Goal: Task Accomplishment & Management: Manage account settings

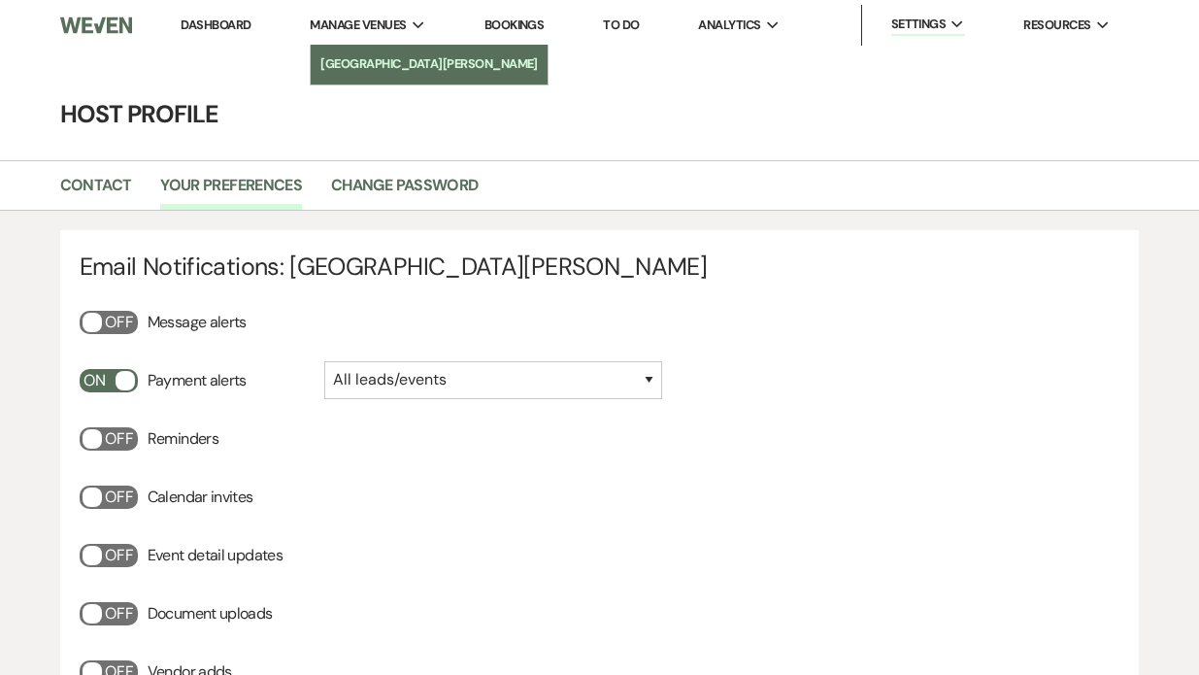
click at [360, 58] on li "[GEOGRAPHIC_DATA][PERSON_NAME]" at bounding box center [428, 63] width 217 height 19
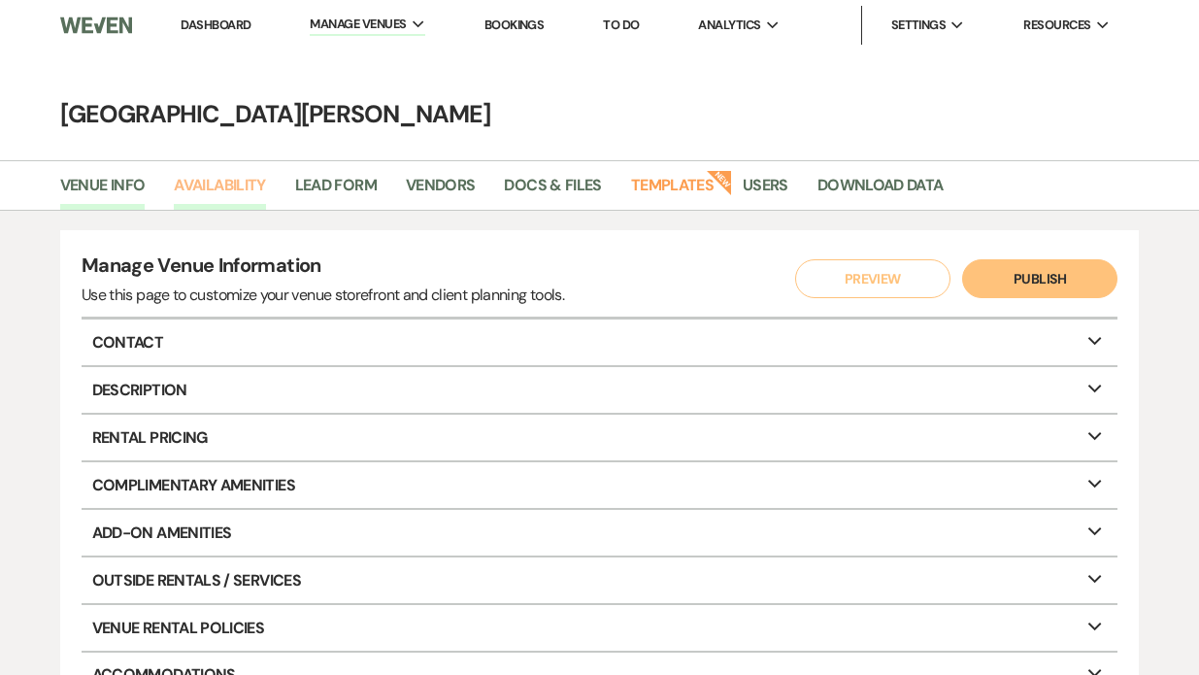
click at [212, 194] on link "Availability" at bounding box center [219, 191] width 91 height 37
select select "3"
select select "2026"
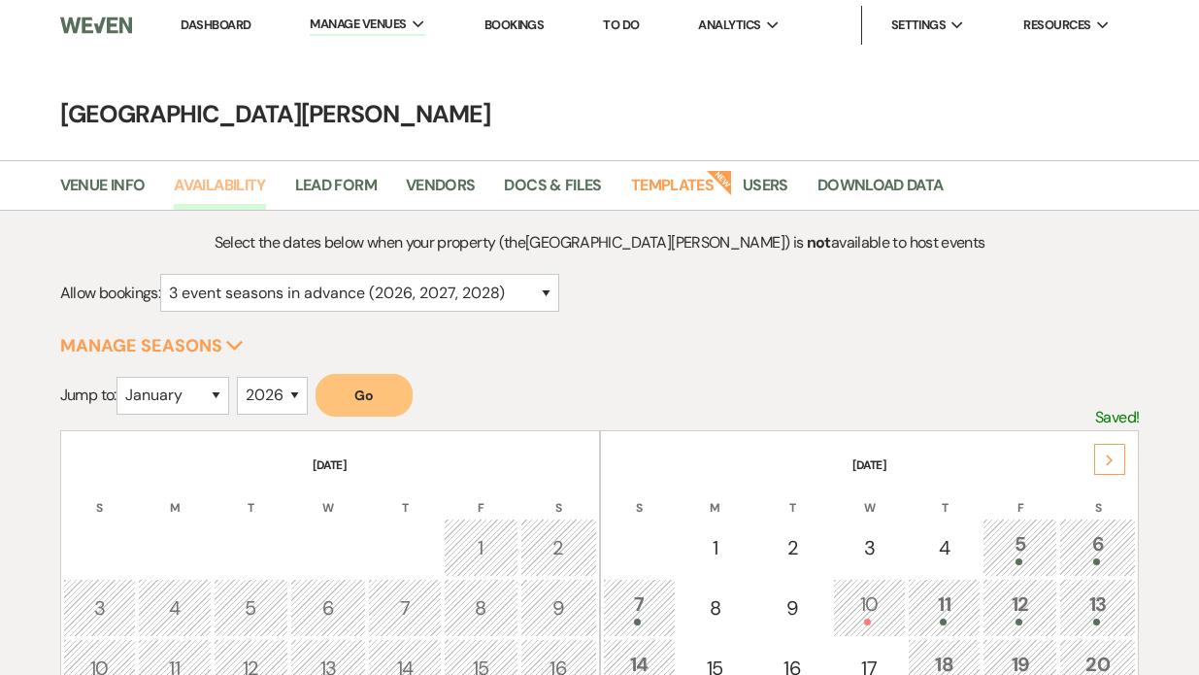
click at [238, 189] on link "Availability" at bounding box center [219, 191] width 91 height 37
click at [236, 187] on link "Availability" at bounding box center [219, 191] width 91 height 37
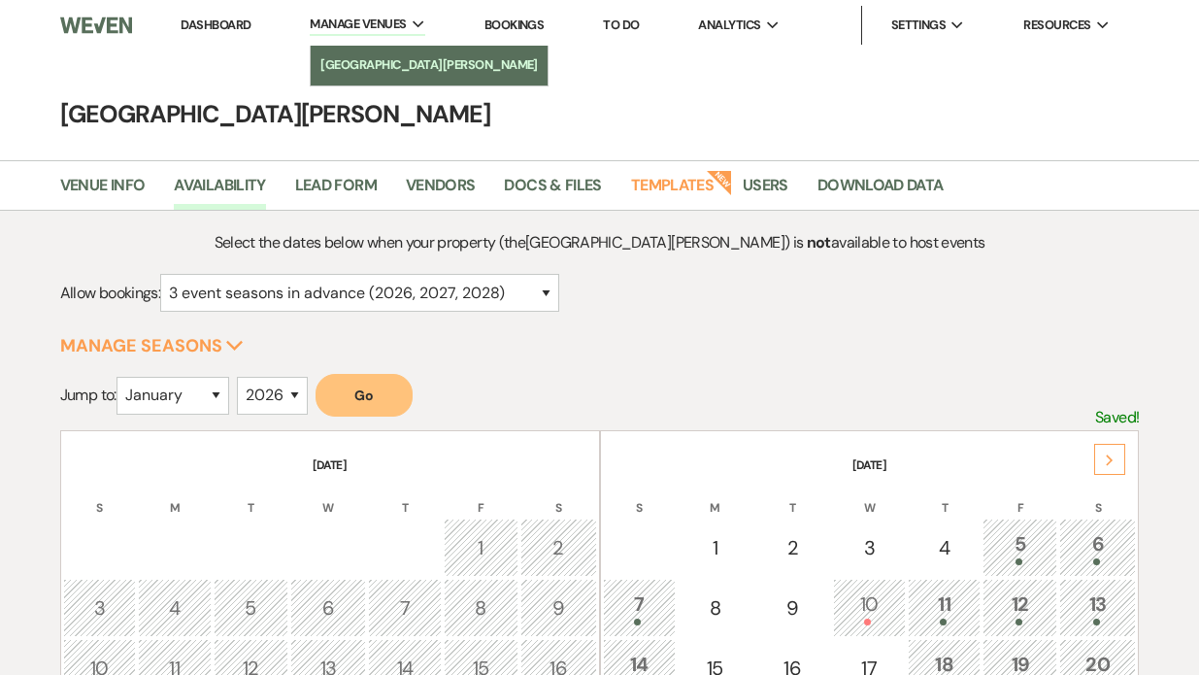
click at [371, 70] on li "[GEOGRAPHIC_DATA][PERSON_NAME]" at bounding box center [428, 64] width 217 height 19
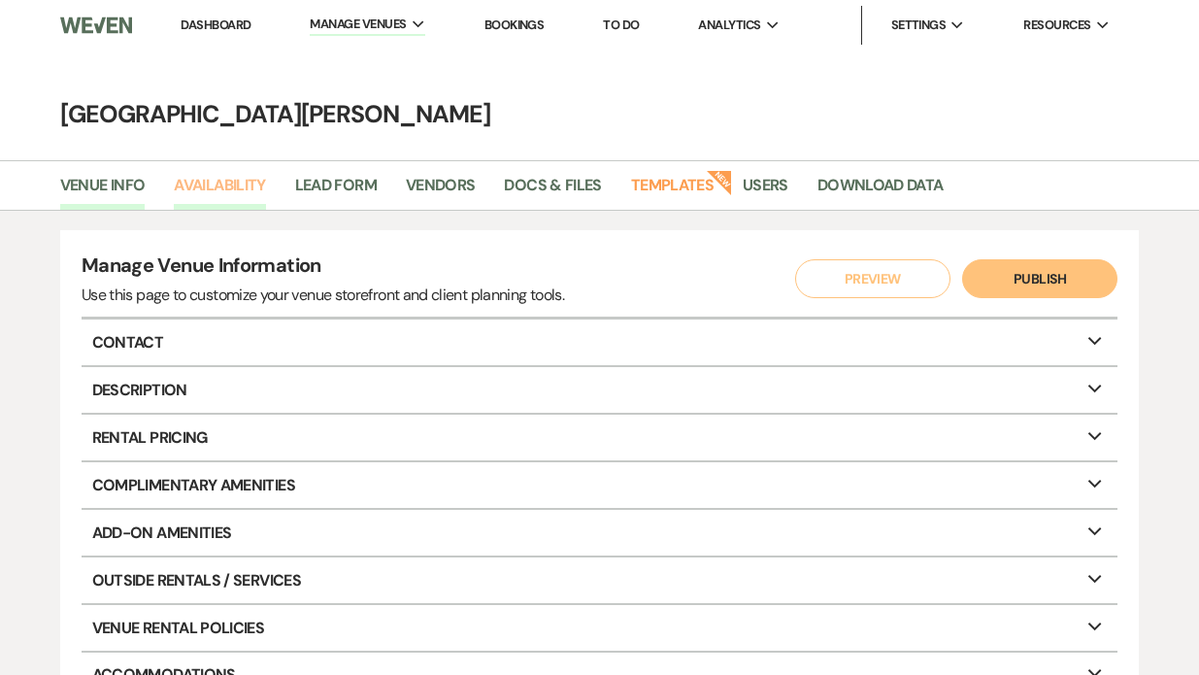
click at [234, 204] on link "Availability" at bounding box center [219, 191] width 91 height 37
select select "3"
select select "2026"
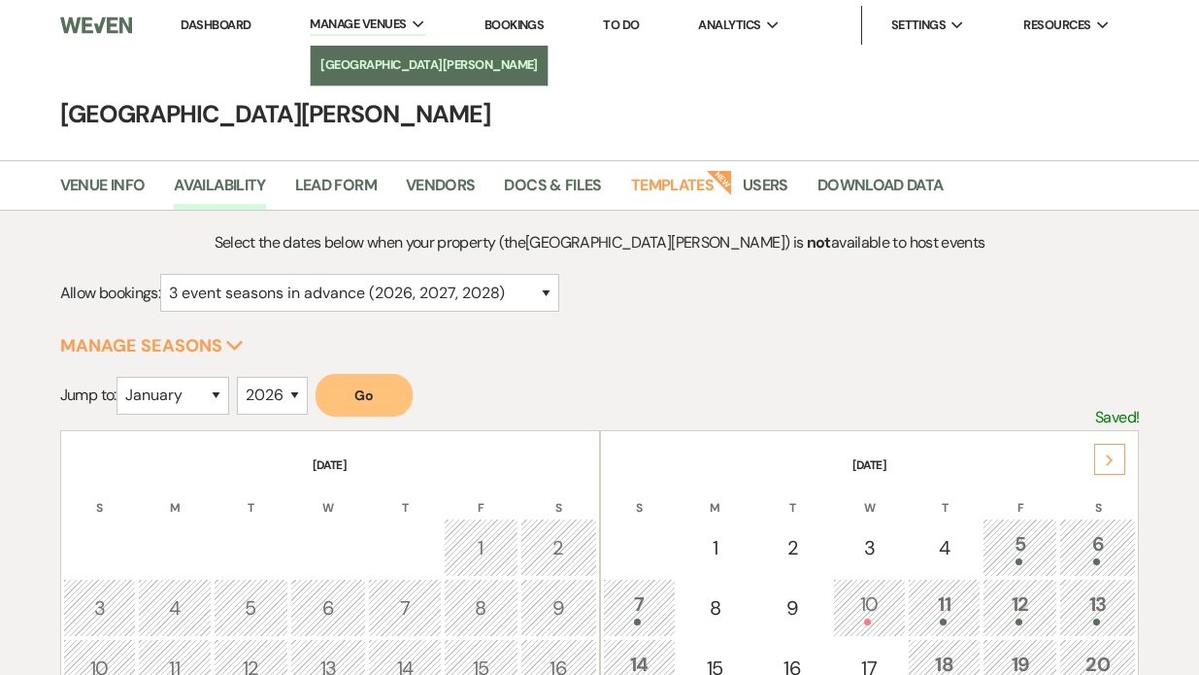
click at [354, 69] on li "[GEOGRAPHIC_DATA][PERSON_NAME]" at bounding box center [428, 64] width 217 height 19
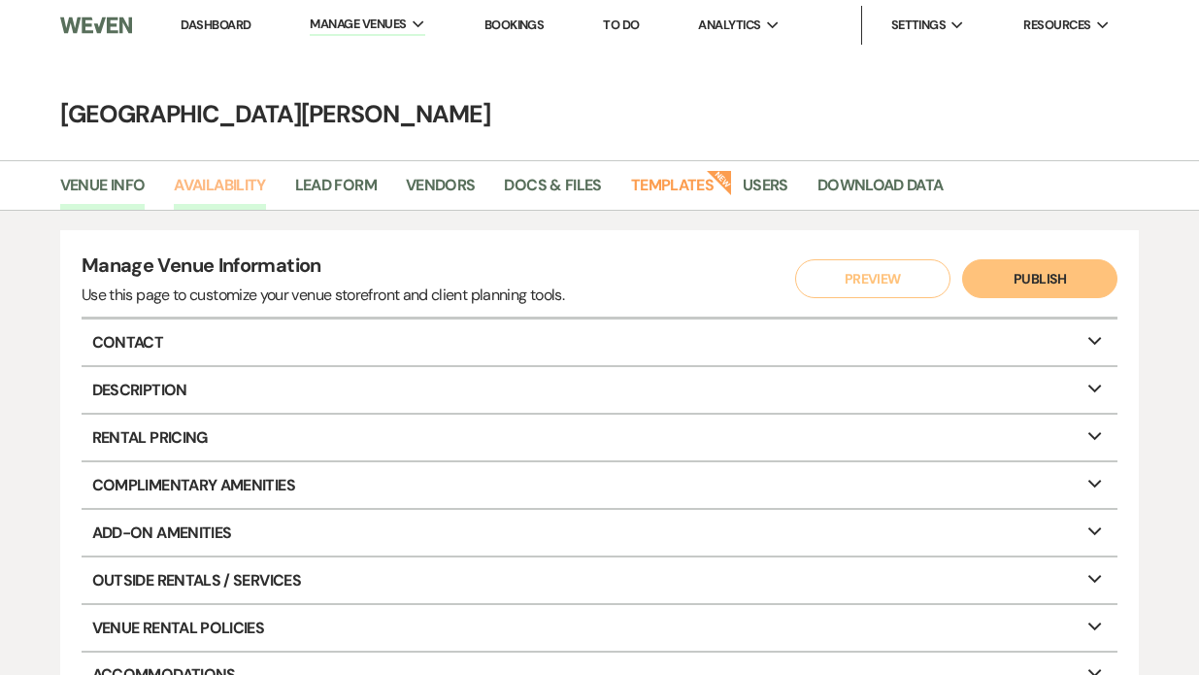
click at [243, 183] on link "Availability" at bounding box center [219, 191] width 91 height 37
select select "3"
select select "2026"
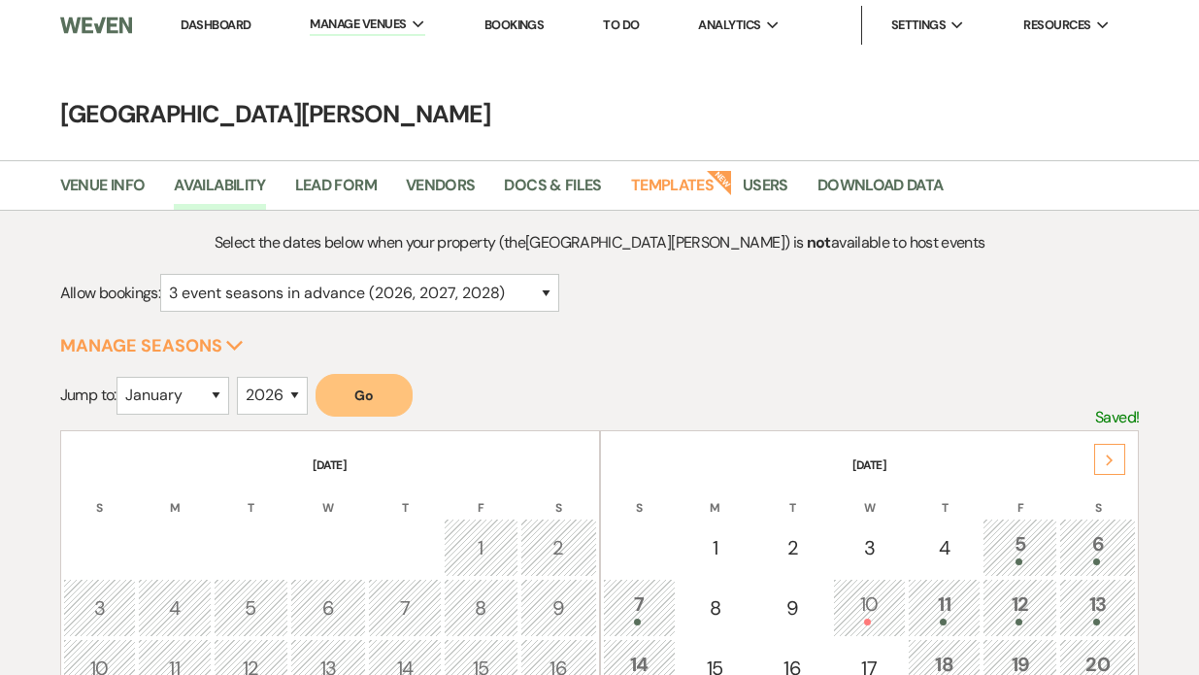
click at [197, 30] on link "Dashboard" at bounding box center [216, 25] width 70 height 17
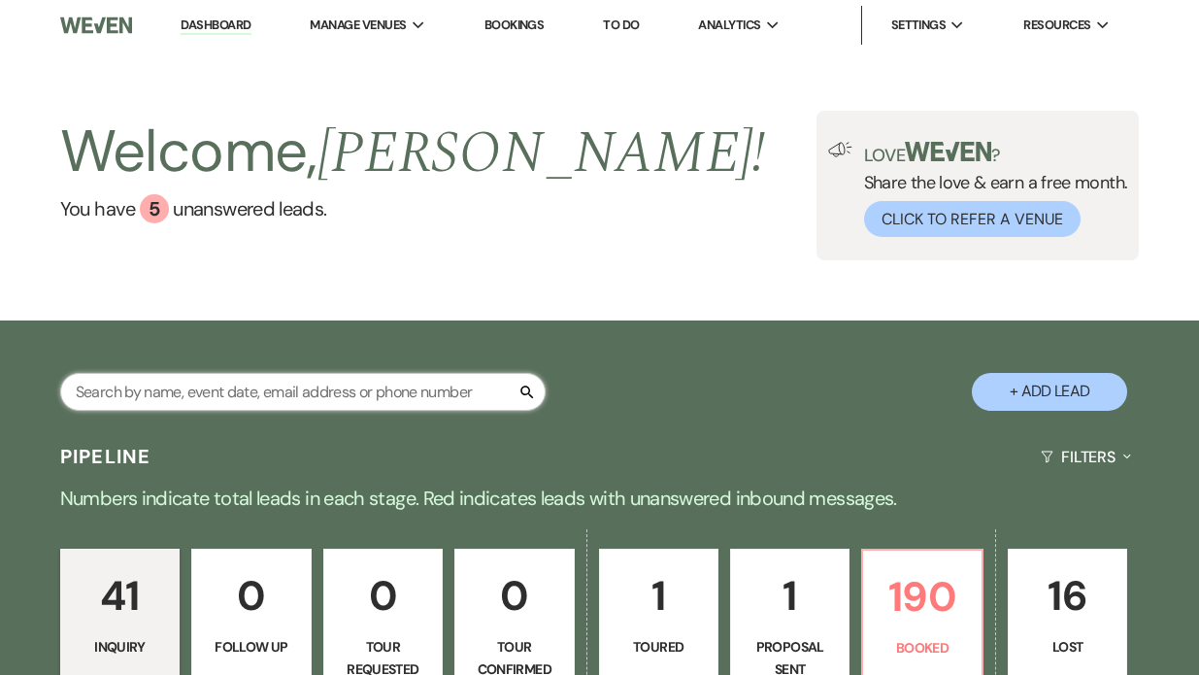
click at [114, 404] on input "text" at bounding box center [302, 392] width 485 height 38
type input "buck"
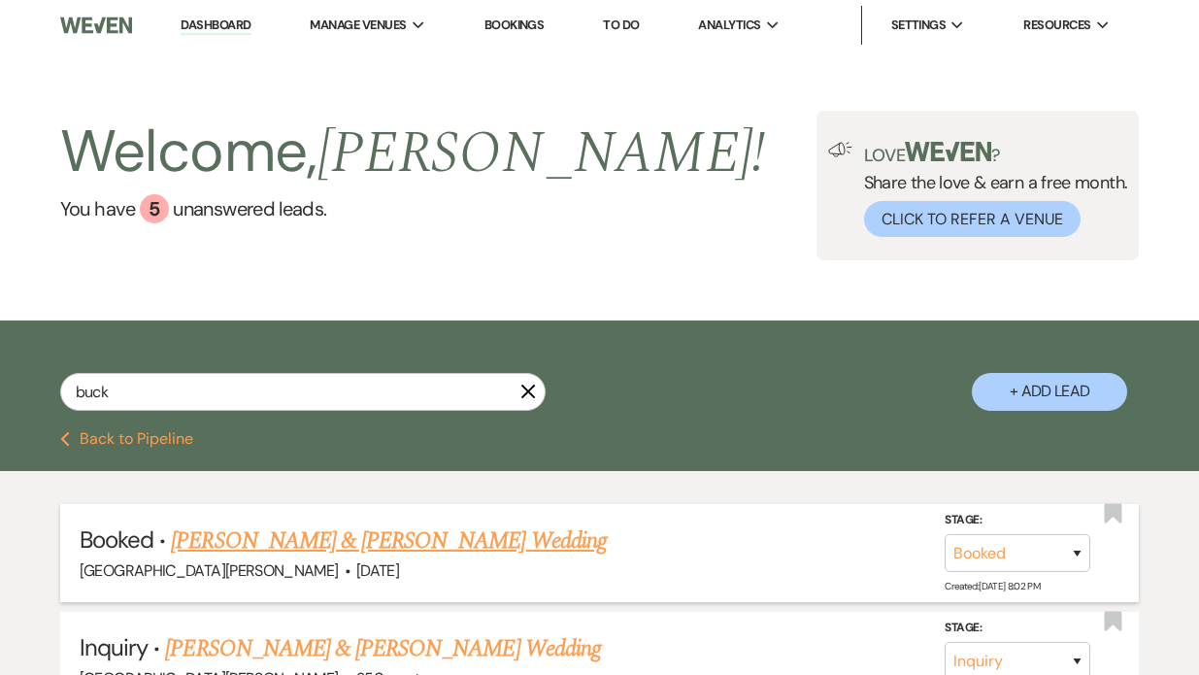
click at [295, 538] on link "[PERSON_NAME] & [PERSON_NAME] Wedding" at bounding box center [388, 540] width 435 height 35
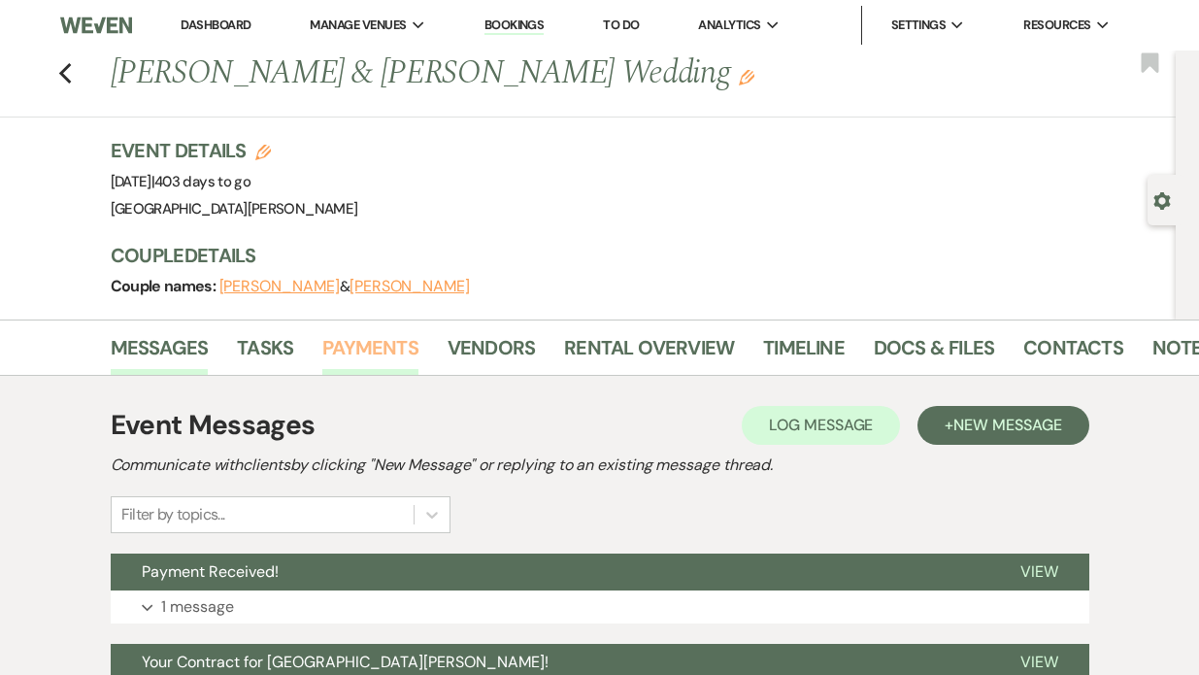
click at [385, 350] on link "Payments" at bounding box center [370, 353] width 96 height 43
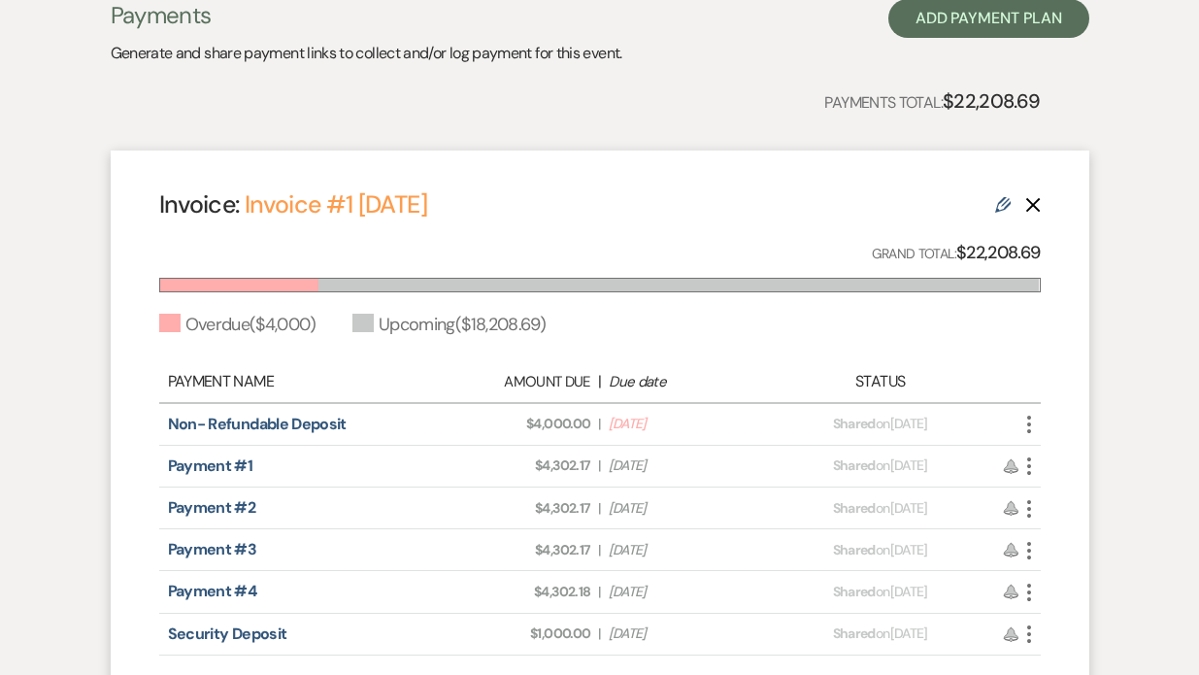
scroll to position [418, 0]
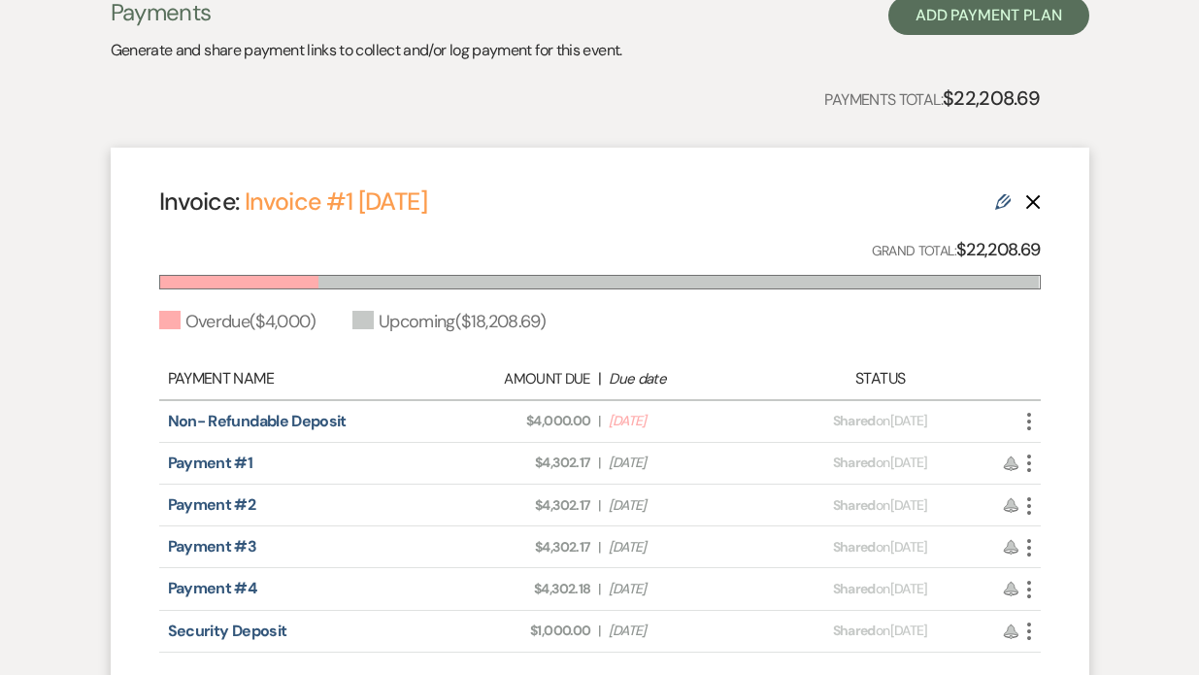
click at [1026, 426] on icon "More" at bounding box center [1029, 421] width 23 height 23
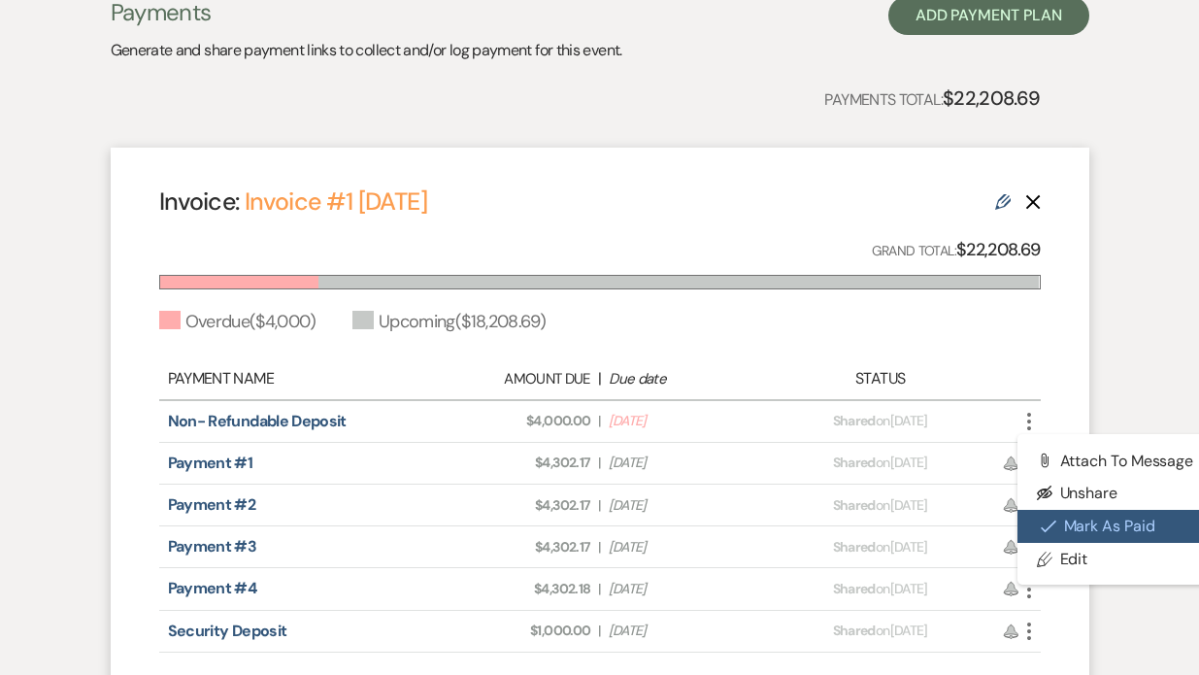
click at [1050, 523] on icon "Check Mark" at bounding box center [1049, 526] width 16 height 16
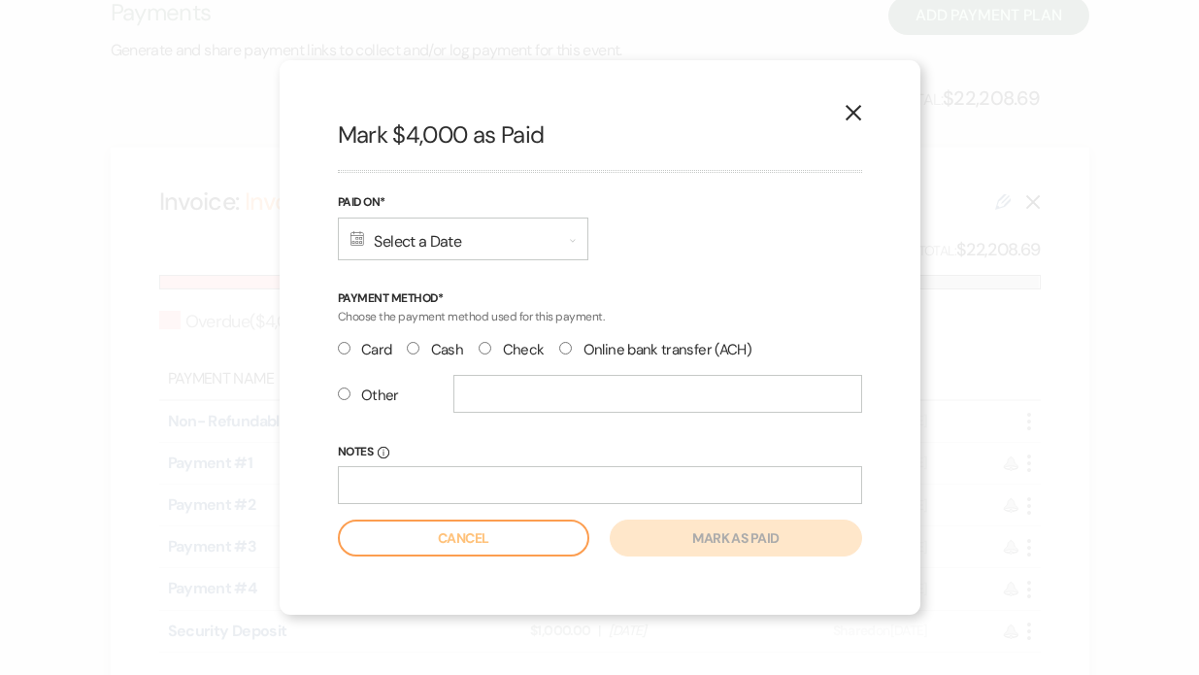
click at [404, 240] on div "Calendar Select a Date Expand" at bounding box center [463, 238] width 251 height 43
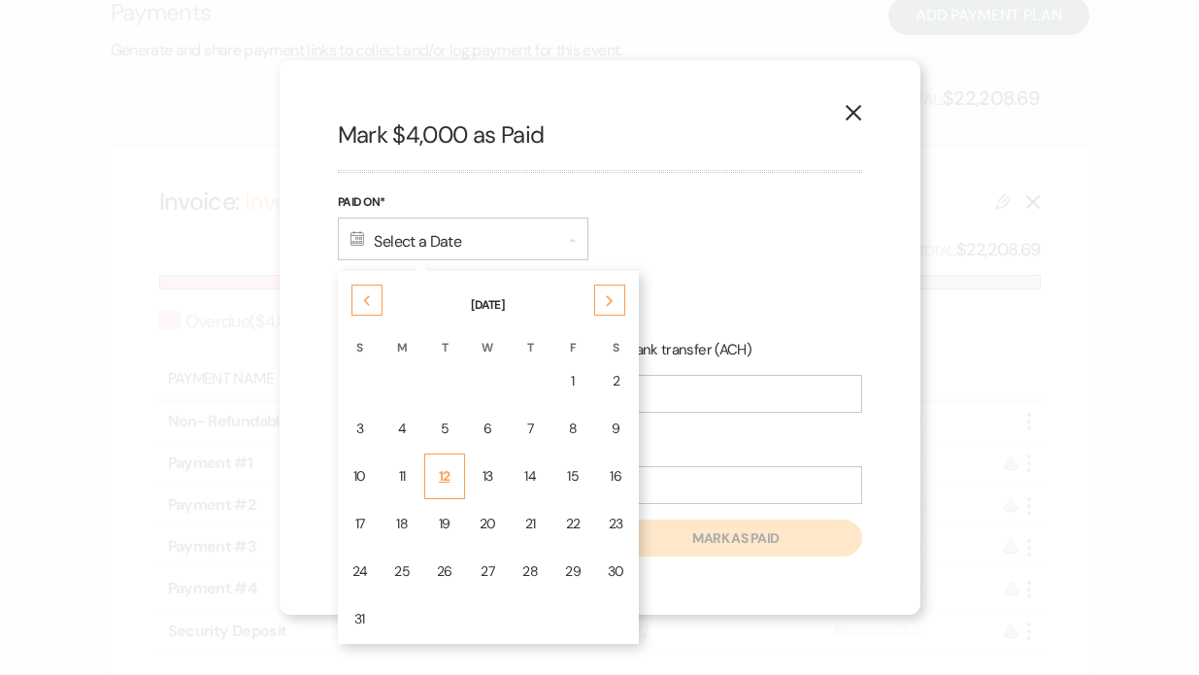
click at [451, 474] on td "12" at bounding box center [444, 476] width 41 height 46
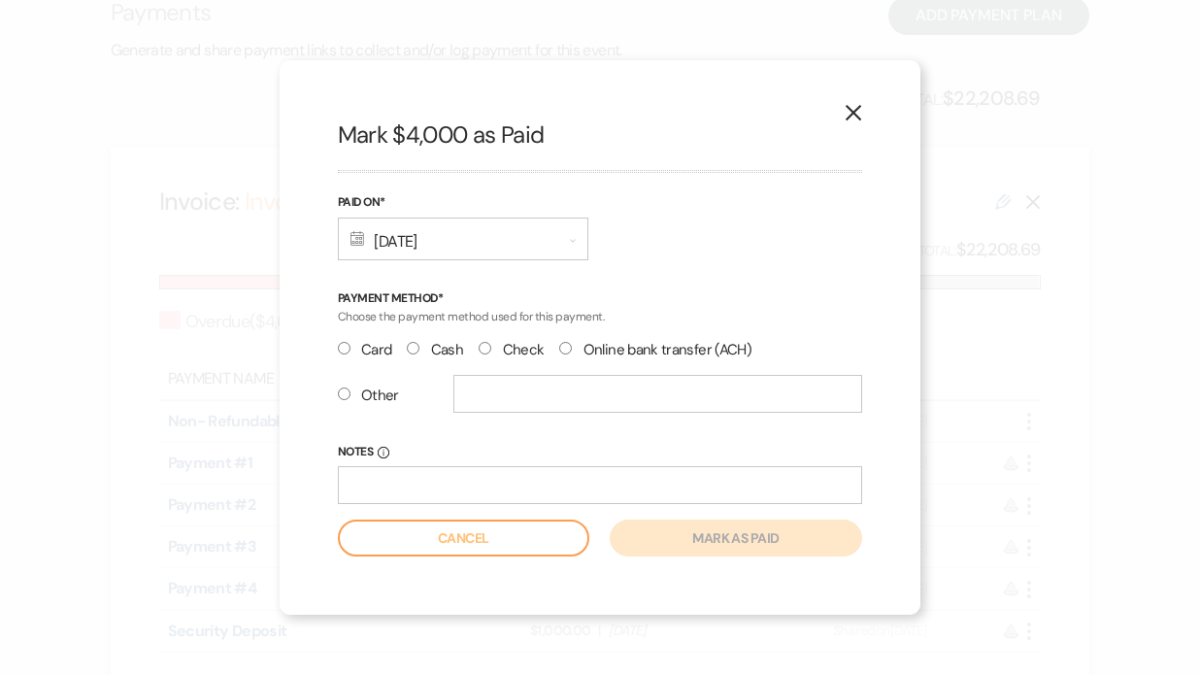
click at [341, 393] on input "Other" at bounding box center [344, 393] width 13 height 13
radio input "true"
click at [501, 398] on input "text" at bounding box center [657, 394] width 409 height 38
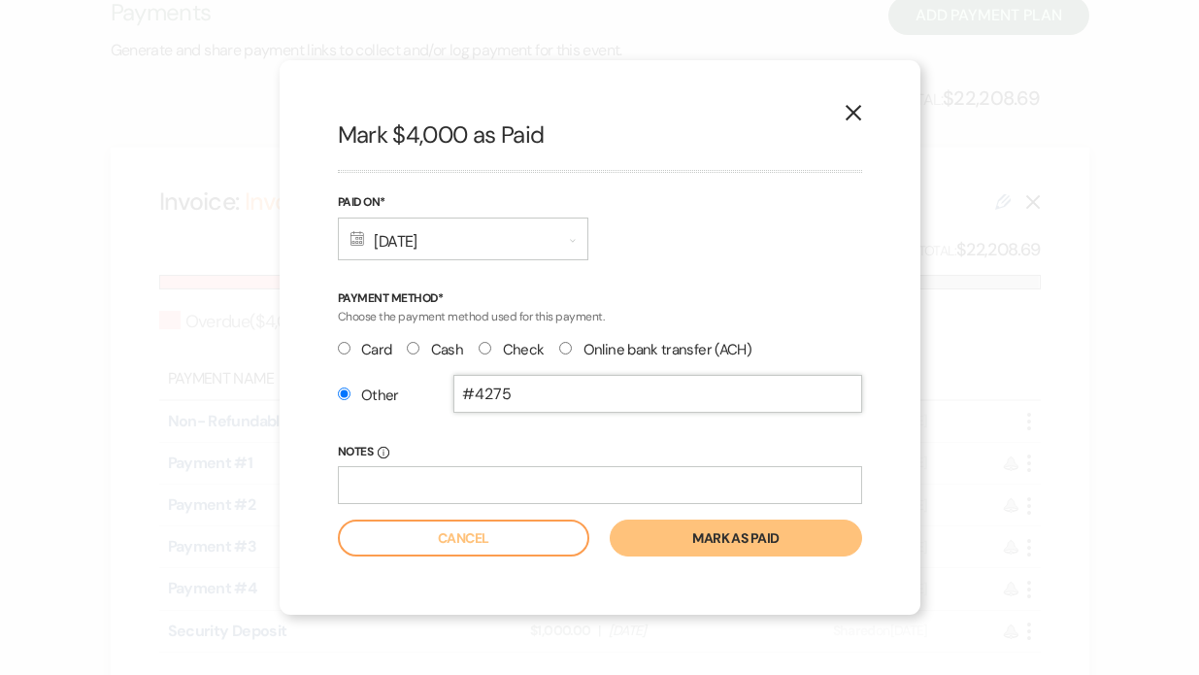
type input "#4275"
click at [700, 535] on button "Mark as paid" at bounding box center [735, 537] width 251 height 37
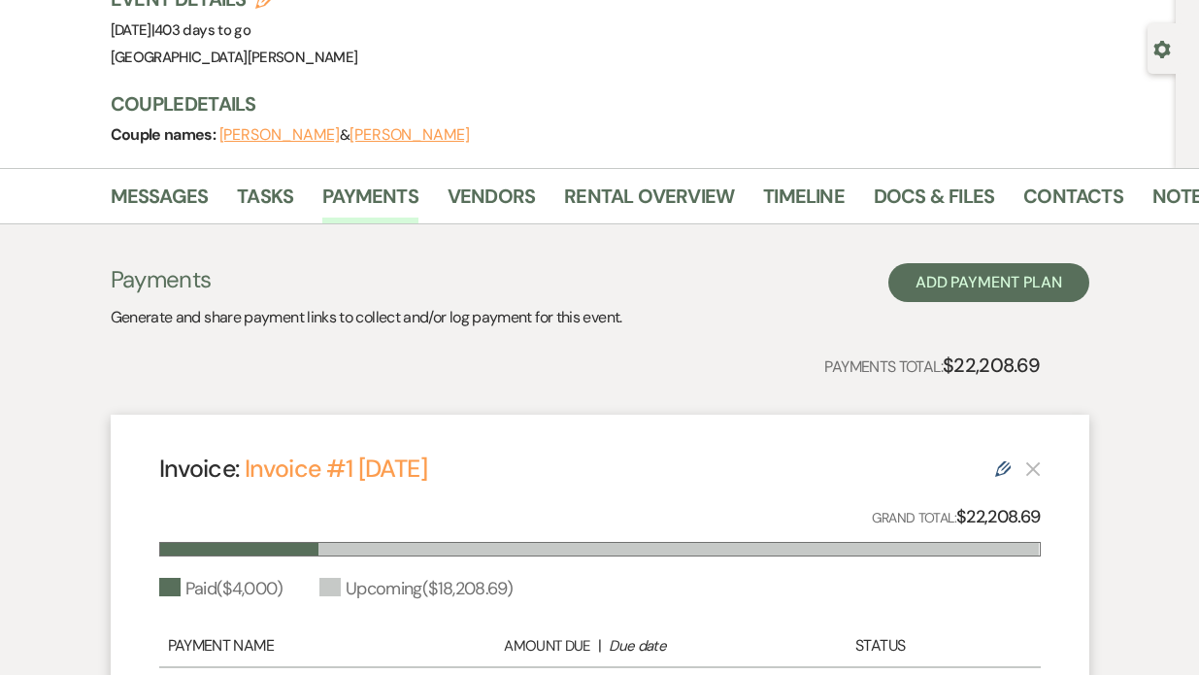
scroll to position [0, 0]
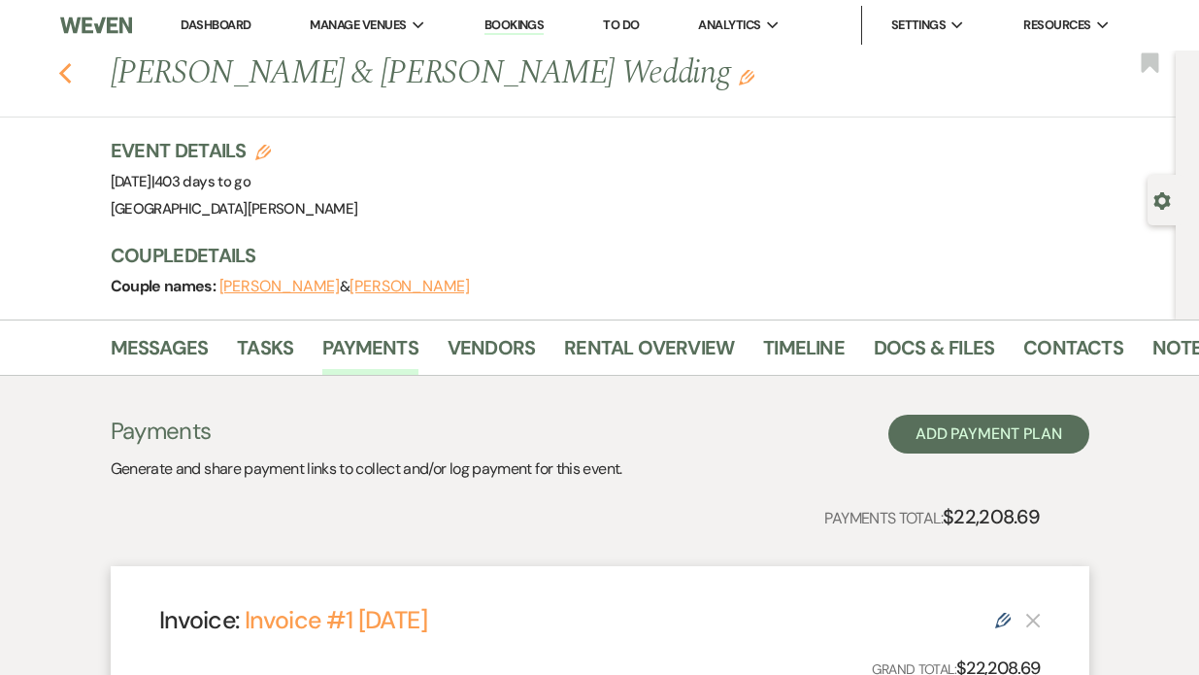
click at [66, 67] on use "button" at bounding box center [64, 73] width 13 height 21
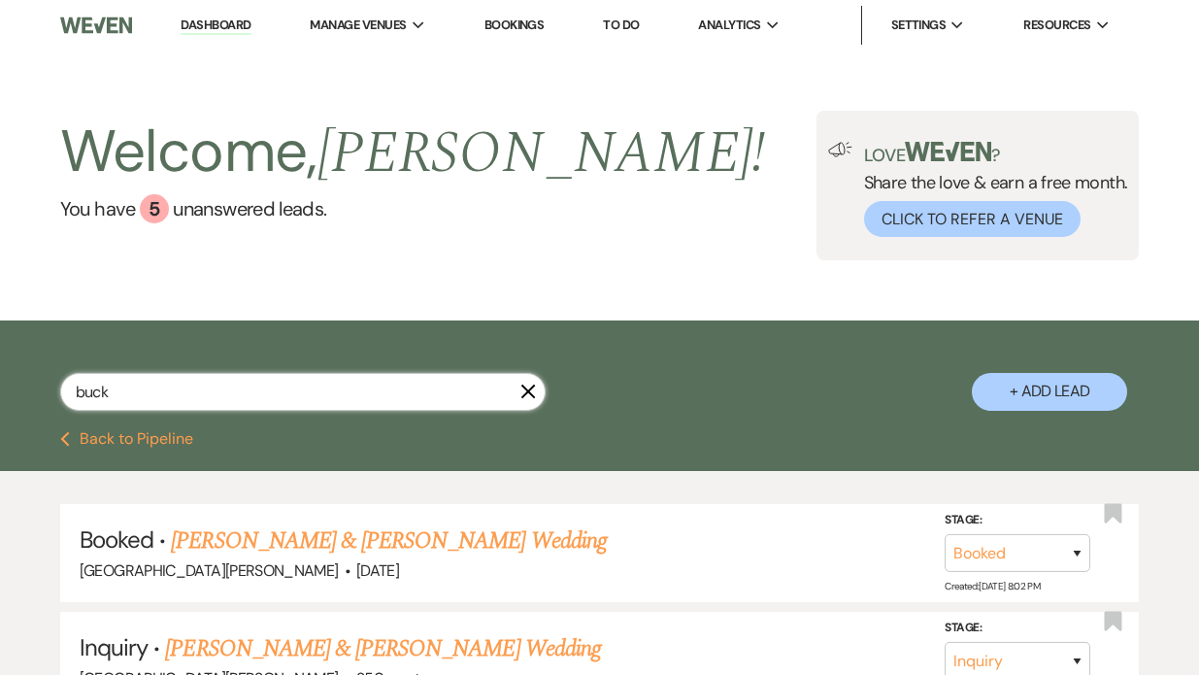
click at [138, 401] on input "buck" at bounding box center [302, 392] width 485 height 38
type input "b"
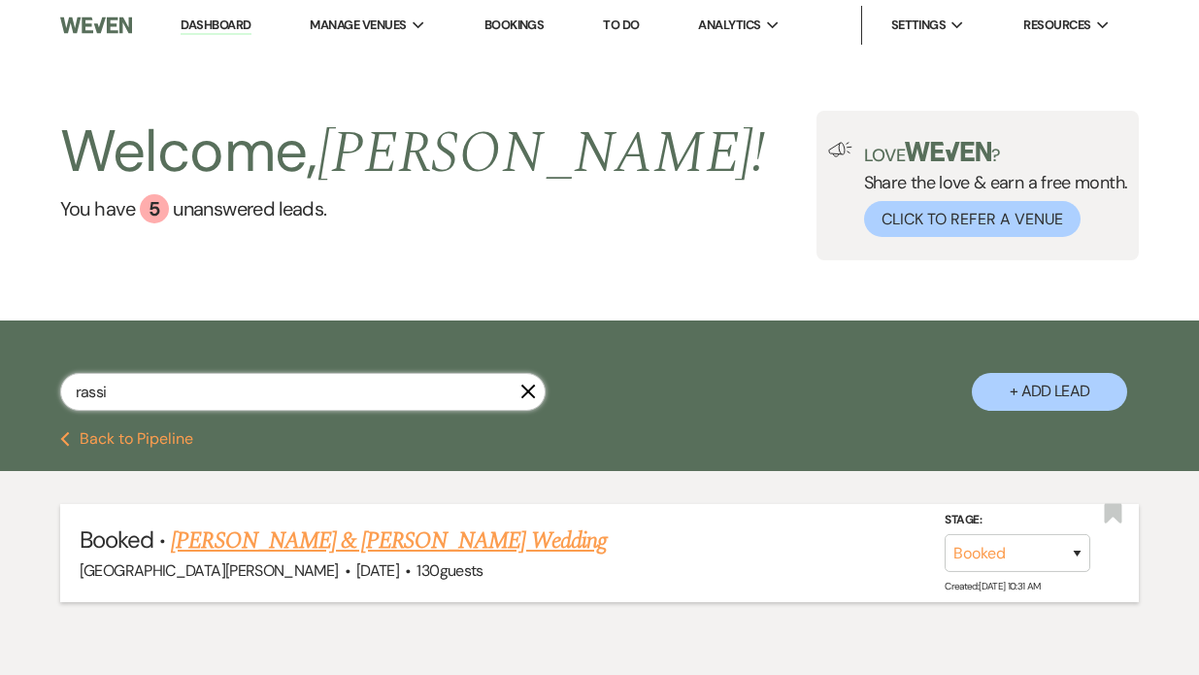
type input "rassi"
click at [325, 540] on link "Nicholas Libertore & Alyssa Rassi's Wedding" at bounding box center [388, 540] width 435 height 35
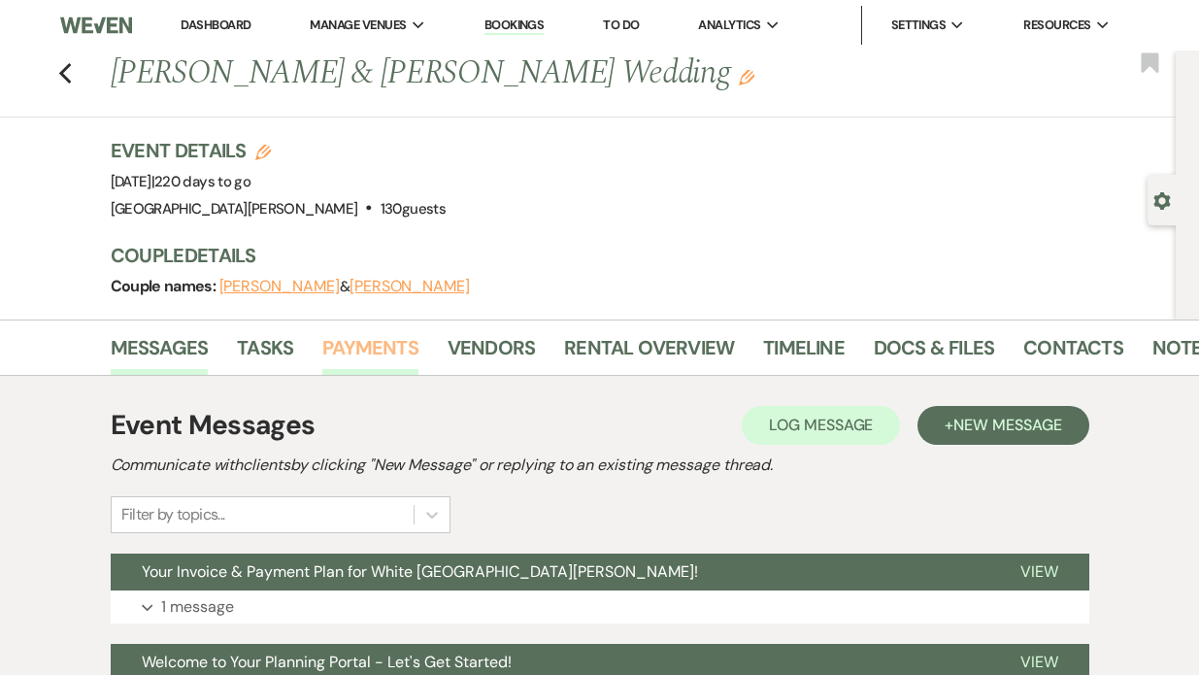
click at [370, 352] on link "Payments" at bounding box center [370, 353] width 96 height 43
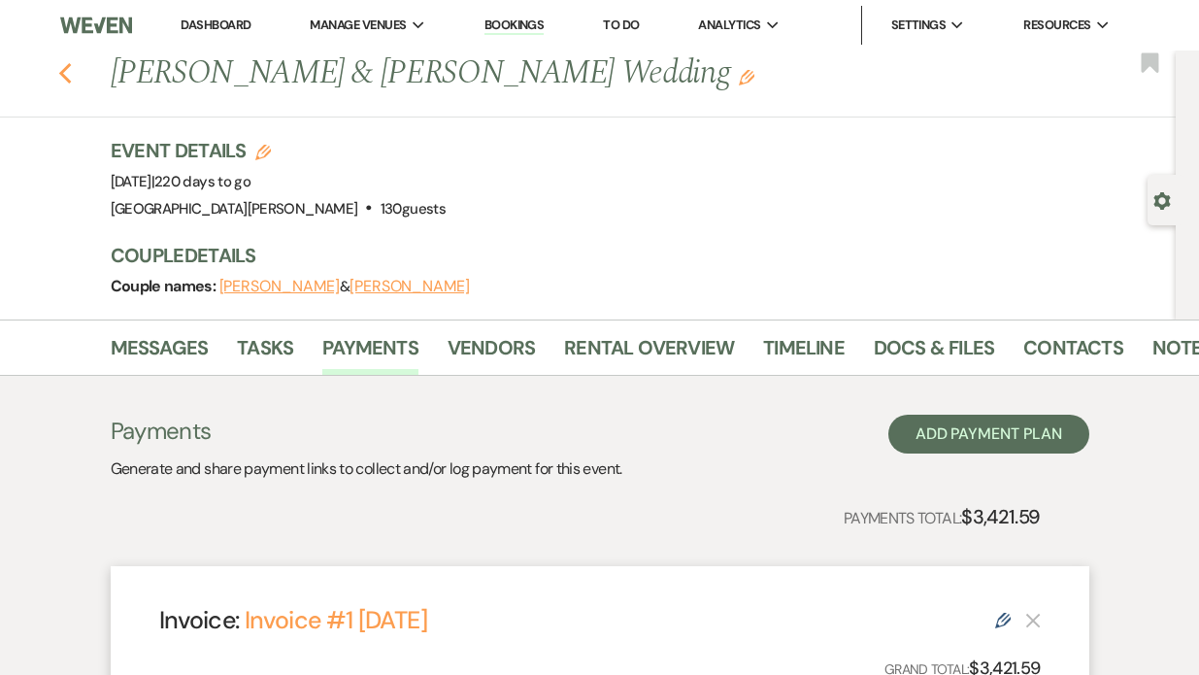
click at [66, 77] on icon "Previous" at bounding box center [65, 73] width 15 height 23
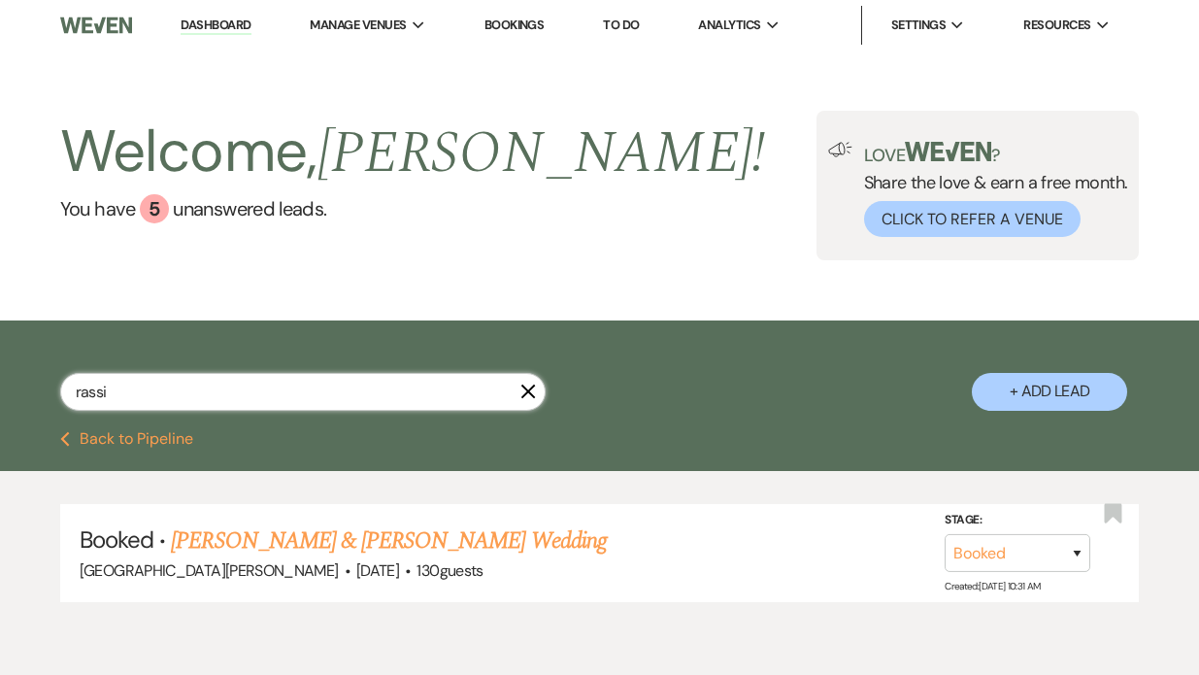
click at [144, 397] on input "rassi" at bounding box center [302, 392] width 485 height 38
type input "r"
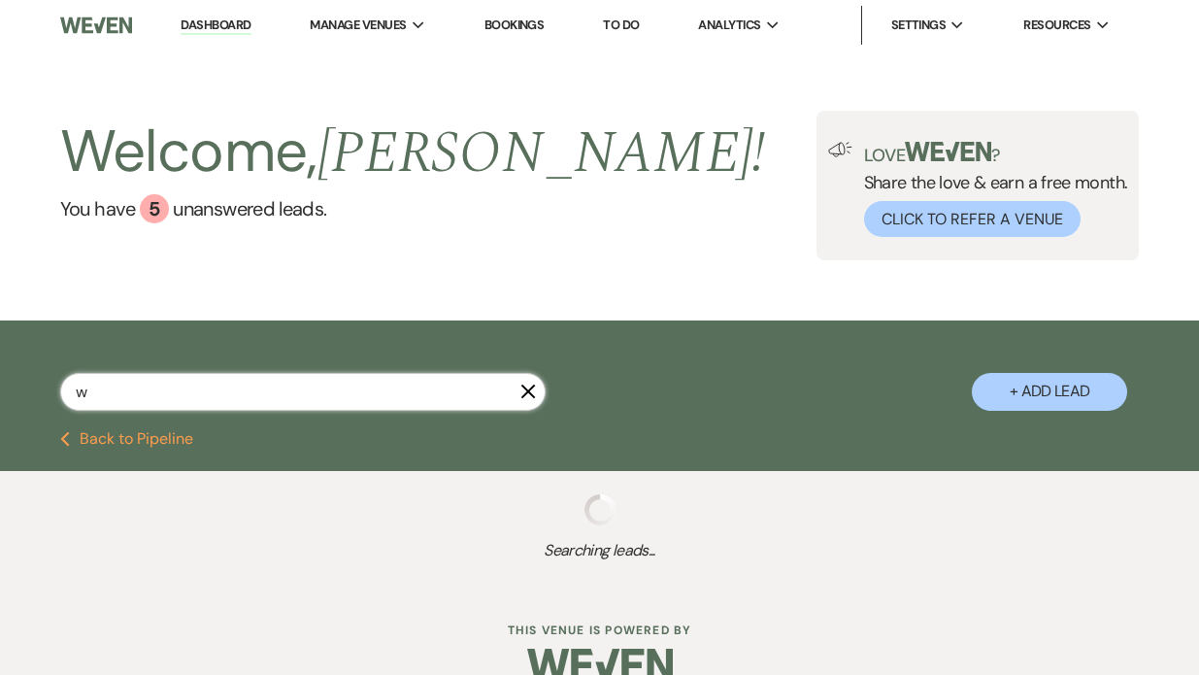
type input "wh"
select select "8"
select select "5"
select select "8"
select select "6"
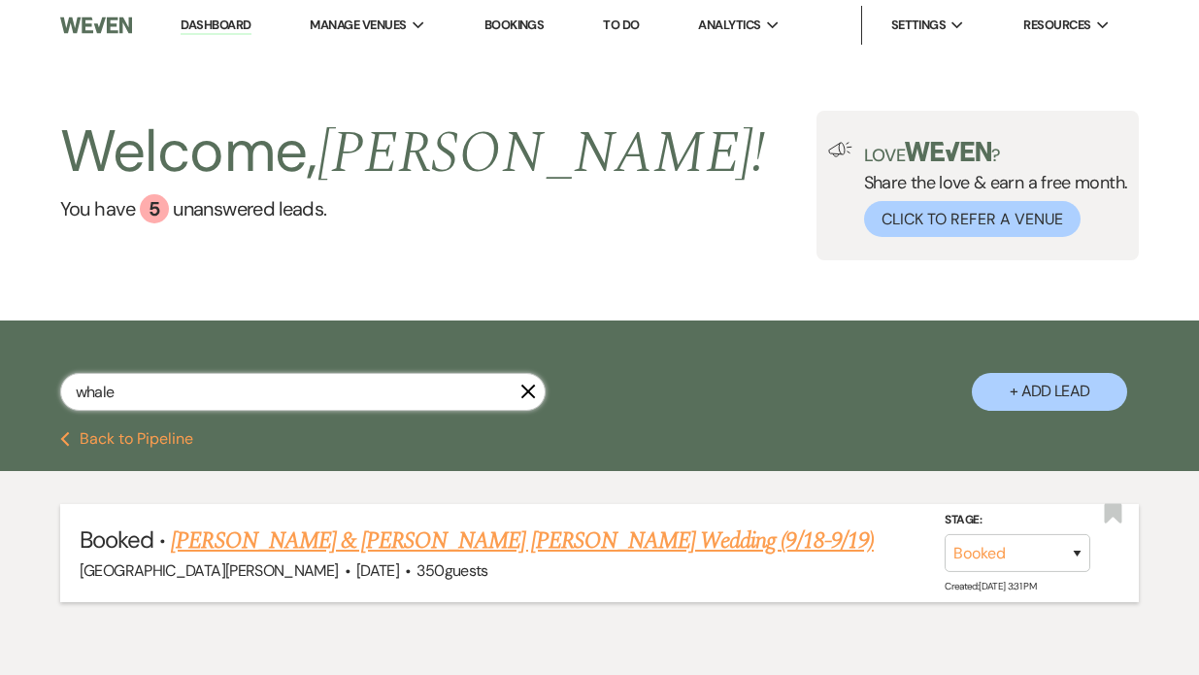
type input "whale"
click at [279, 542] on link "Taylor Whalen & Holden Walters's Wedding (9/18-9/19)" at bounding box center [522, 540] width 703 height 35
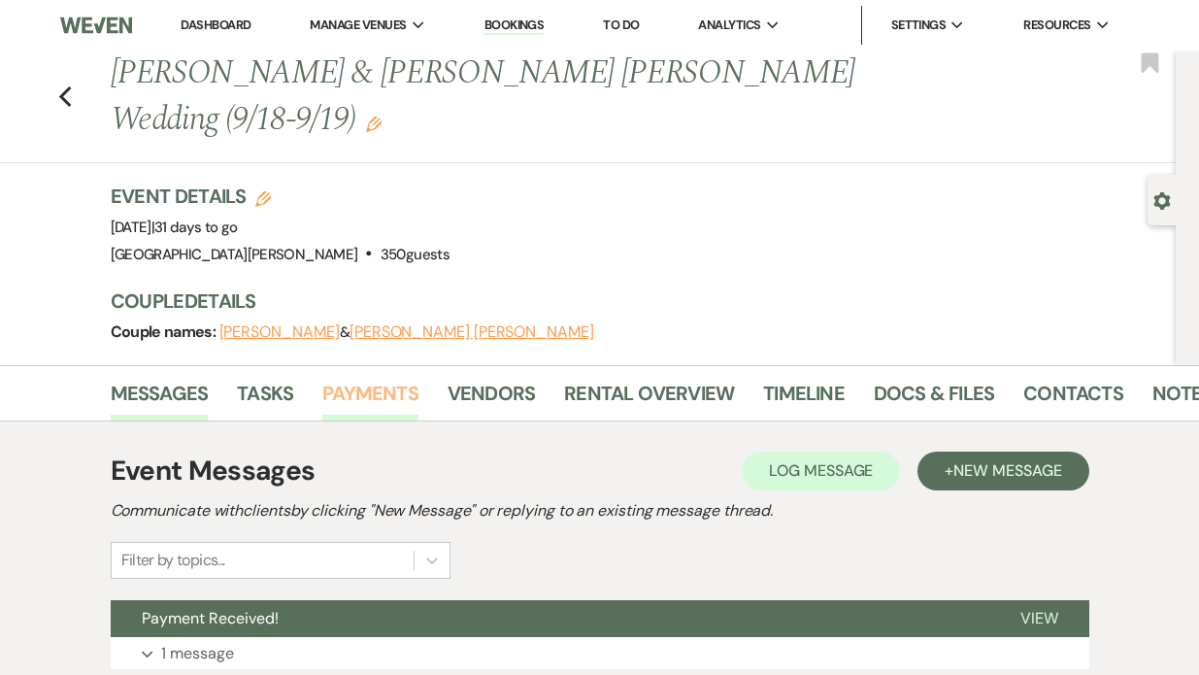
click at [375, 378] on link "Payments" at bounding box center [370, 399] width 96 height 43
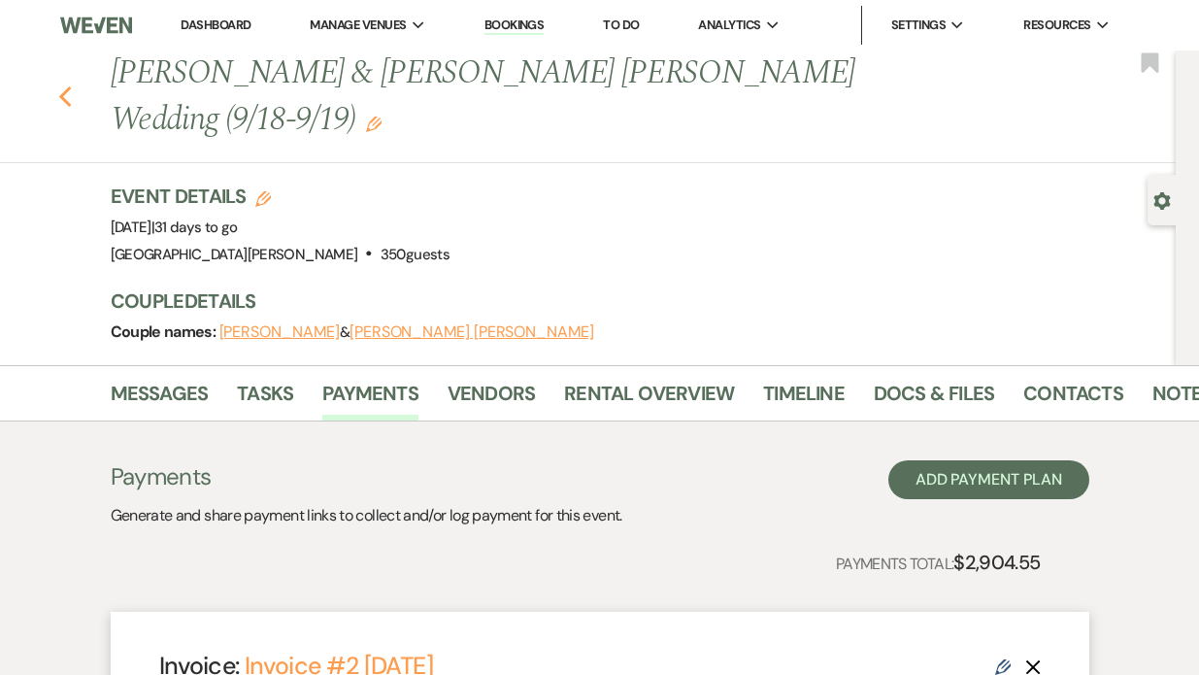
click at [62, 86] on use "button" at bounding box center [64, 96] width 13 height 21
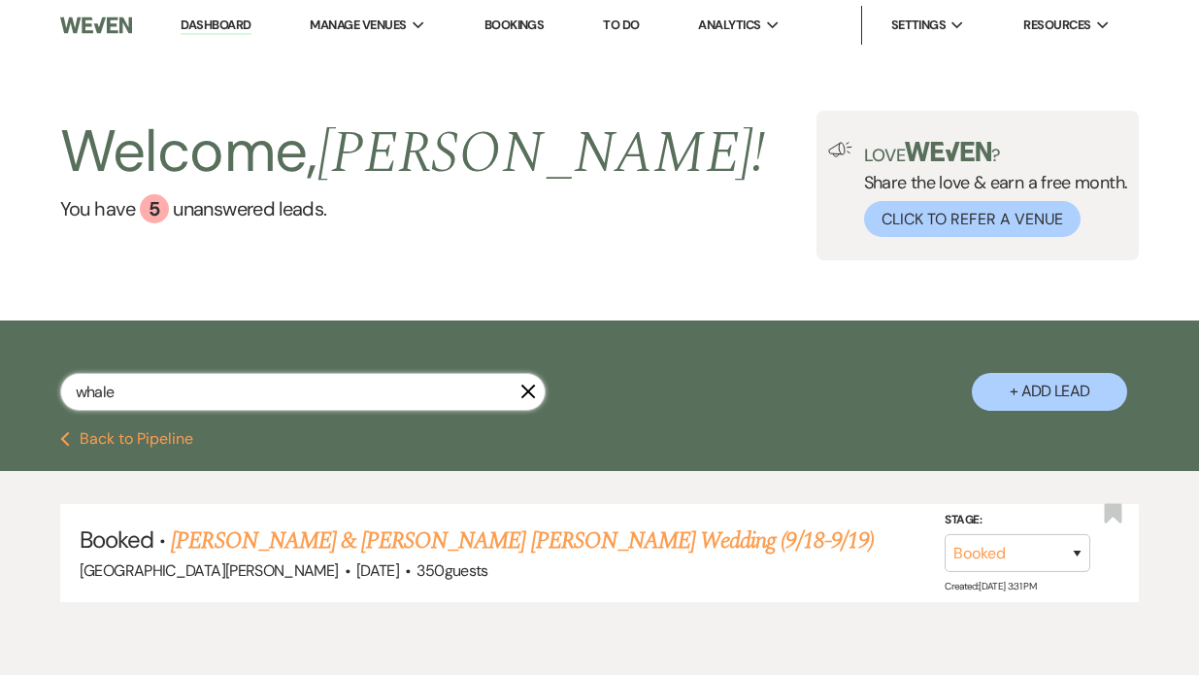
click at [133, 408] on input "whale" at bounding box center [302, 392] width 485 height 38
type input "w"
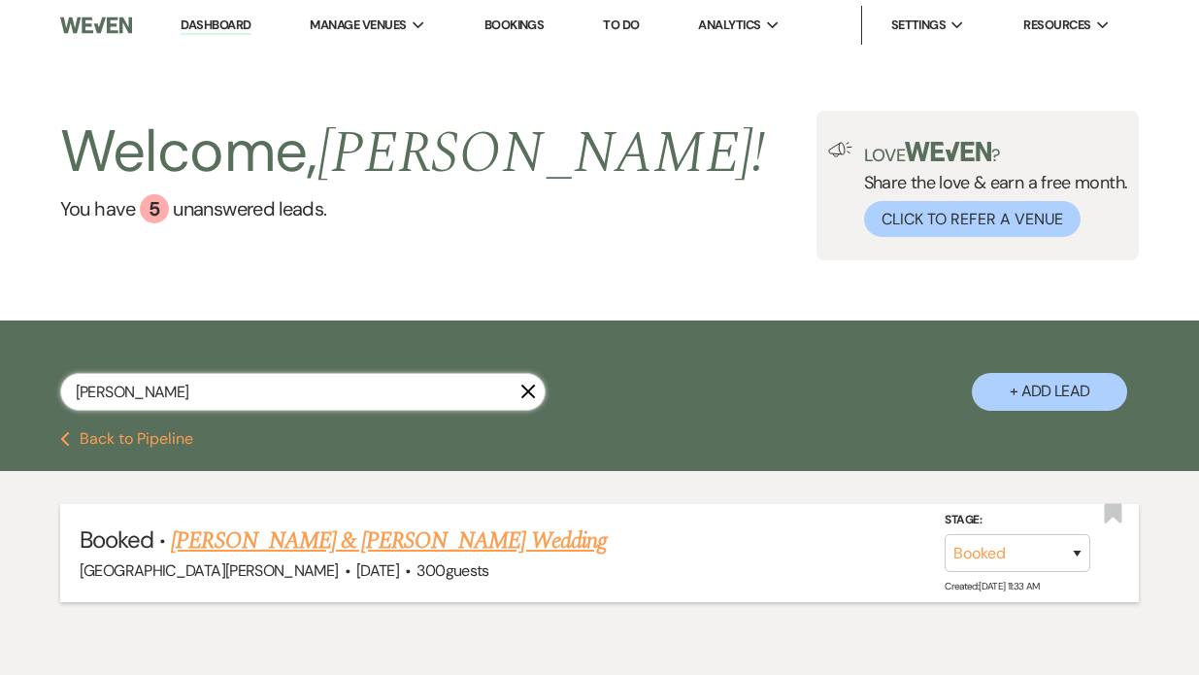
type input "wertz"
click at [248, 539] on link "Victoria Wertz & Jack Culley's Wedding" at bounding box center [388, 540] width 435 height 35
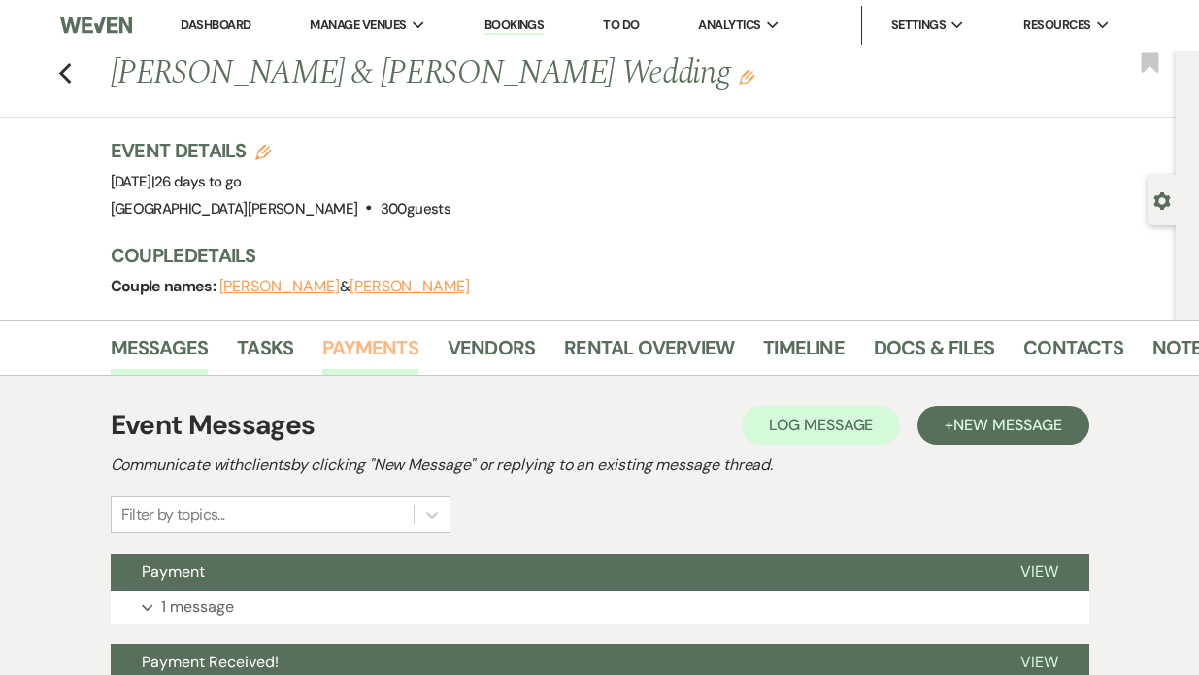
click at [378, 343] on link "Payments" at bounding box center [370, 353] width 96 height 43
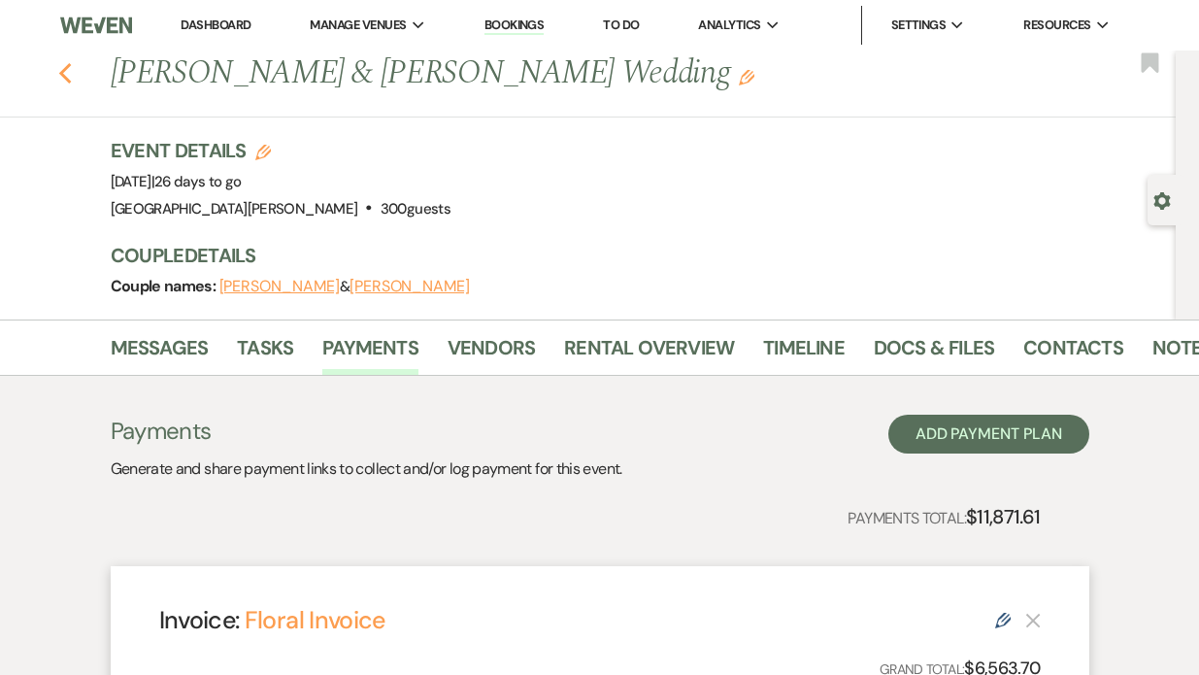
click at [66, 75] on icon "Previous" at bounding box center [65, 73] width 15 height 23
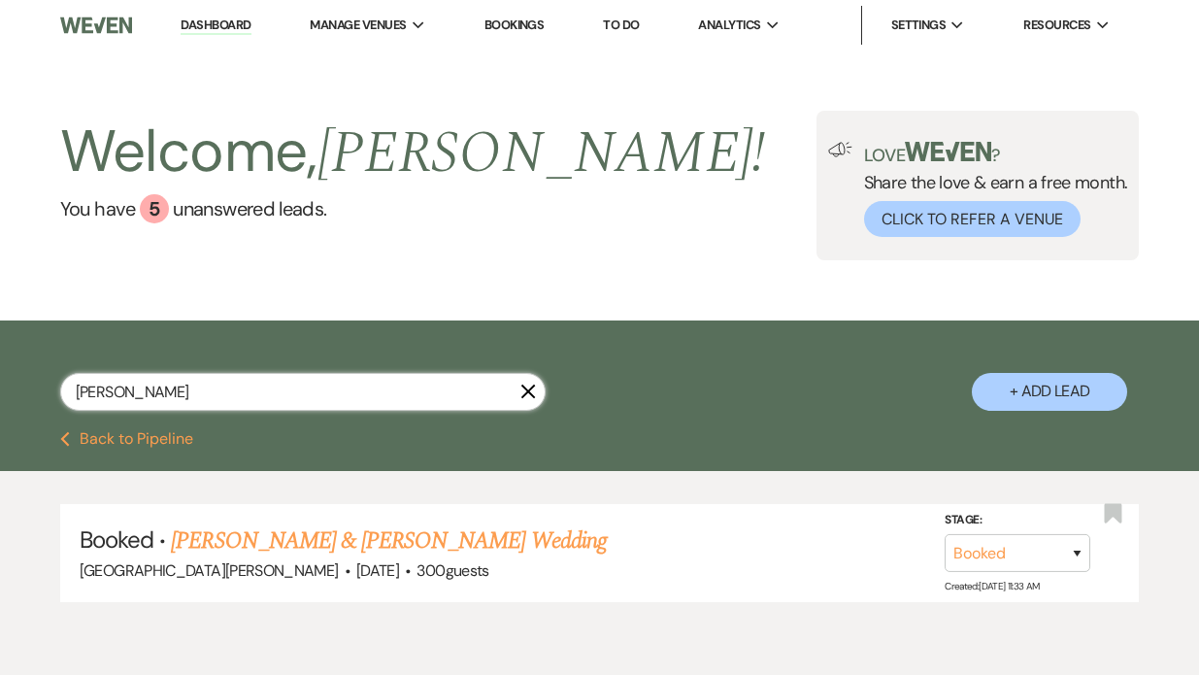
click at [155, 383] on input "wertz" at bounding box center [302, 392] width 485 height 38
type input "w"
type input "ya"
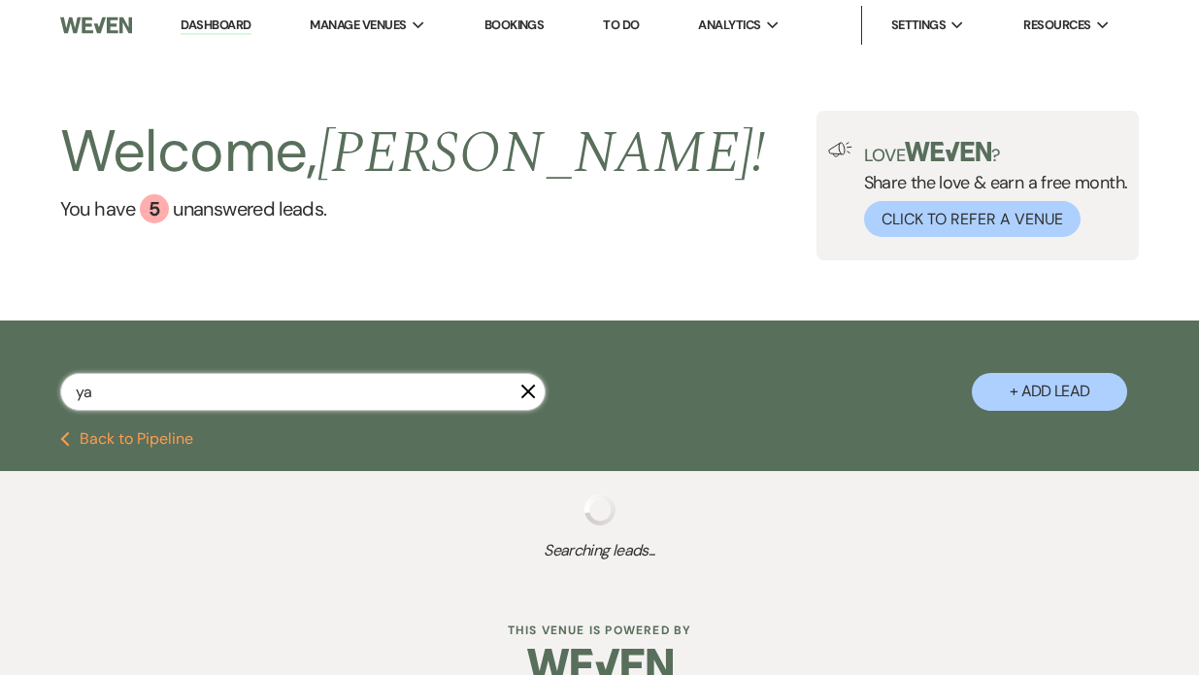
select select "8"
select select "6"
select select "8"
select select "7"
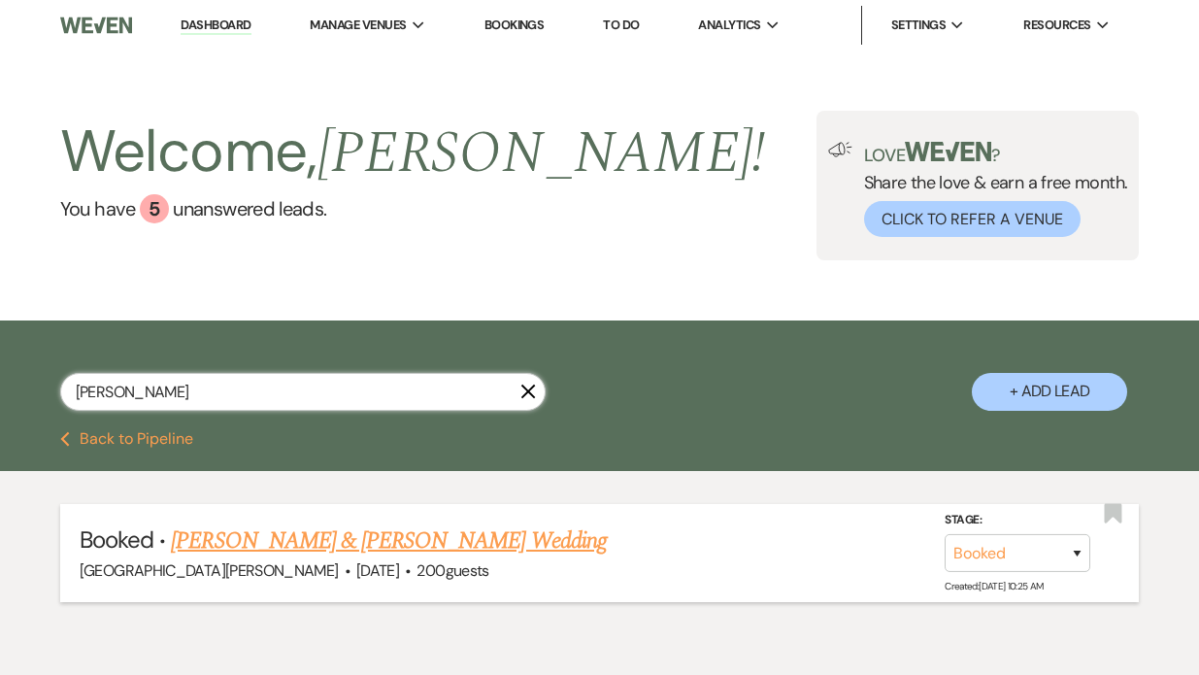
type input "yates"
click at [274, 545] on link "Lyndsey Yates & Tyler Armentrout's Wedding" at bounding box center [388, 540] width 435 height 35
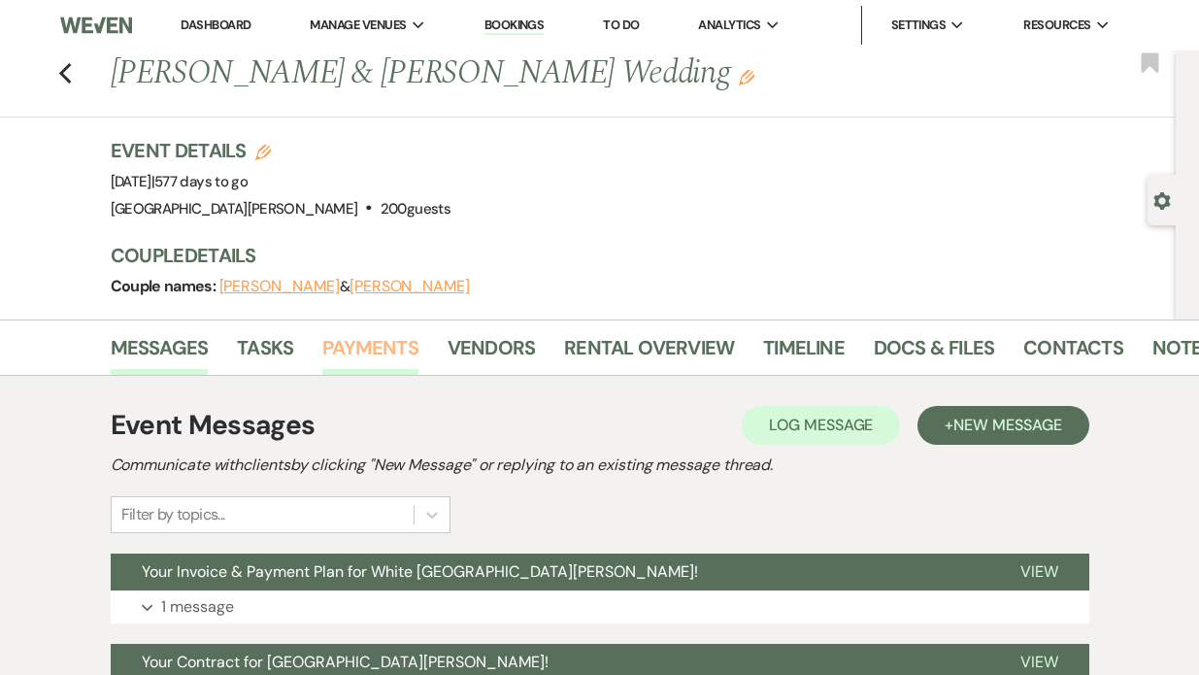
click at [369, 351] on link "Payments" at bounding box center [370, 353] width 96 height 43
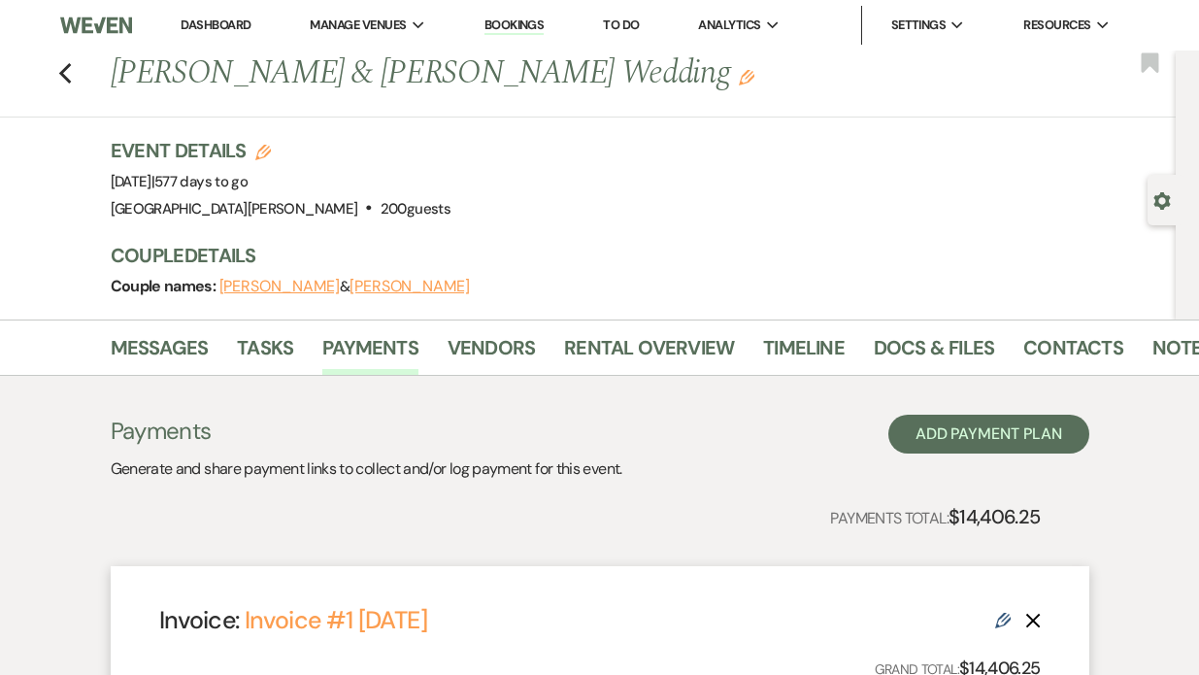
click at [76, 73] on div "Previous Lyndsey Yates & Tyler Armentrout's Wedding Edit Bookmark" at bounding box center [583, 83] width 1186 height 67
click at [63, 78] on use "button" at bounding box center [64, 73] width 13 height 21
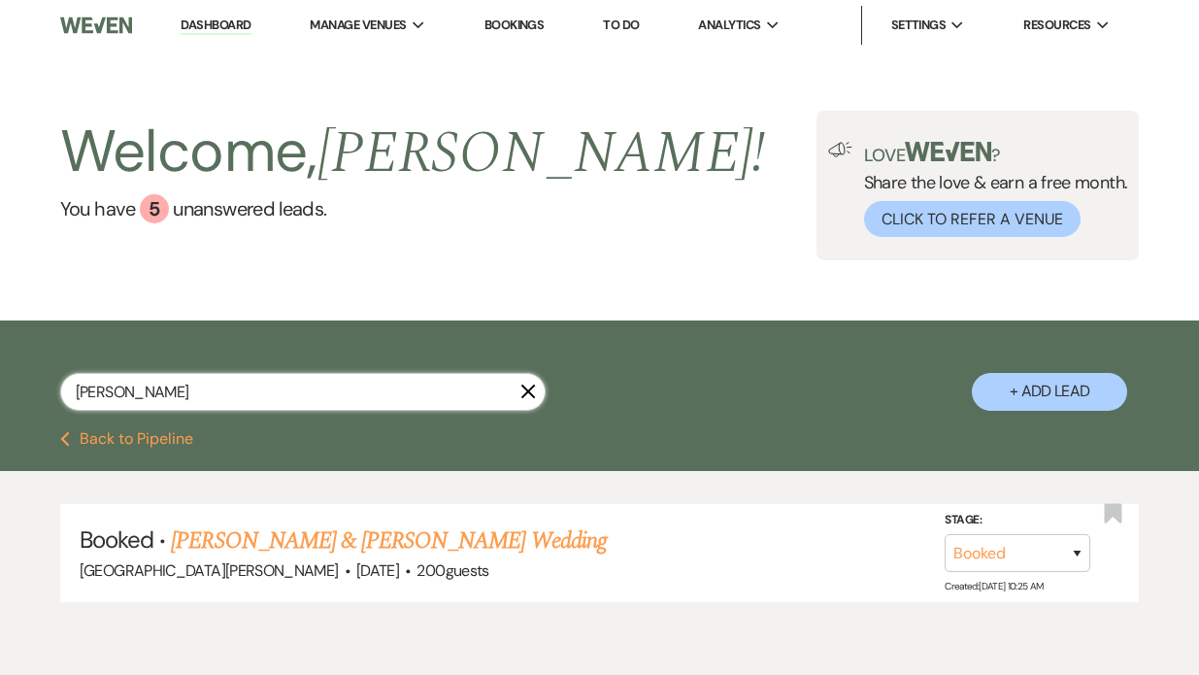
click at [78, 389] on input "yates" at bounding box center [302, 392] width 485 height 38
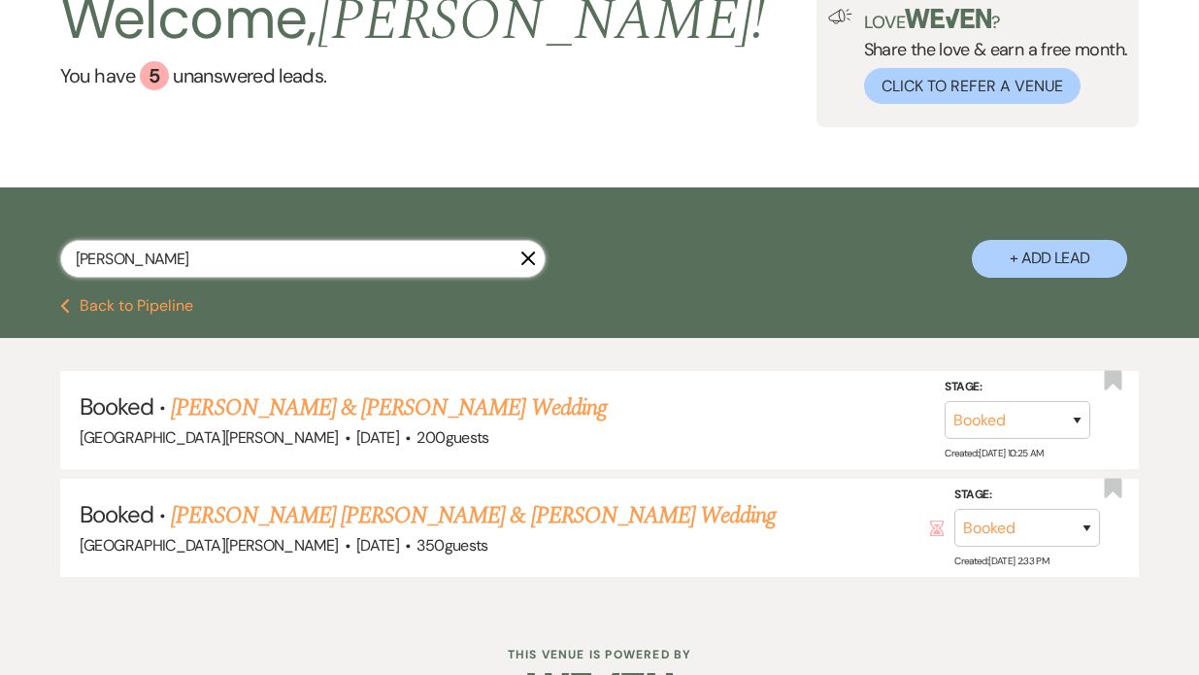
scroll to position [131, 0]
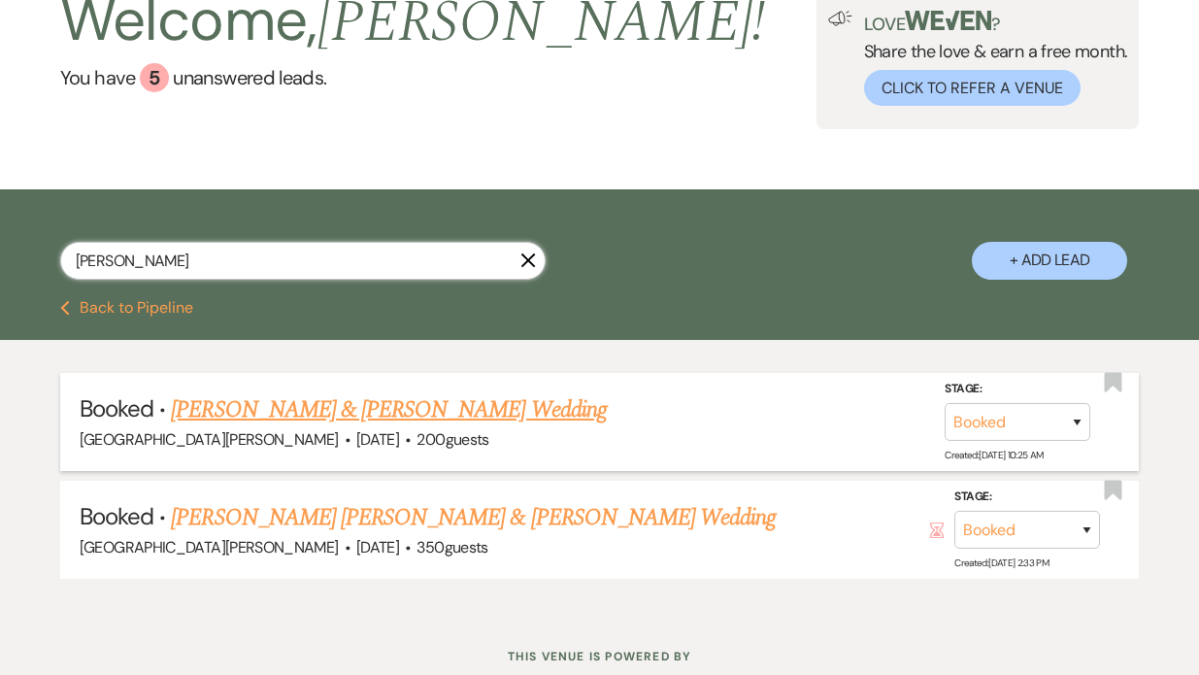
type input "brad yates"
click at [287, 417] on link "Lyndsey Yates & Tyler Armentrout's Wedding" at bounding box center [388, 409] width 435 height 35
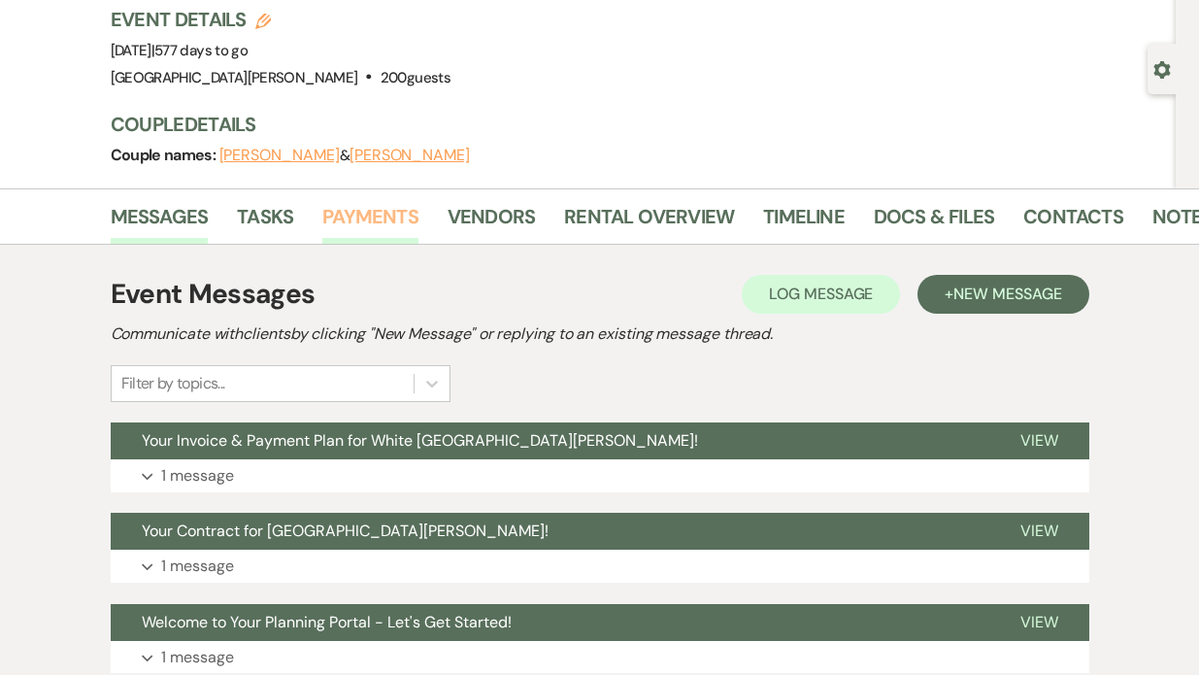
click at [379, 222] on link "Payments" at bounding box center [370, 222] width 96 height 43
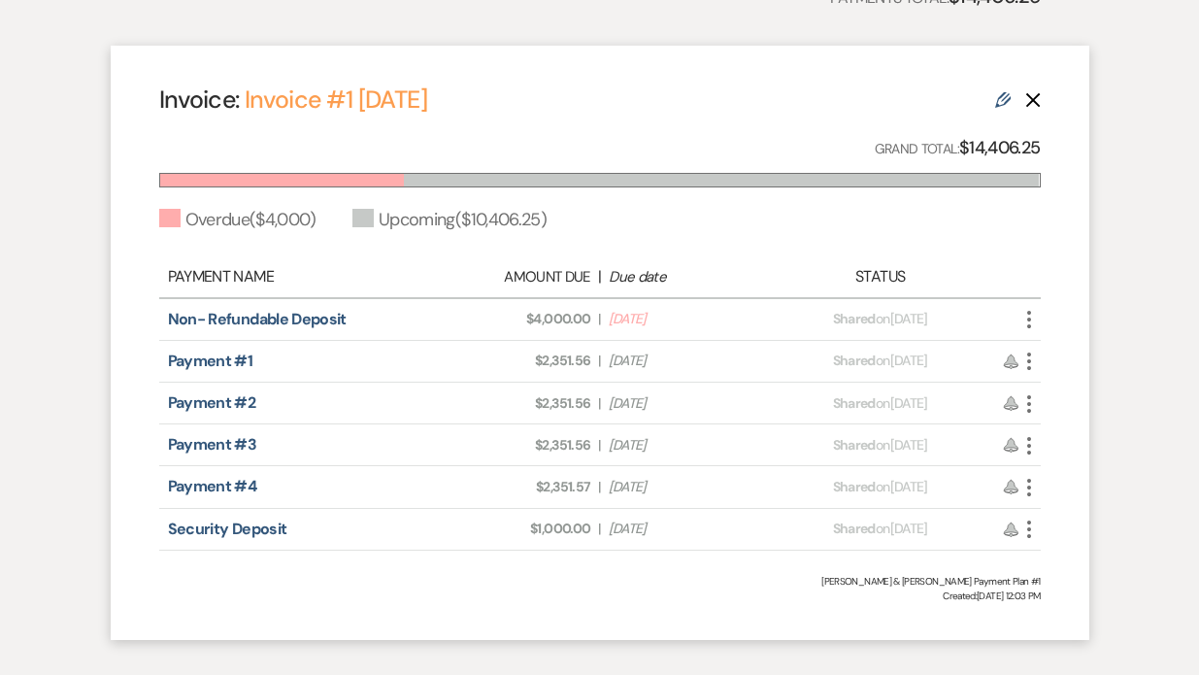
scroll to position [523, 0]
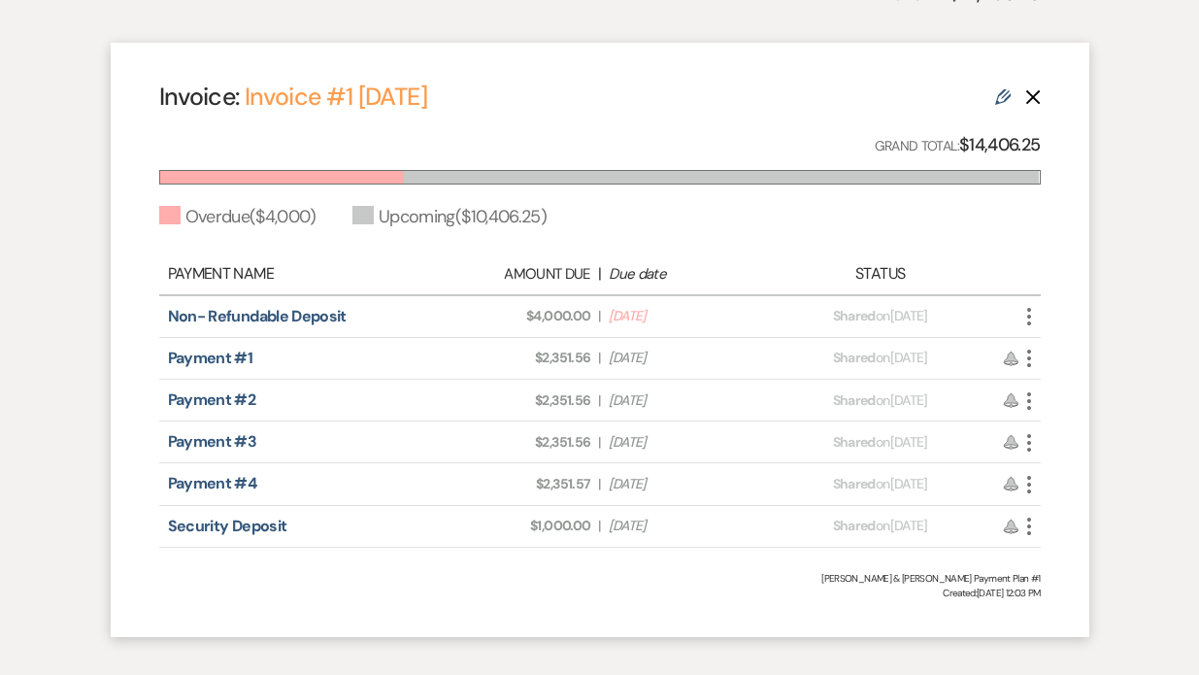
click at [1029, 318] on use "button" at bounding box center [1029, 316] width 4 height 17
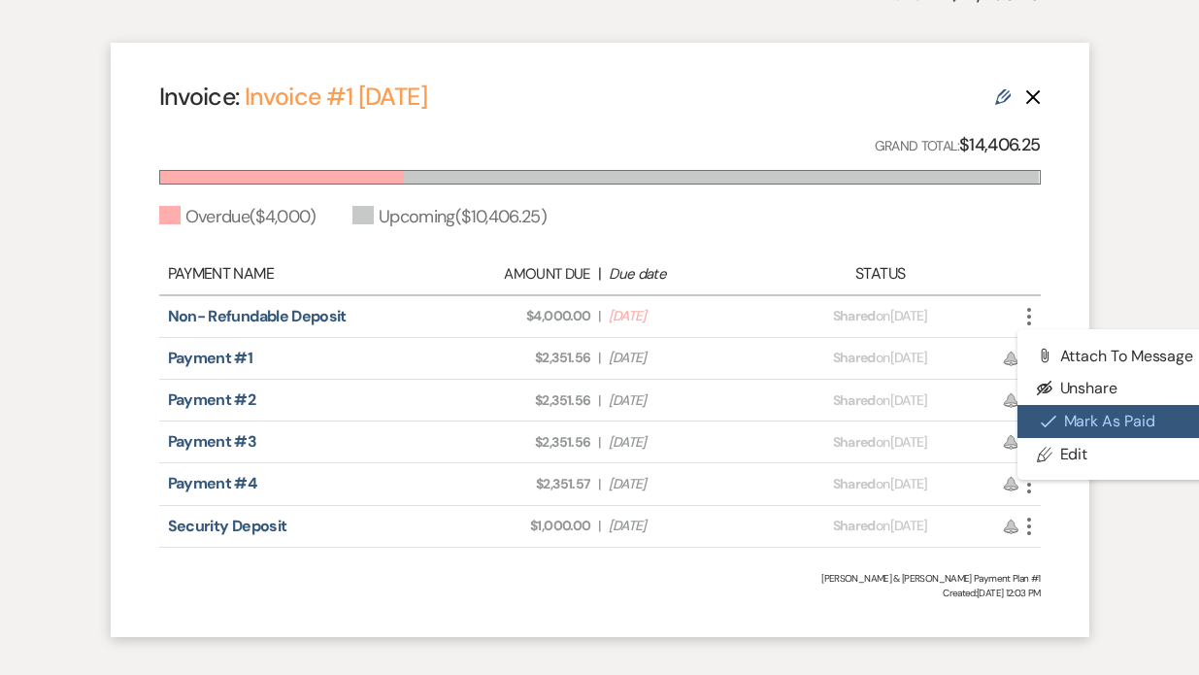
click at [1042, 420] on icon "Check Mark" at bounding box center [1049, 422] width 16 height 16
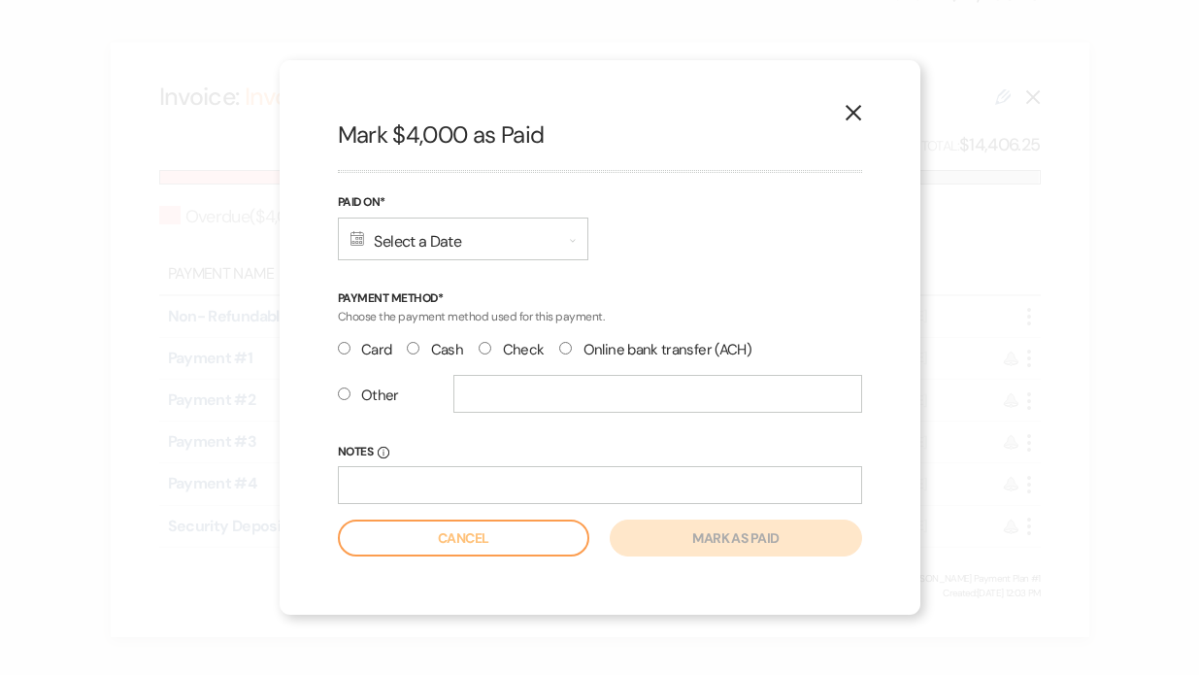
click at [477, 237] on div "Calendar Select a Date Expand" at bounding box center [463, 238] width 251 height 43
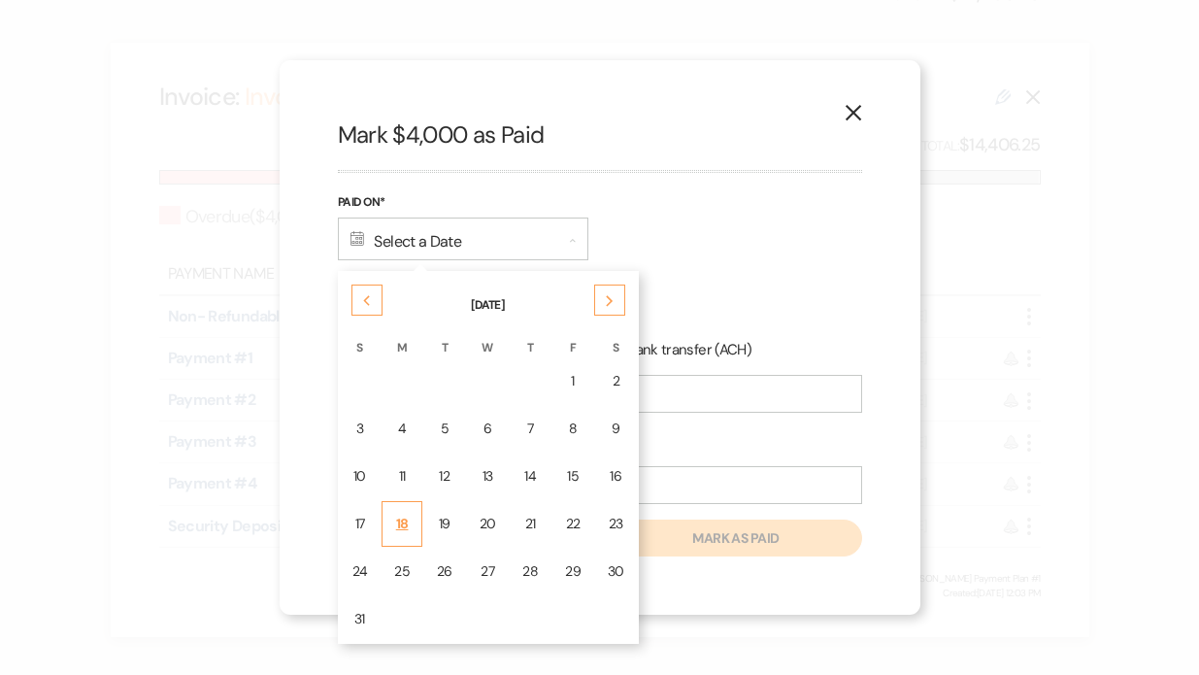
click at [400, 521] on div "18" at bounding box center [402, 524] width 16 height 20
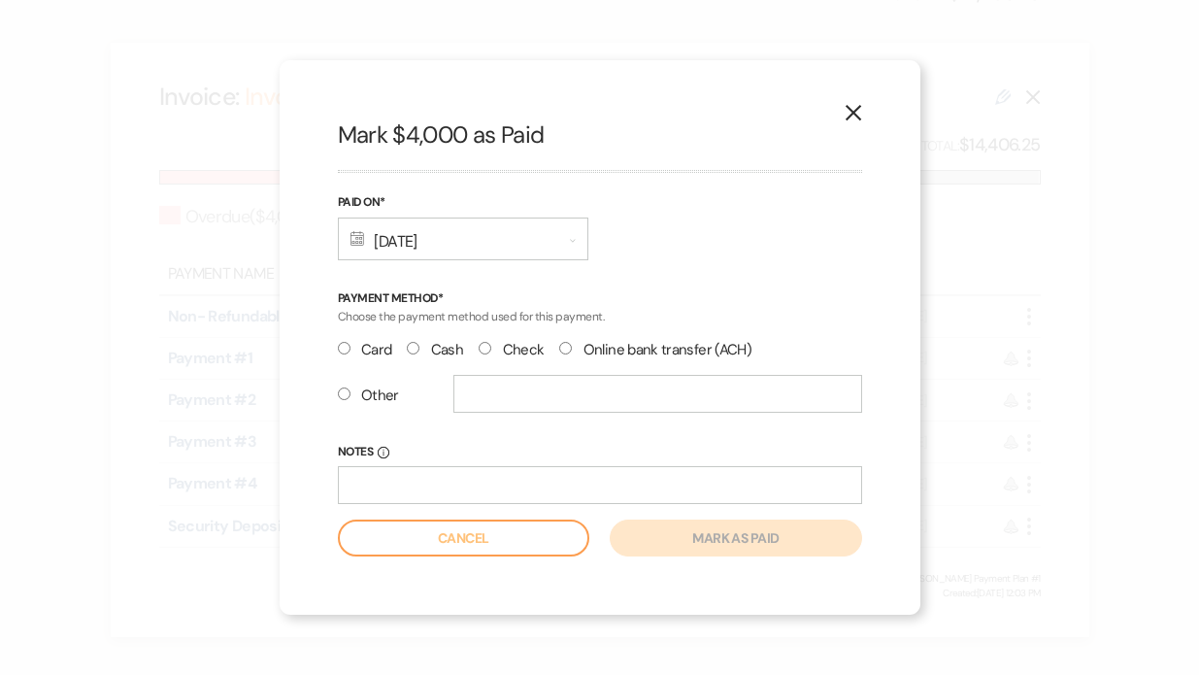
click at [339, 396] on input "Other" at bounding box center [344, 393] width 13 height 13
radio input "true"
click at [490, 406] on input "text" at bounding box center [657, 394] width 409 height 38
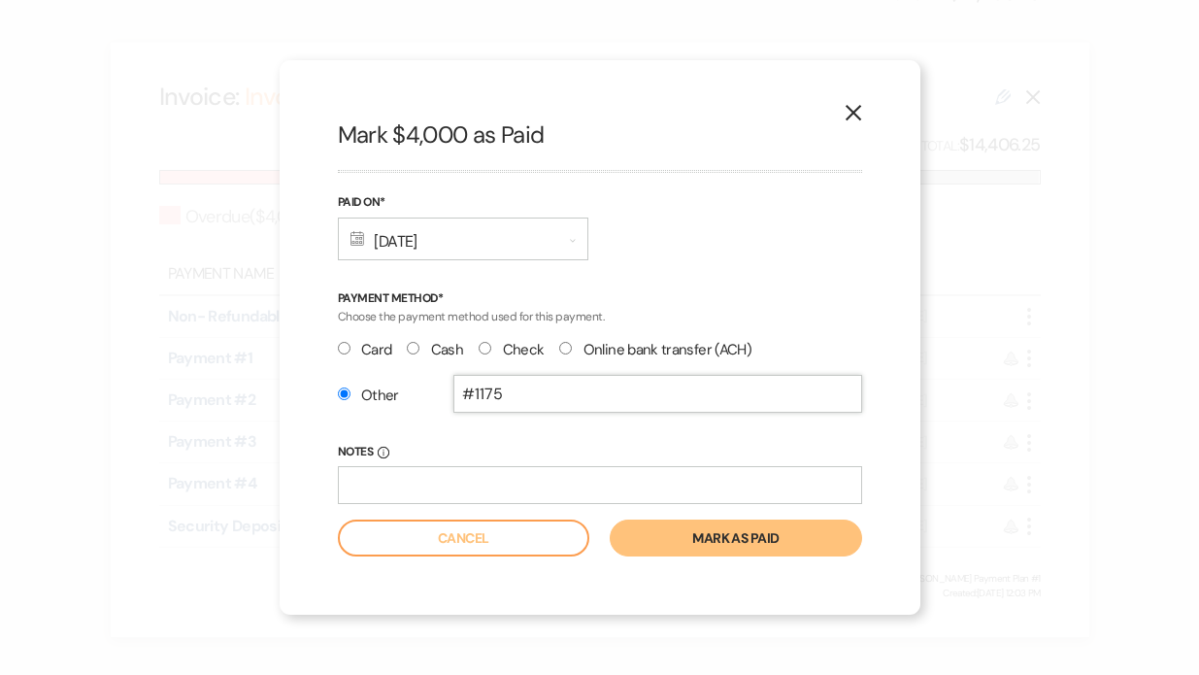
type input "#1175"
click at [712, 540] on button "Mark as paid" at bounding box center [735, 537] width 251 height 37
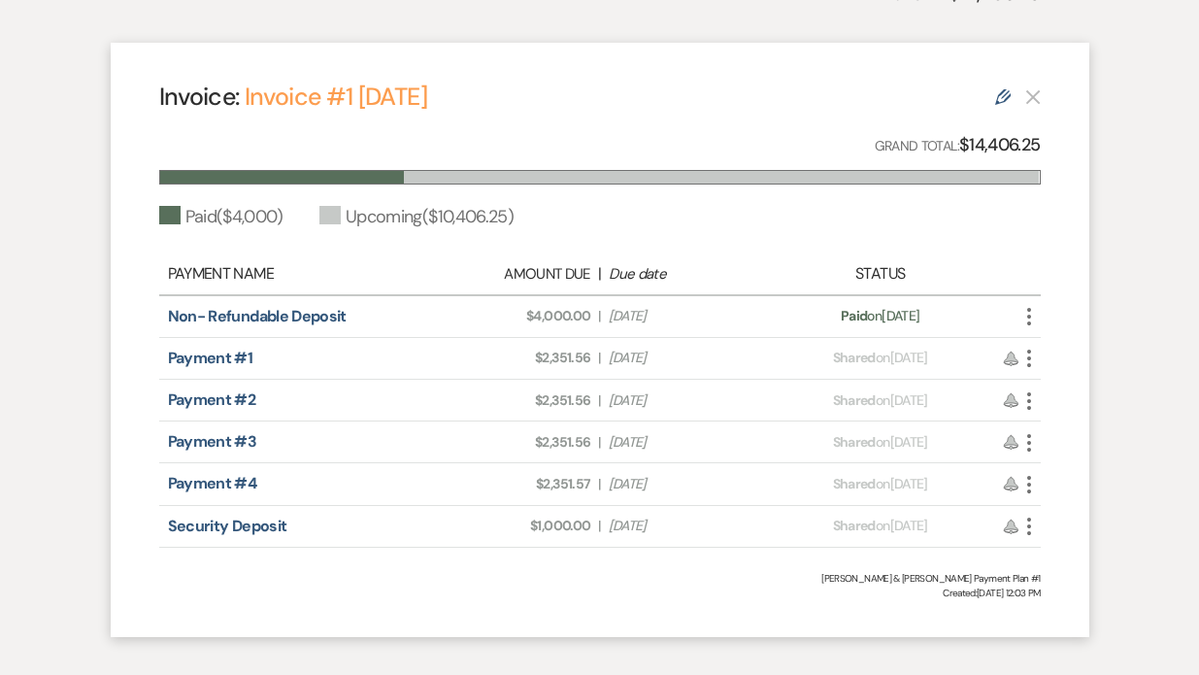
click at [1026, 353] on icon "More" at bounding box center [1029, 358] width 23 height 23
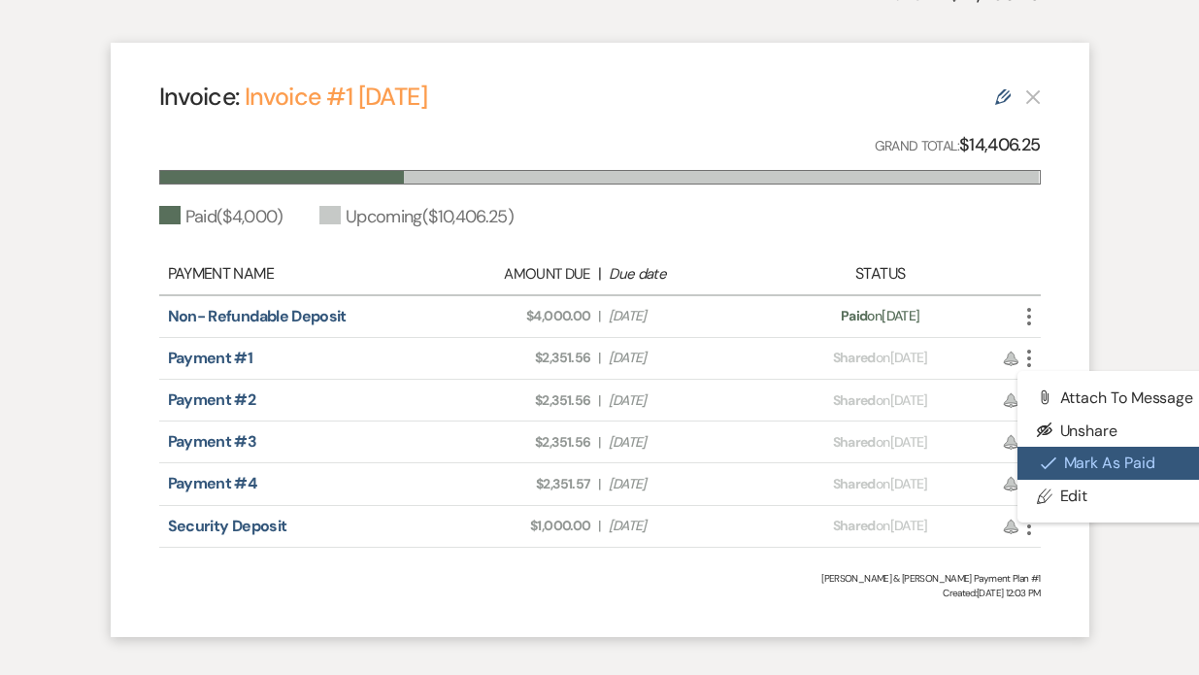
click at [1048, 455] on icon "Check Mark" at bounding box center [1049, 463] width 16 height 16
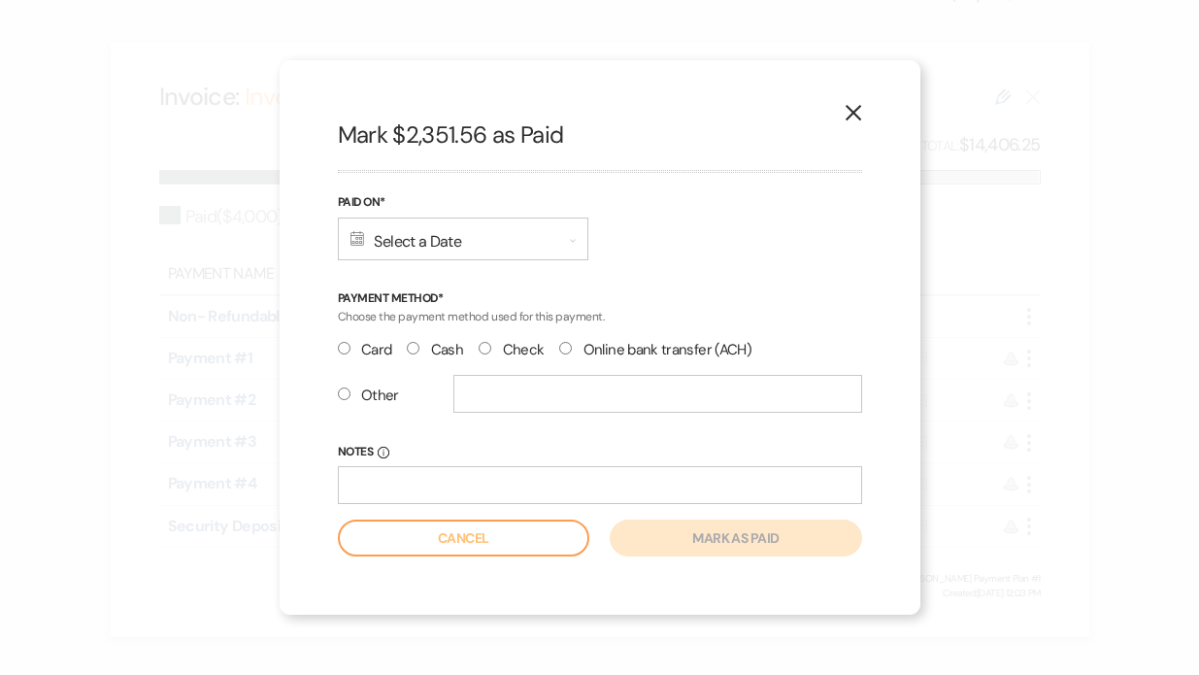
click at [390, 241] on div "Calendar Select a Date Expand" at bounding box center [463, 238] width 251 height 43
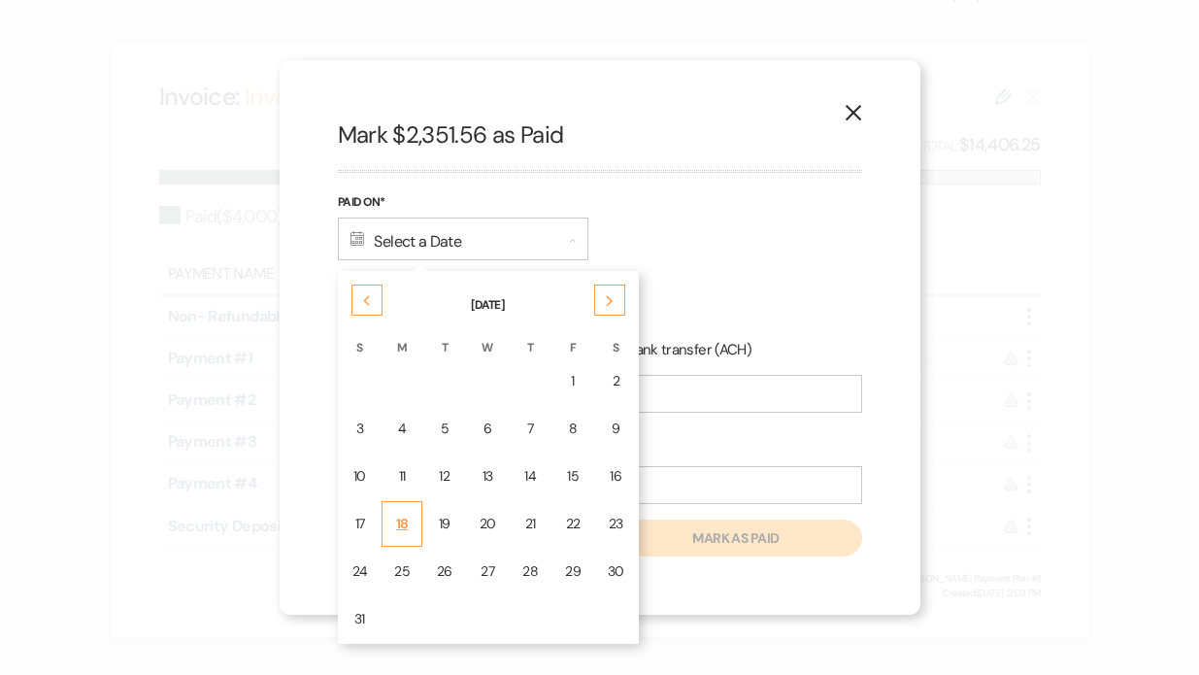
click at [408, 526] on div "18" at bounding box center [402, 524] width 16 height 20
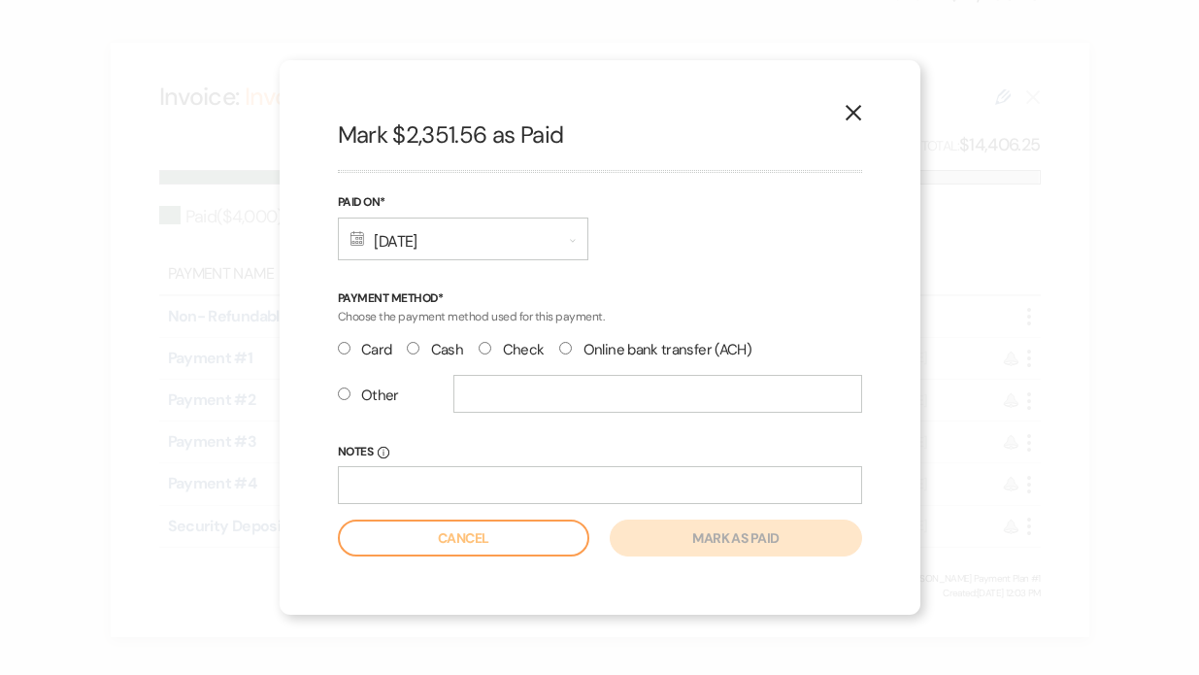
click at [339, 394] on input "Other" at bounding box center [344, 393] width 13 height 13
radio input "true"
click at [468, 396] on input "text" at bounding box center [657, 394] width 409 height 38
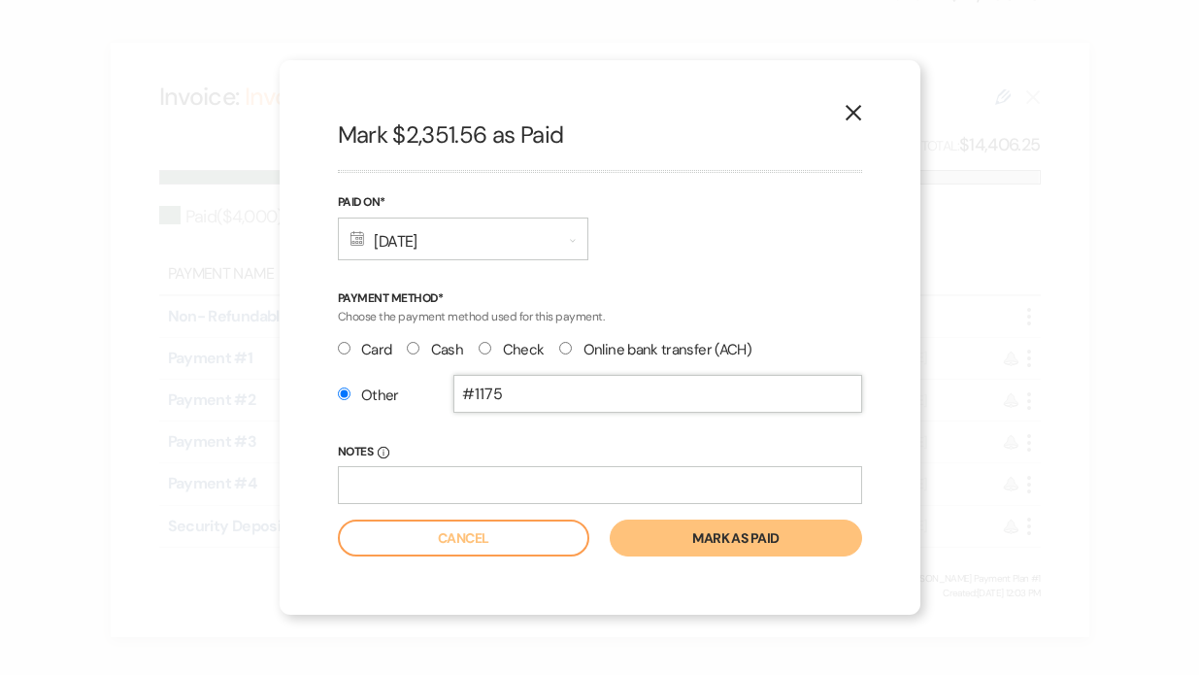
type input "#1175"
click at [671, 548] on button "Mark as paid" at bounding box center [735, 537] width 251 height 37
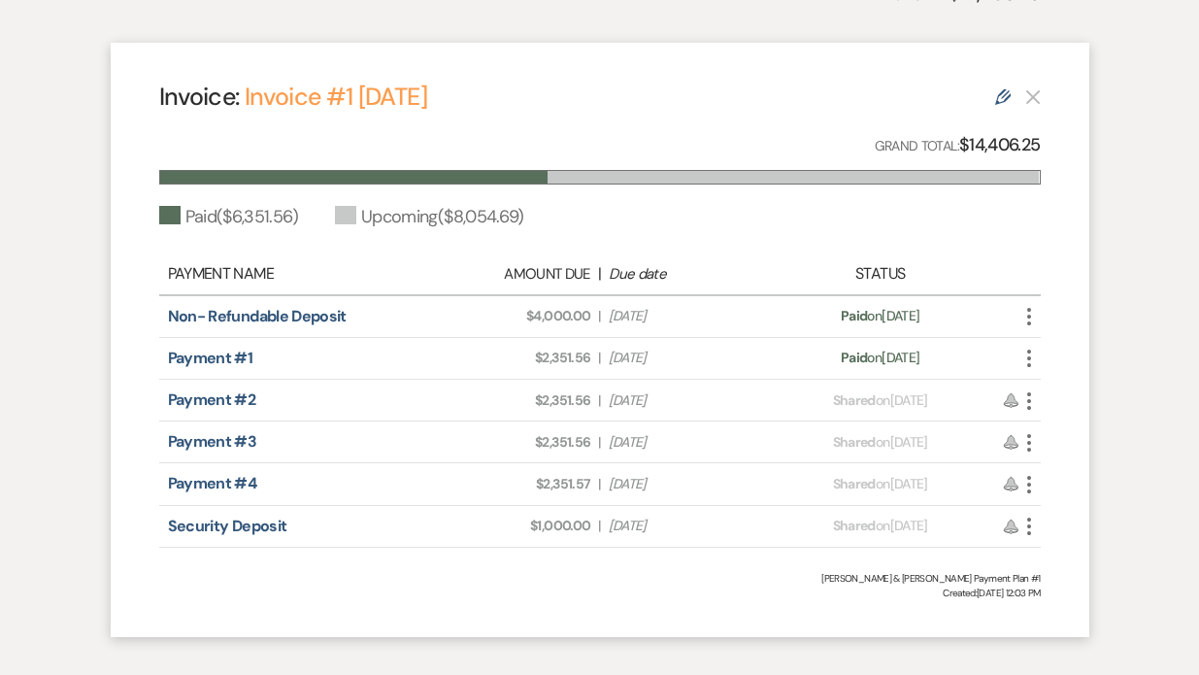
click at [1023, 97] on div "Edit" at bounding box center [1018, 95] width 46 height 23
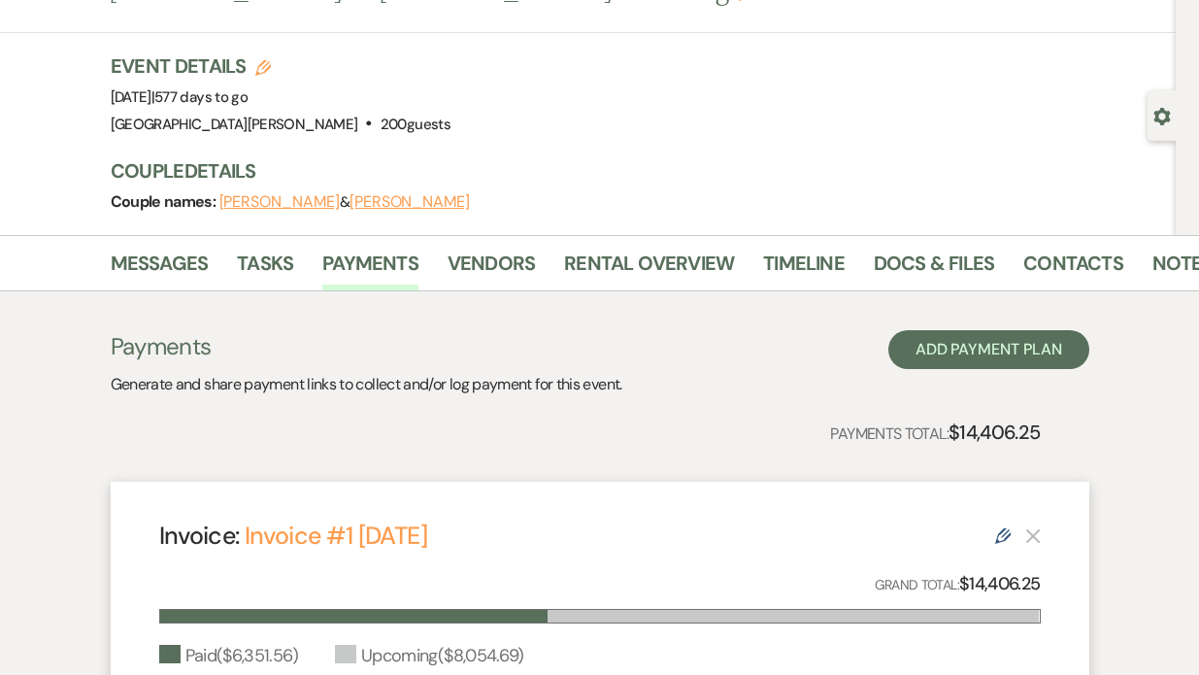
scroll to position [0, 0]
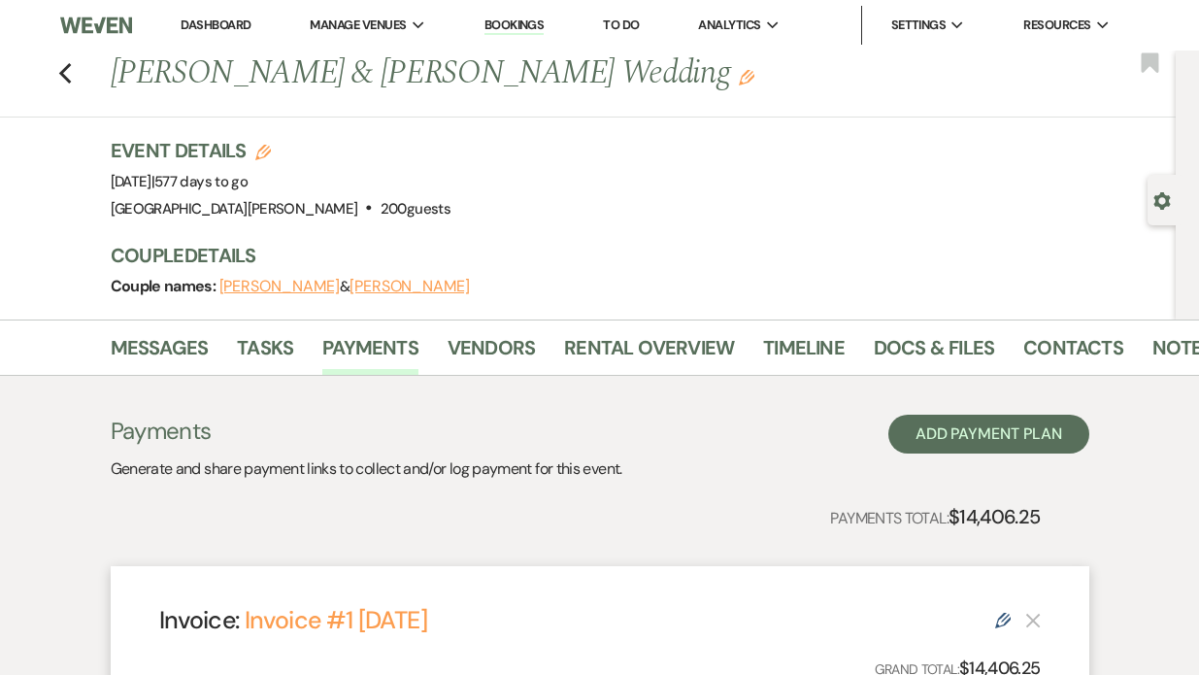
click at [55, 73] on div "Previous Lyndsey Yates & Tyler Armentrout's Wedding Edit Bookmark" at bounding box center [583, 83] width 1186 height 67
click at [65, 73] on icon "Previous" at bounding box center [65, 73] width 15 height 23
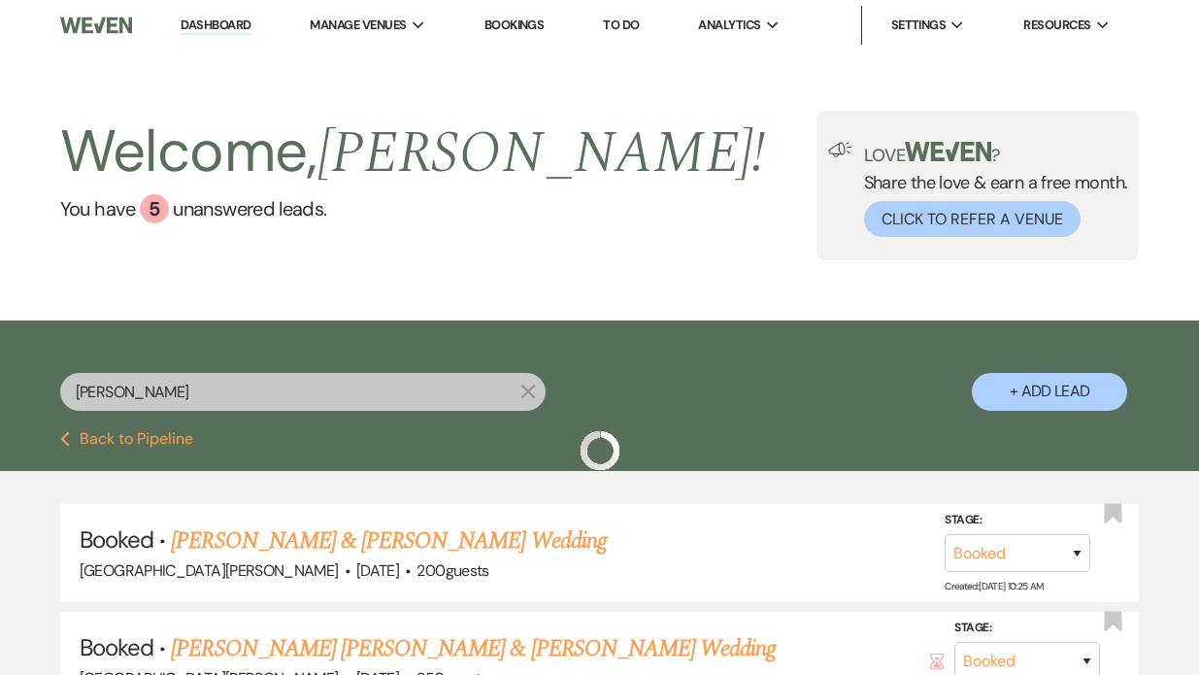
scroll to position [131, 0]
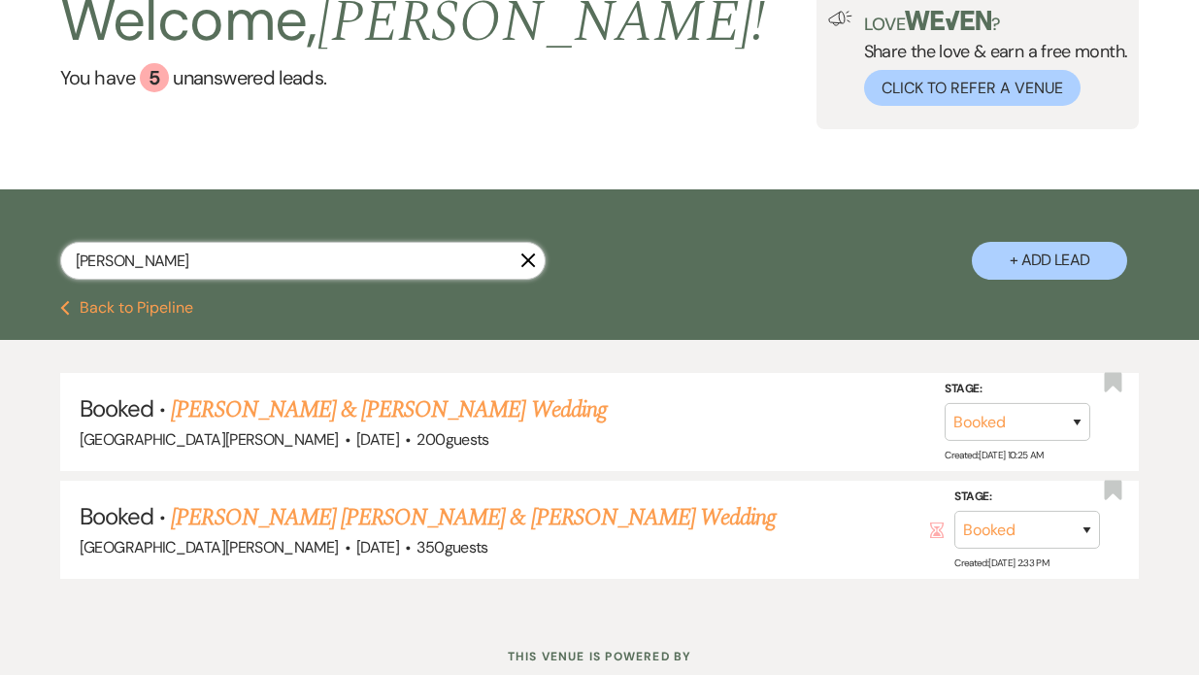
click at [161, 265] on input "brad yates" at bounding box center [302, 261] width 485 height 38
type input "b"
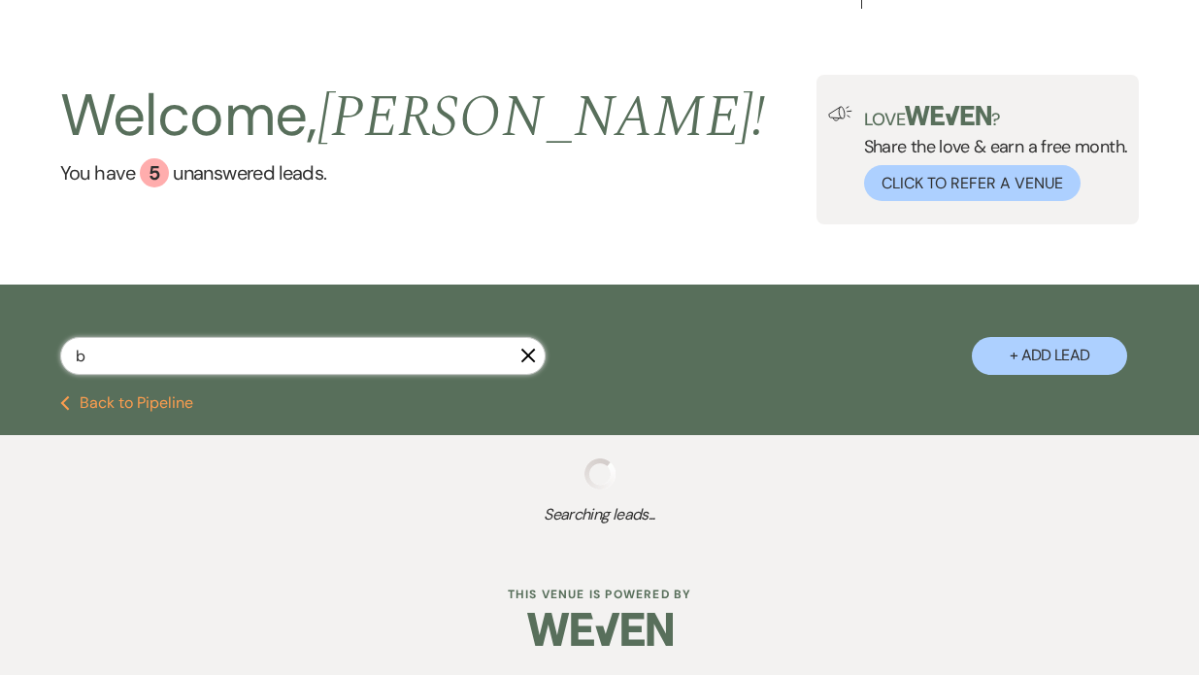
select select "8"
select select "4"
select select "8"
select select "1"
select select "8"
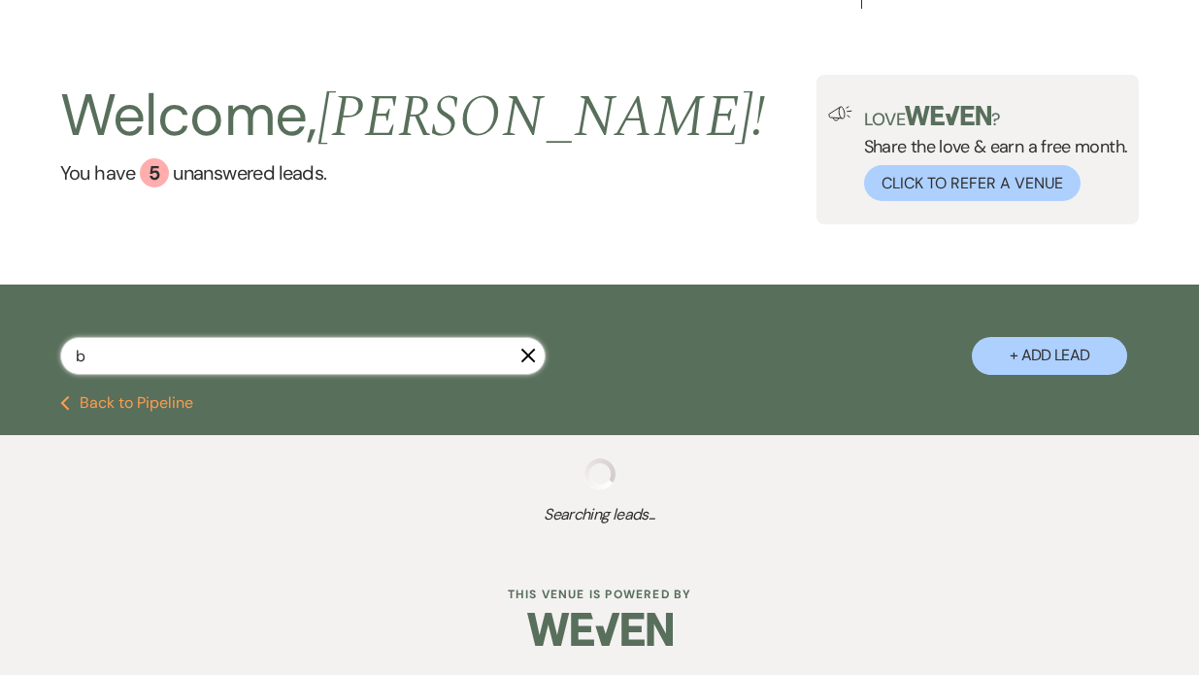
select select "6"
select select "8"
select select "1"
select select "8"
select select "7"
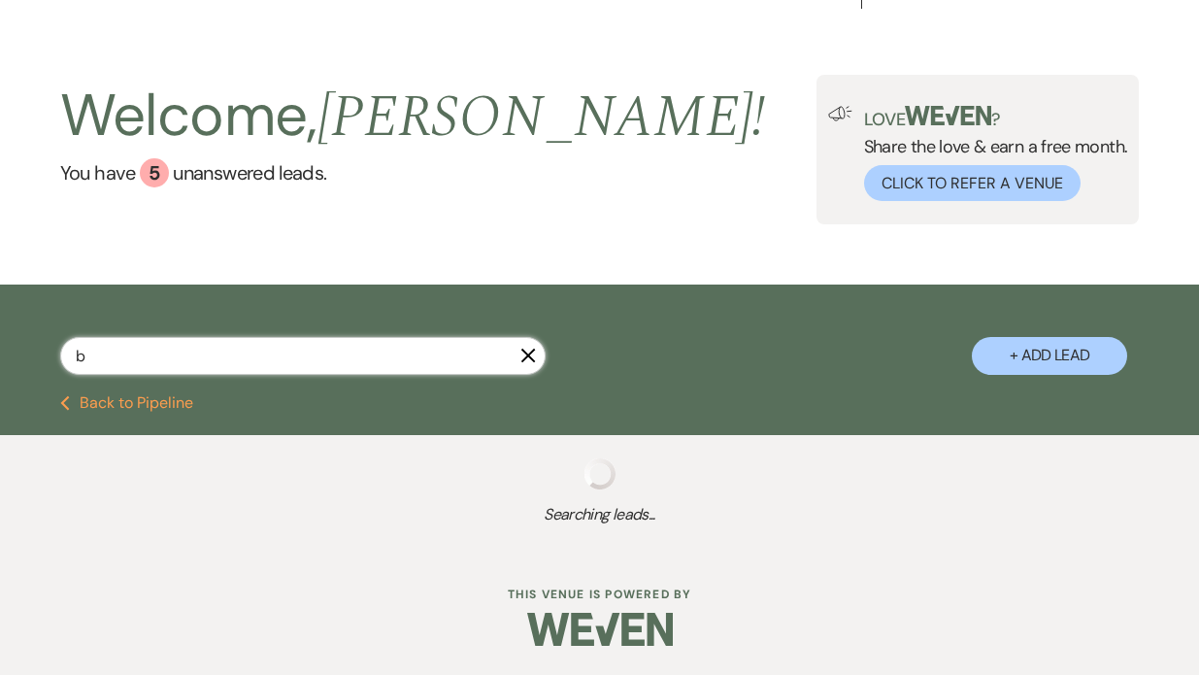
select select "8"
select select "6"
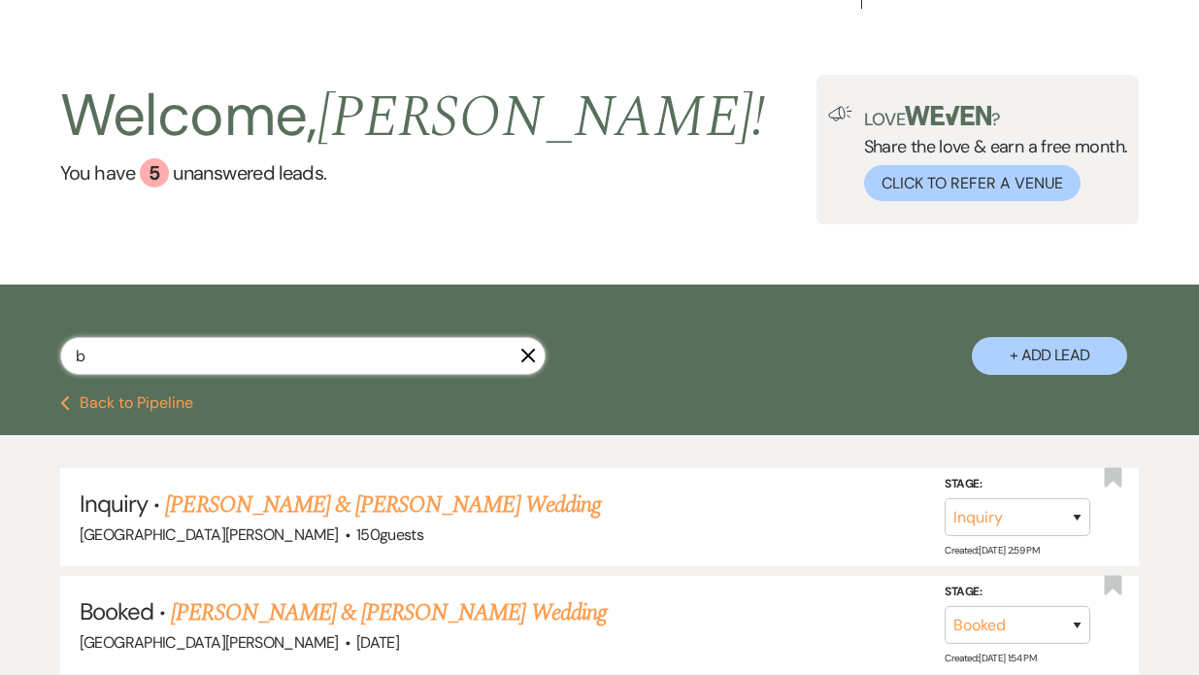
scroll to position [131, 0]
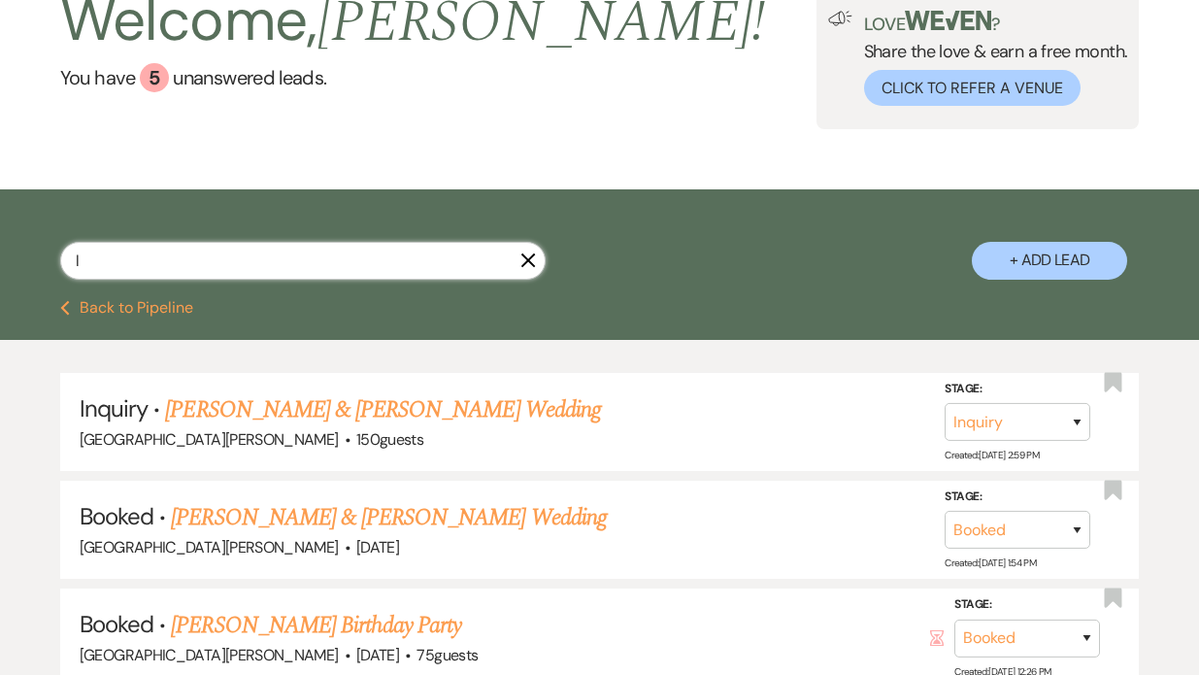
scroll to position [36, 0]
type input "le"
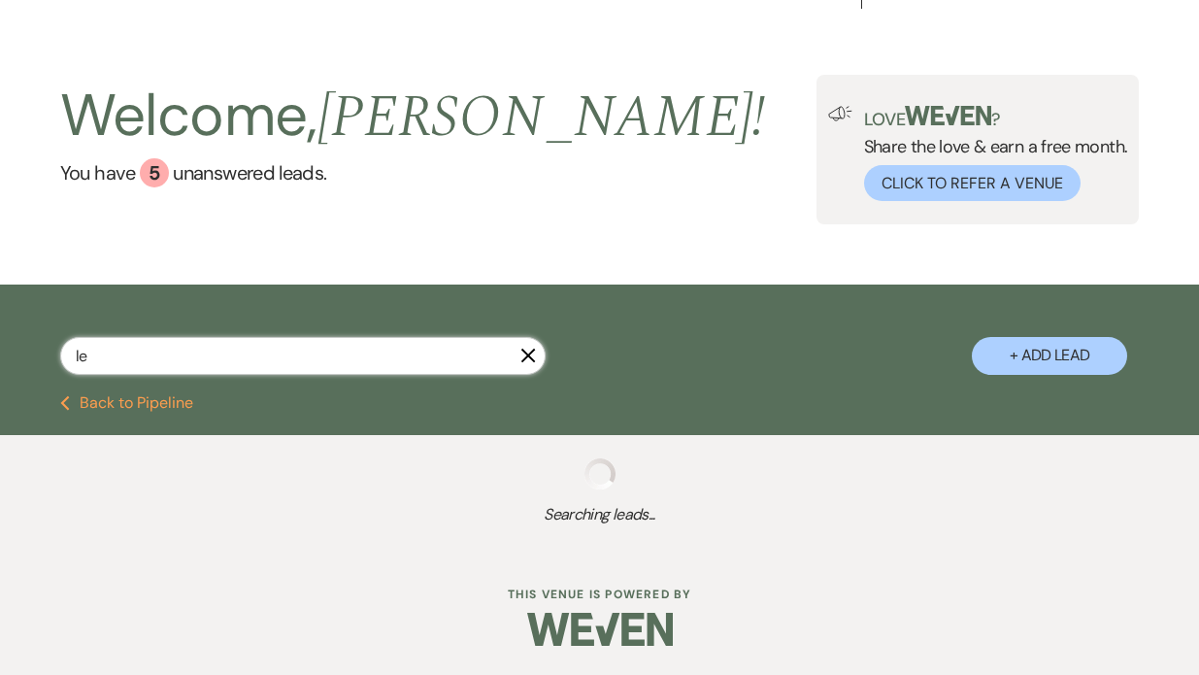
select select "8"
select select "5"
select select "8"
select select "6"
select select "8"
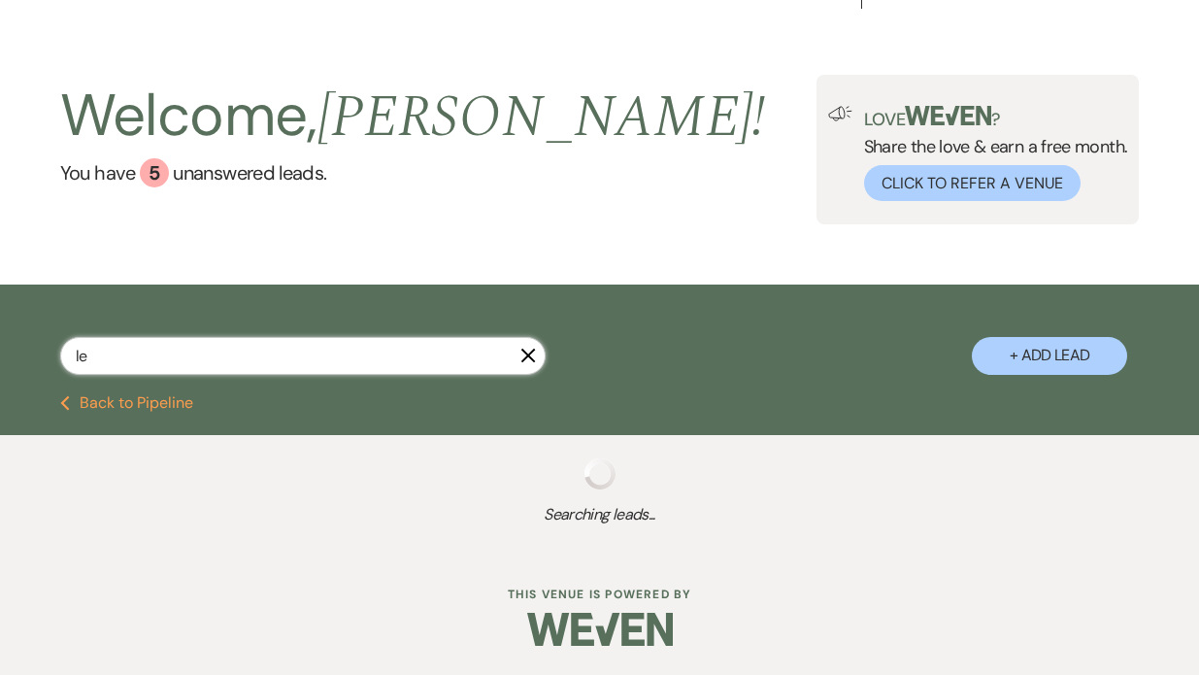
select select "11"
select select "8"
select select "11"
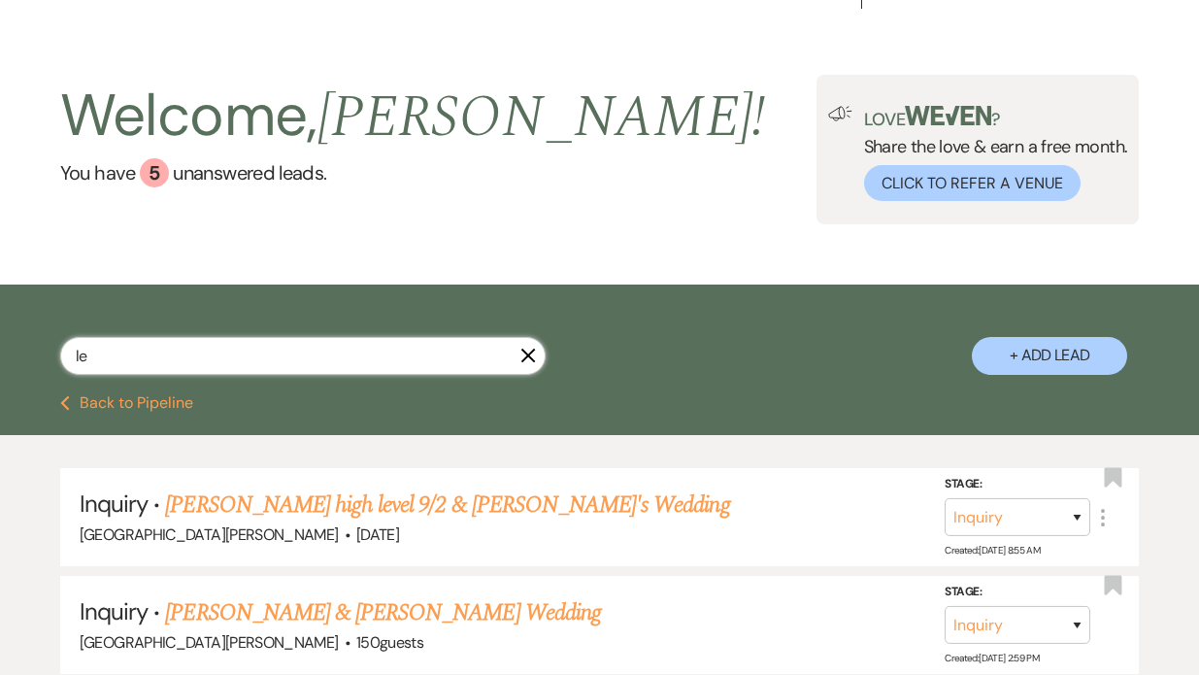
scroll to position [131, 0]
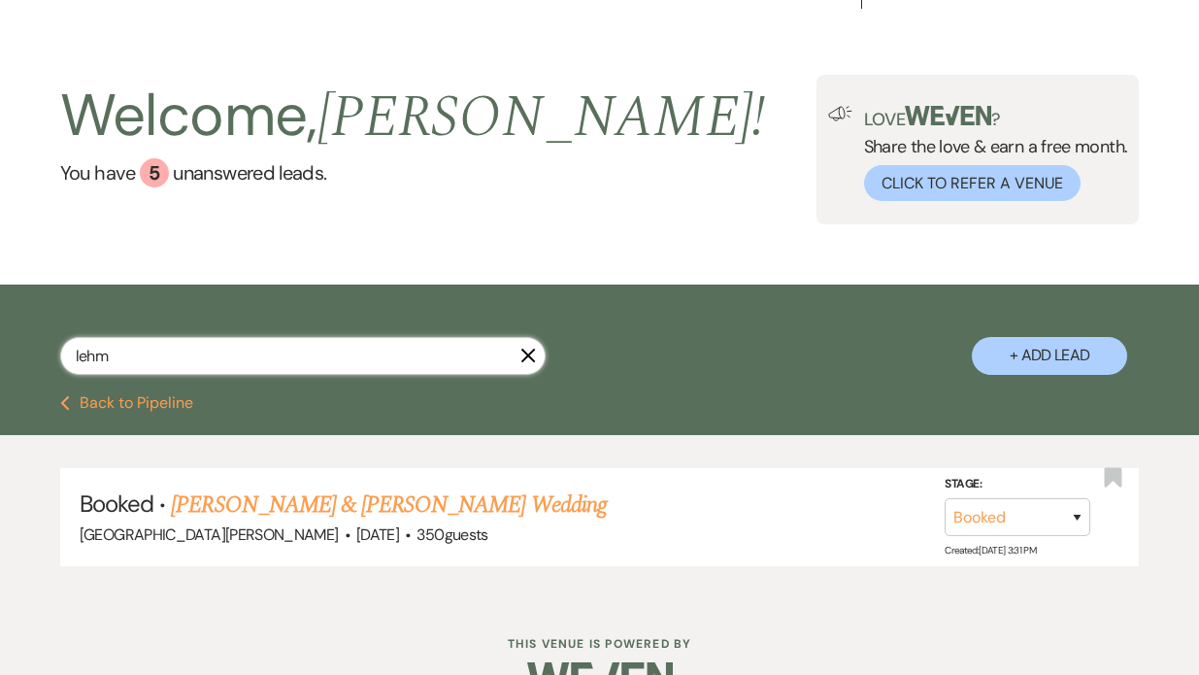
scroll to position [84, 0]
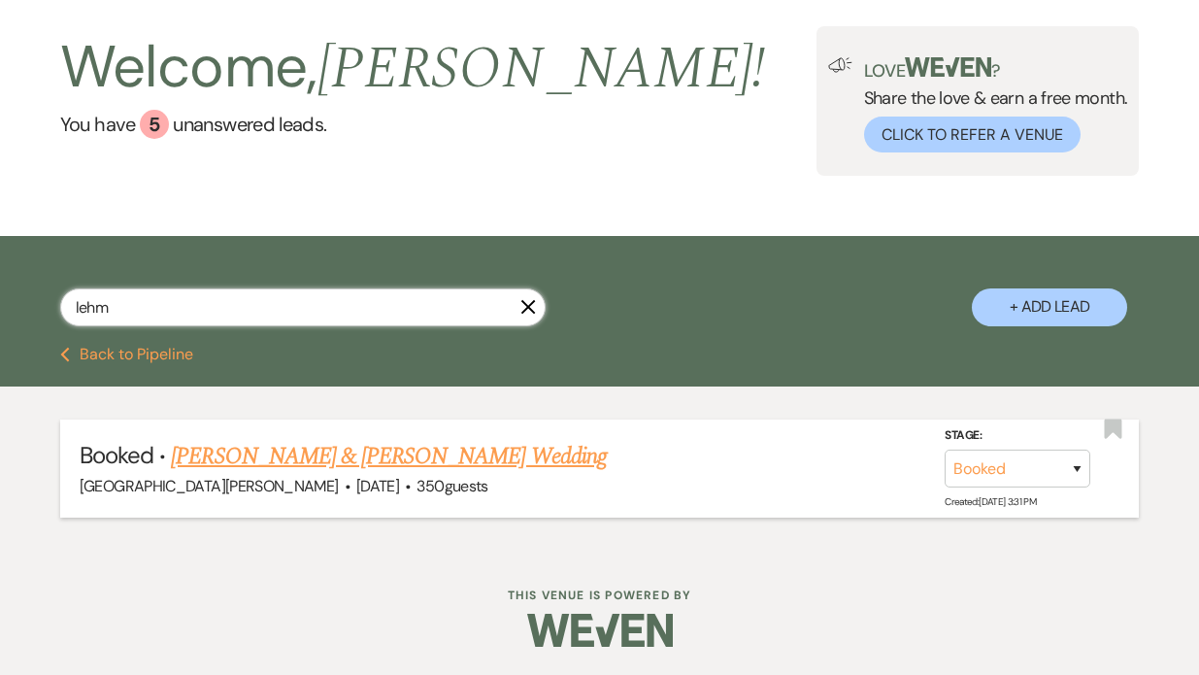
type input "lehm"
click at [280, 461] on link "Olivia Lehman & Gavin Hawk's Wedding" at bounding box center [388, 456] width 435 height 35
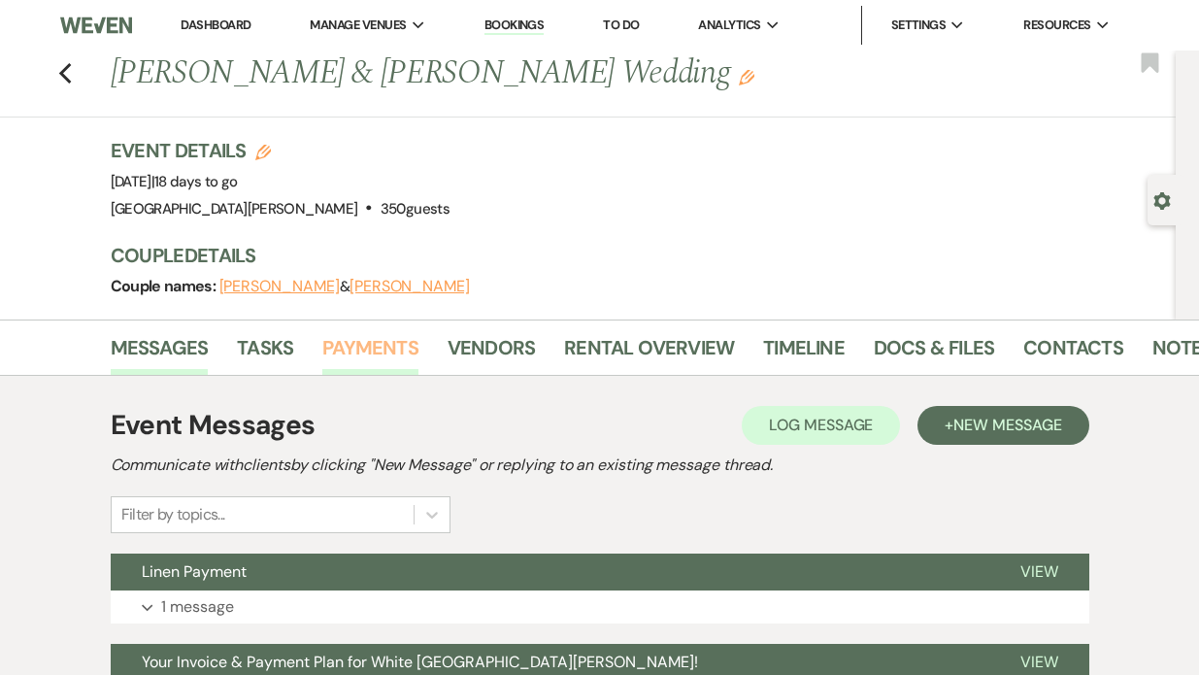
click at [376, 339] on link "Payments" at bounding box center [370, 353] width 96 height 43
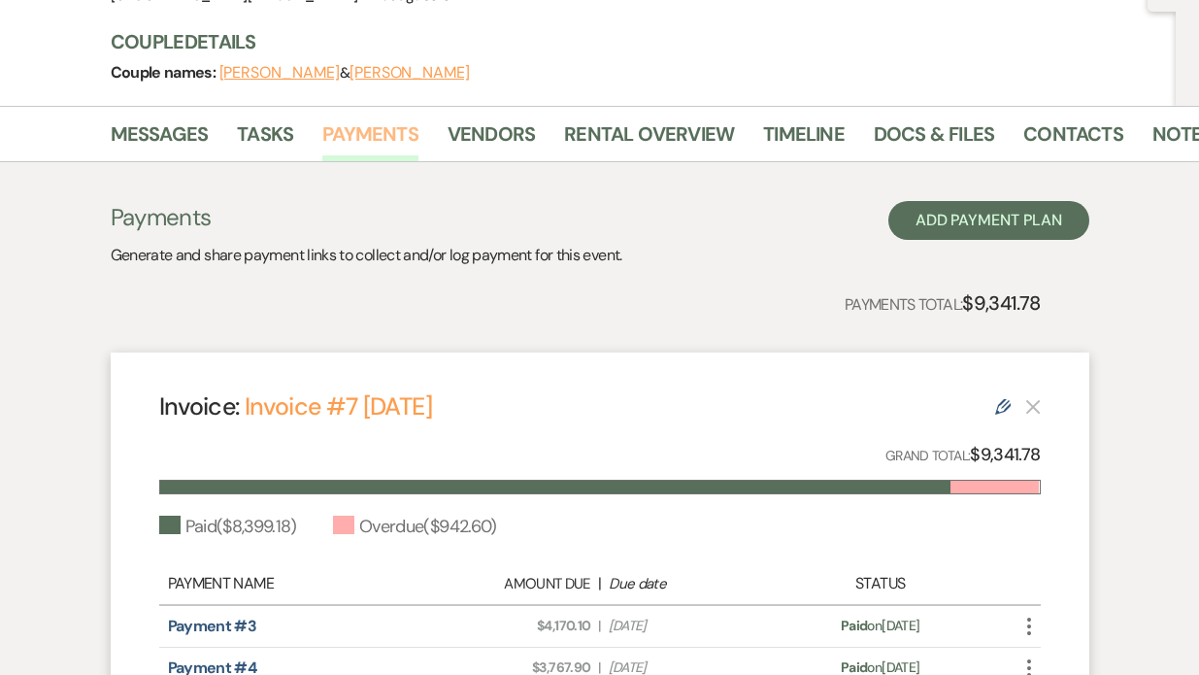
scroll to position [213, 0]
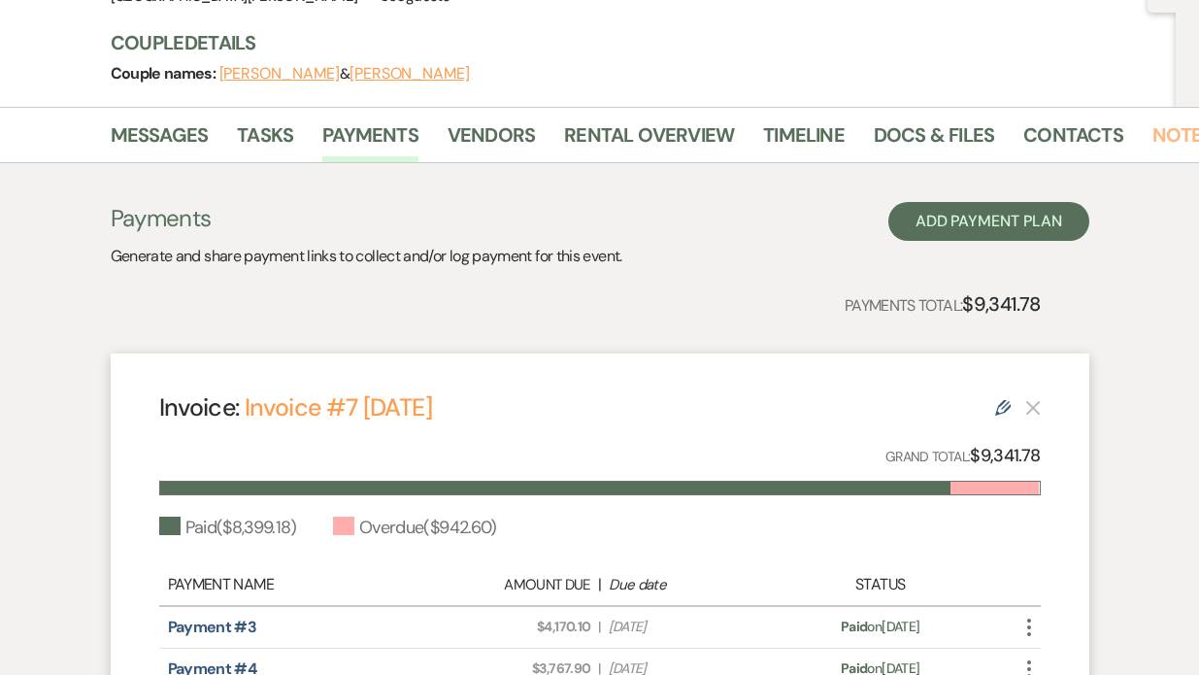
click at [1163, 134] on link "Notes" at bounding box center [1183, 140] width 61 height 43
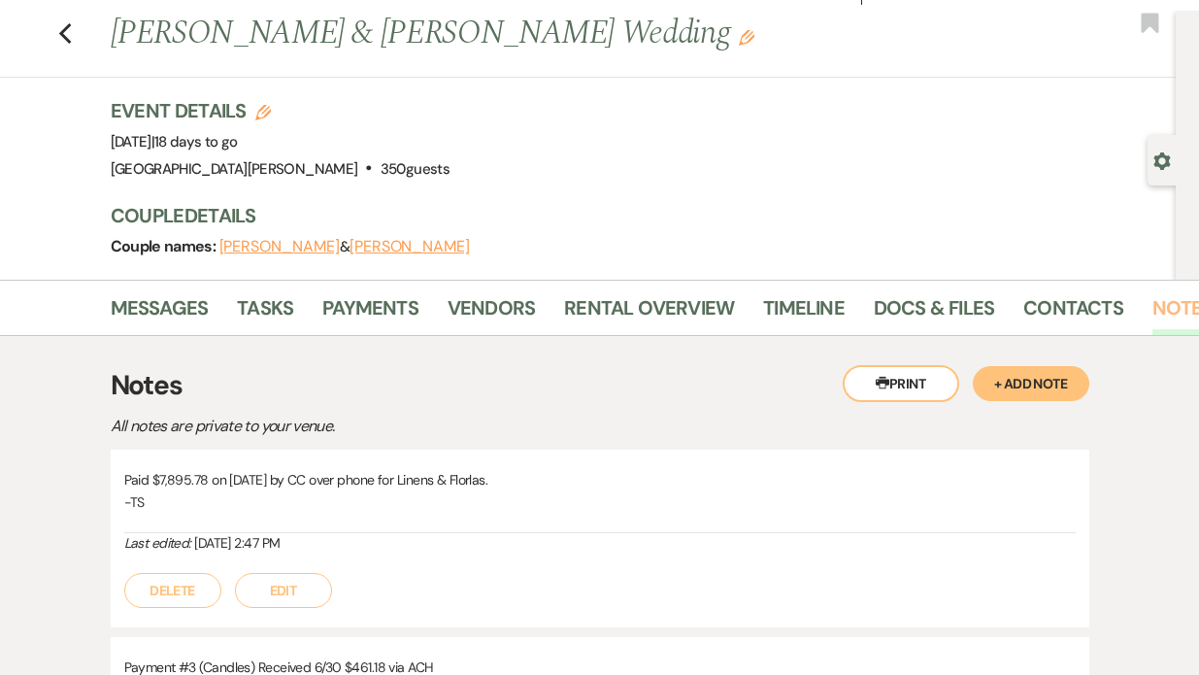
scroll to position [37, 0]
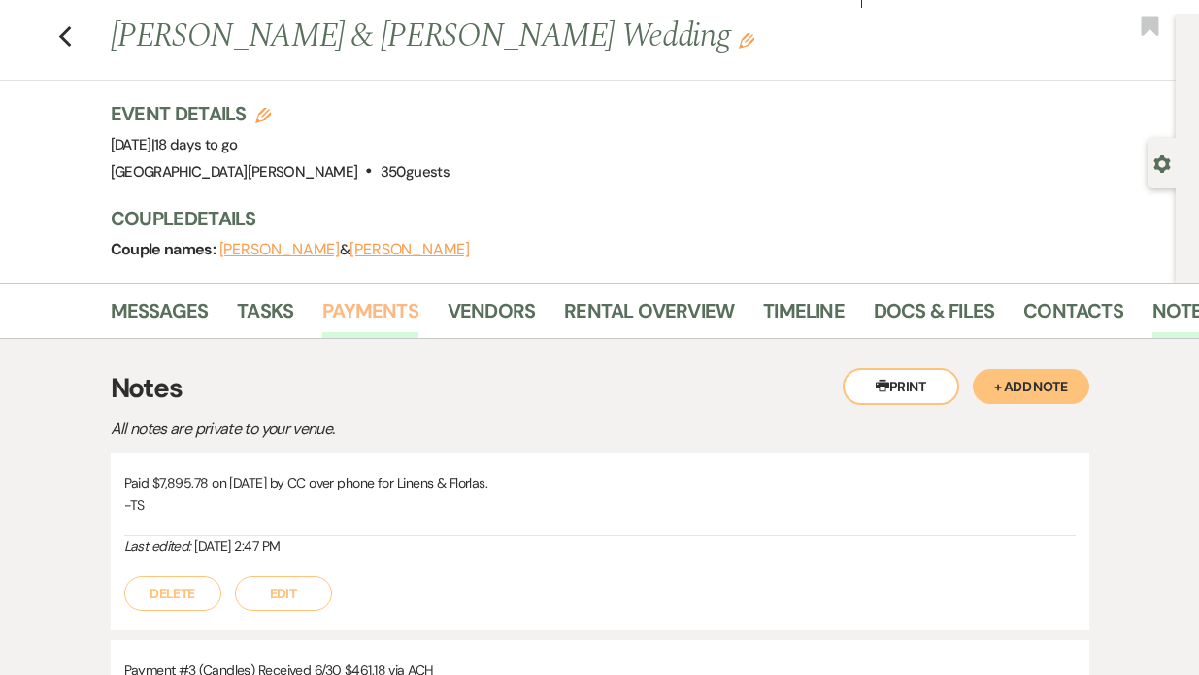
click at [381, 315] on link "Payments" at bounding box center [370, 316] width 96 height 43
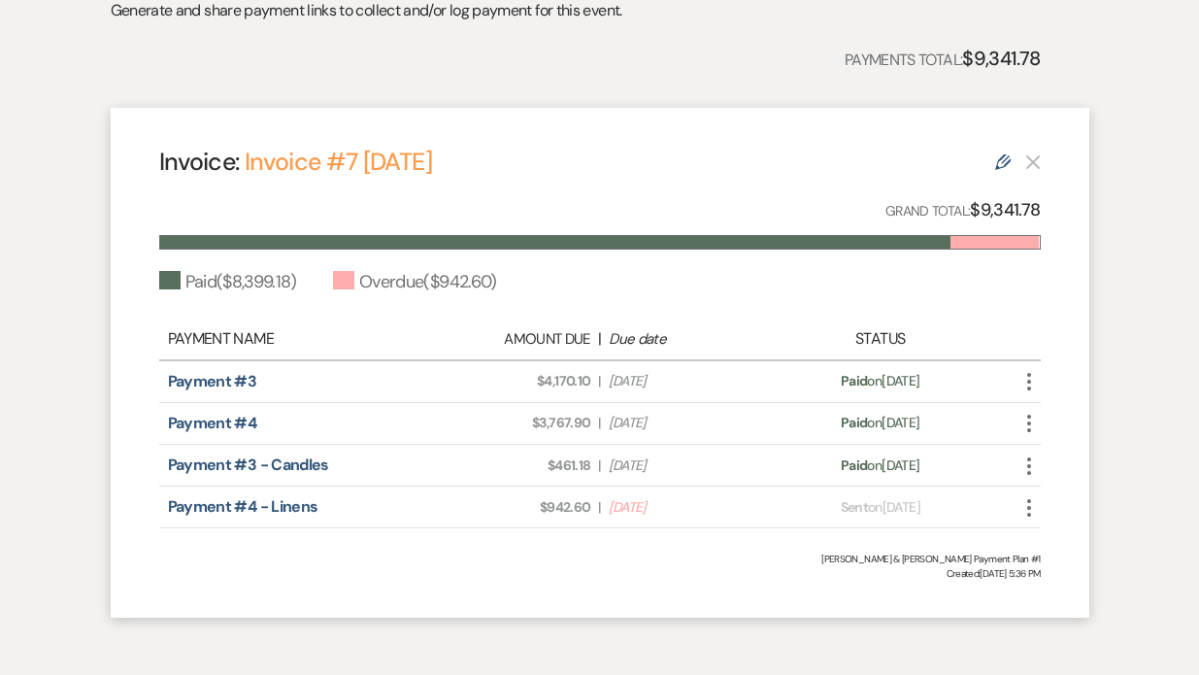
scroll to position [546, 0]
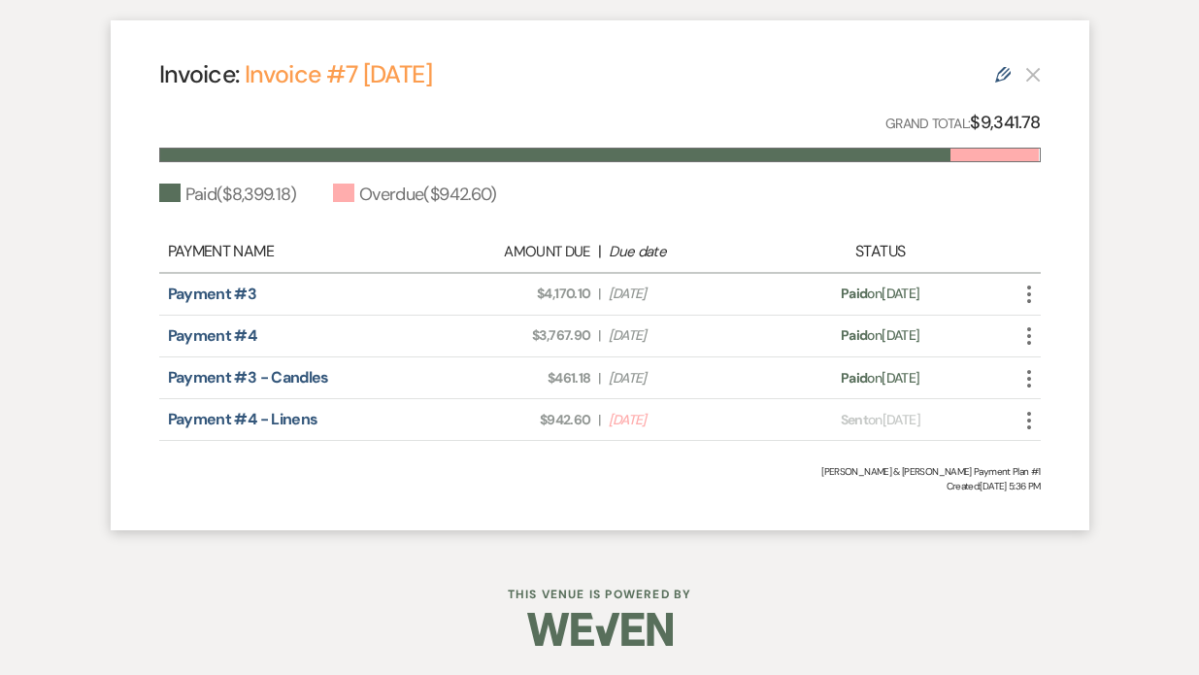
click at [1030, 418] on icon "More" at bounding box center [1029, 420] width 23 height 23
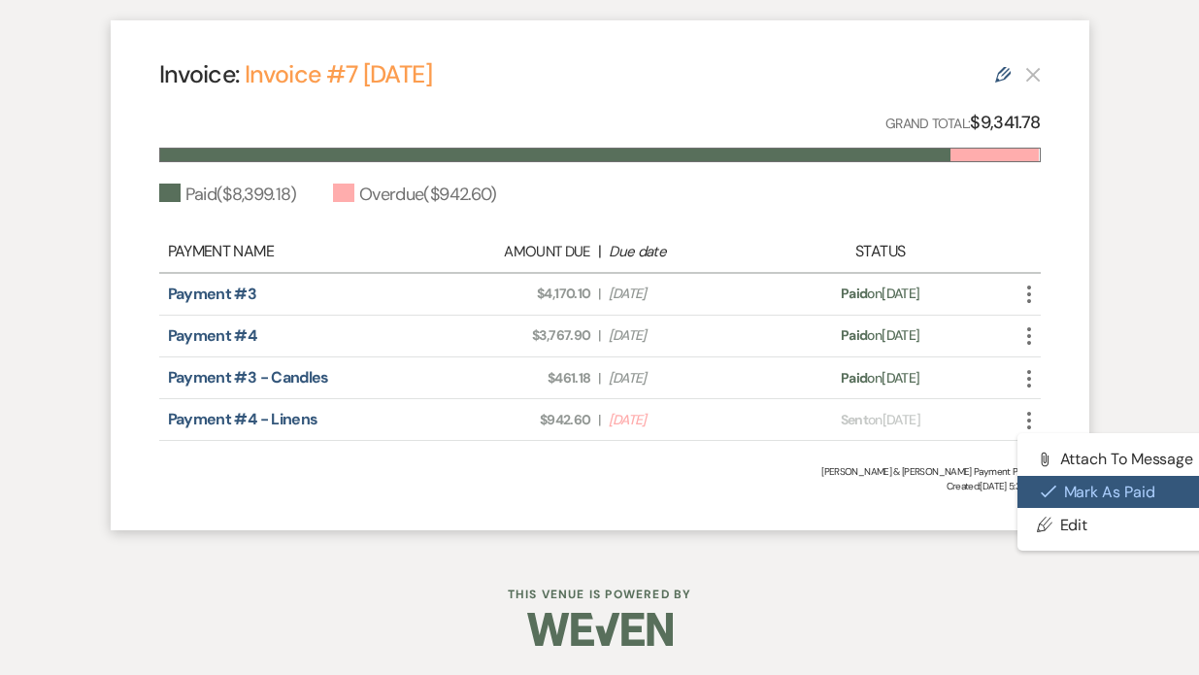
click at [1051, 494] on icon "Check Mark" at bounding box center [1049, 492] width 16 height 16
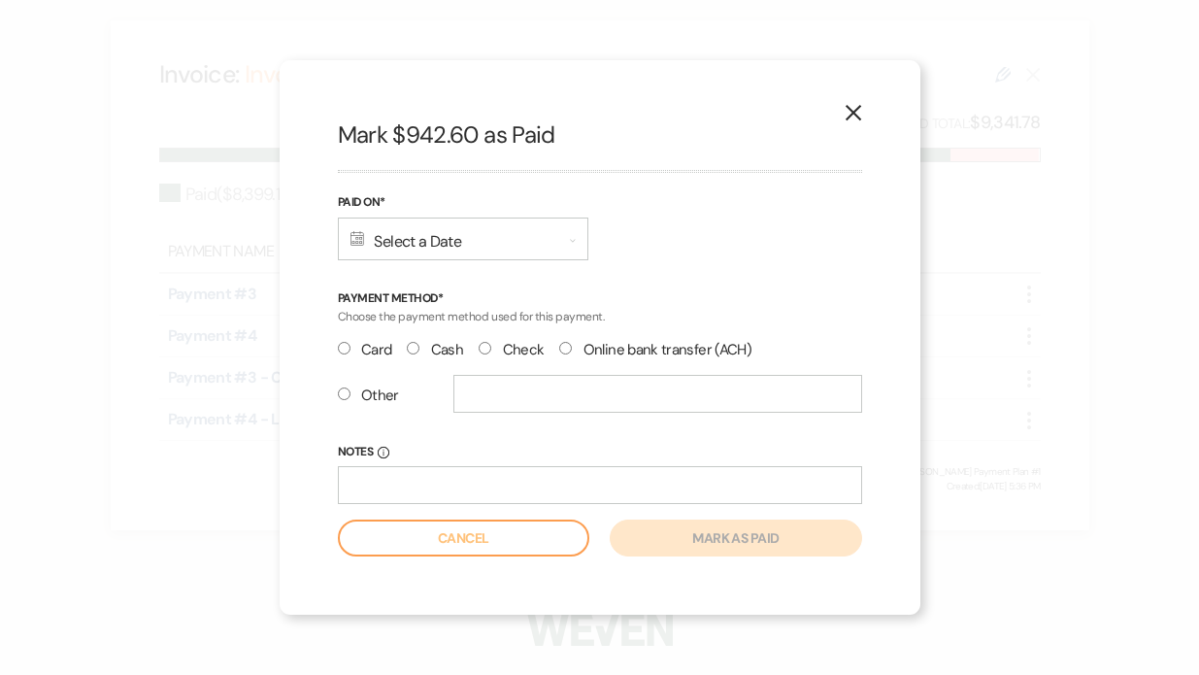
click at [425, 241] on div "Calendar Select a Date Expand" at bounding box center [463, 238] width 251 height 43
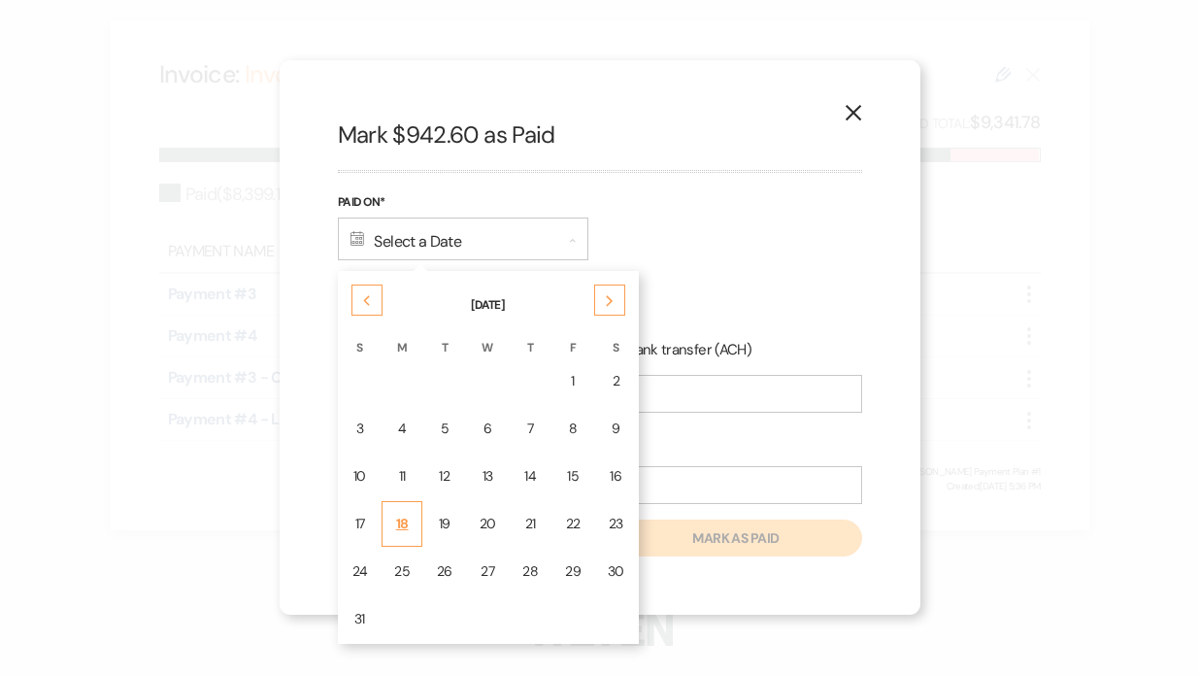
click at [401, 524] on div "18" at bounding box center [402, 524] width 16 height 20
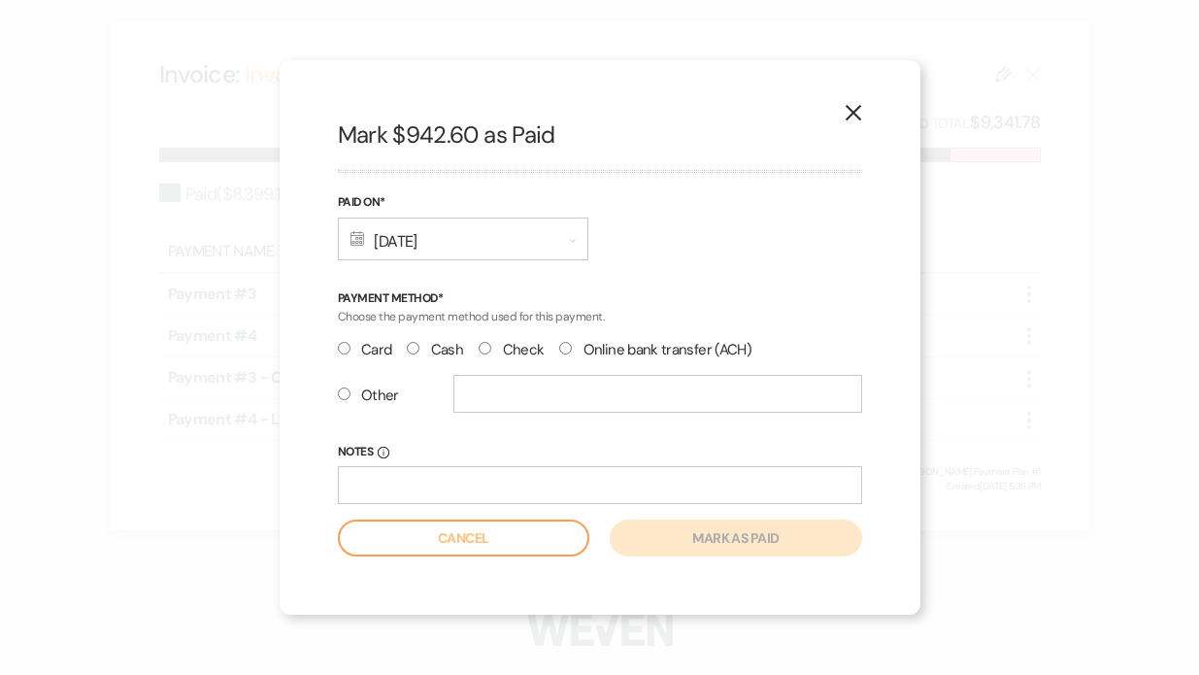
click at [348, 398] on input "Other" at bounding box center [344, 393] width 13 height 13
radio input "true"
click at [350, 351] on input "Card" at bounding box center [344, 348] width 13 height 13
radio input "true"
radio input "false"
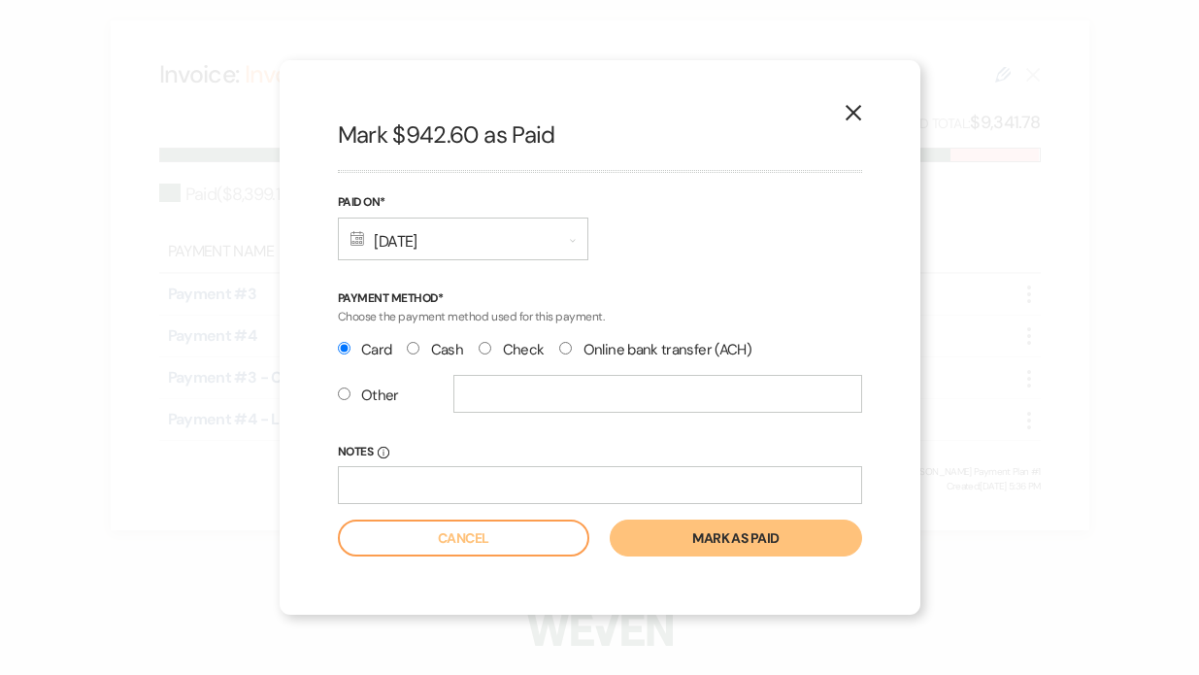
click at [659, 536] on button "Mark as paid" at bounding box center [735, 537] width 251 height 37
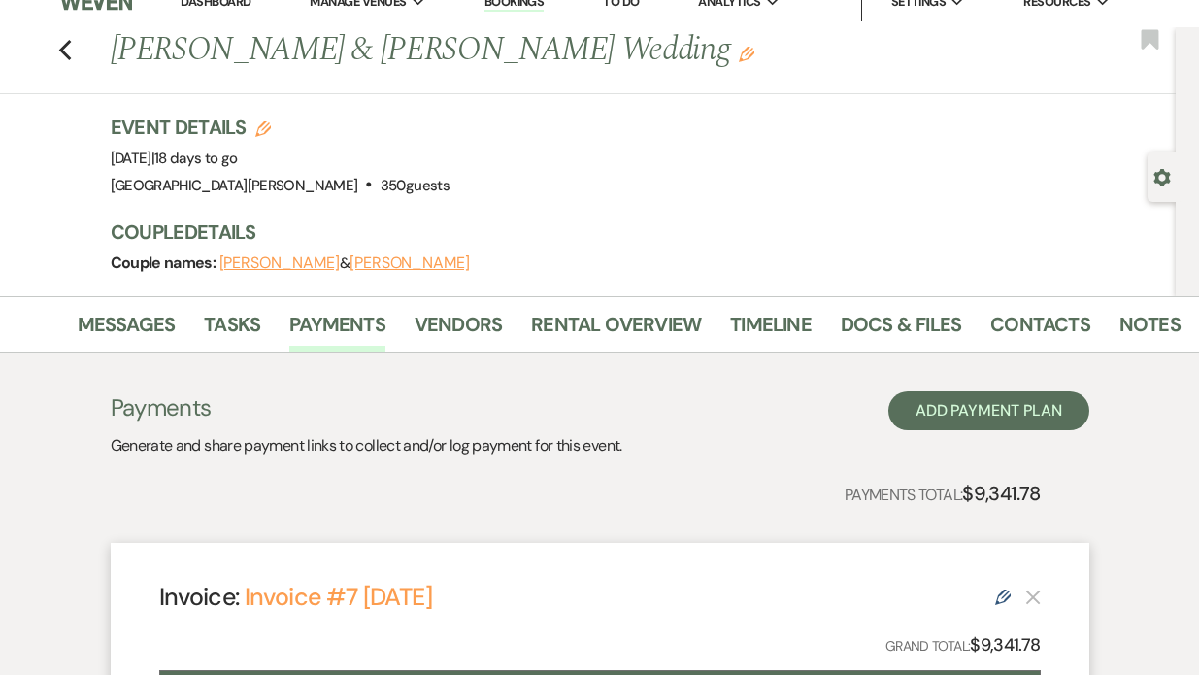
scroll to position [0, 0]
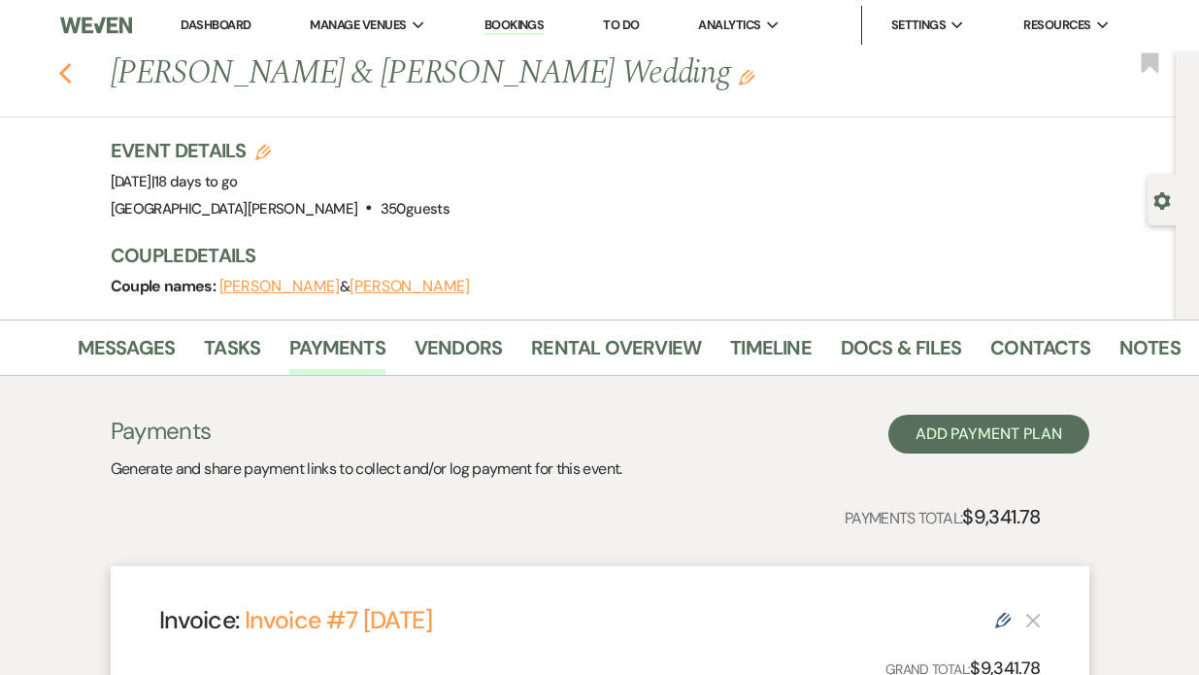
click at [60, 74] on use "button" at bounding box center [64, 73] width 13 height 21
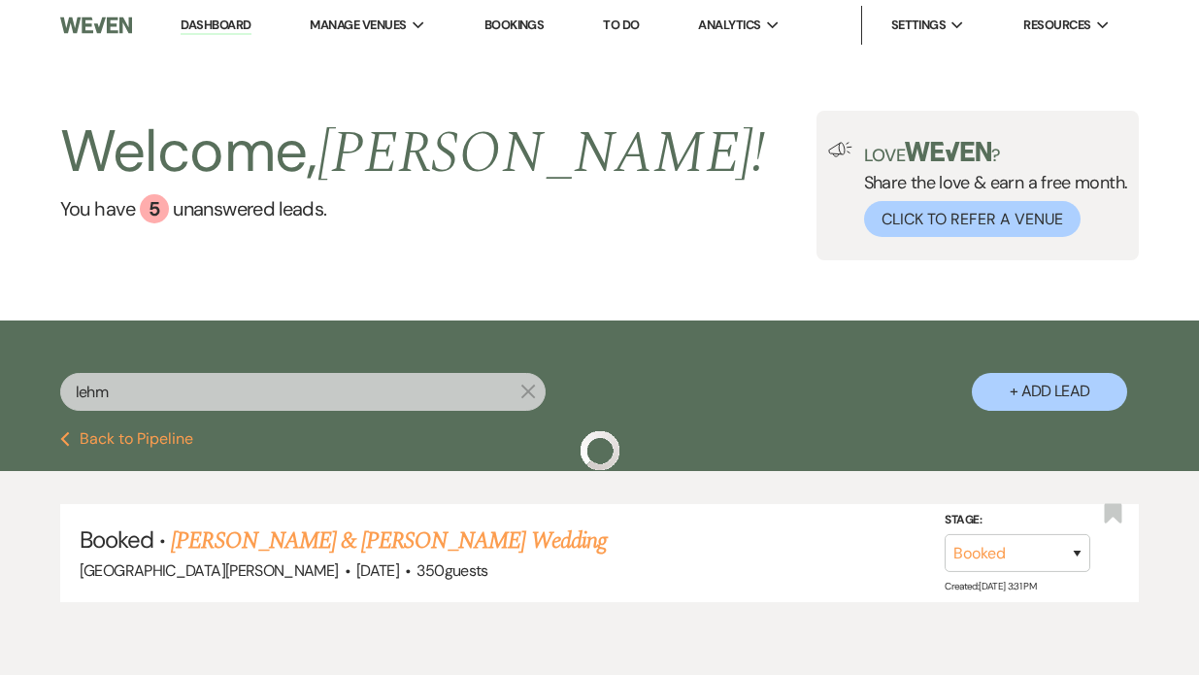
scroll to position [84, 0]
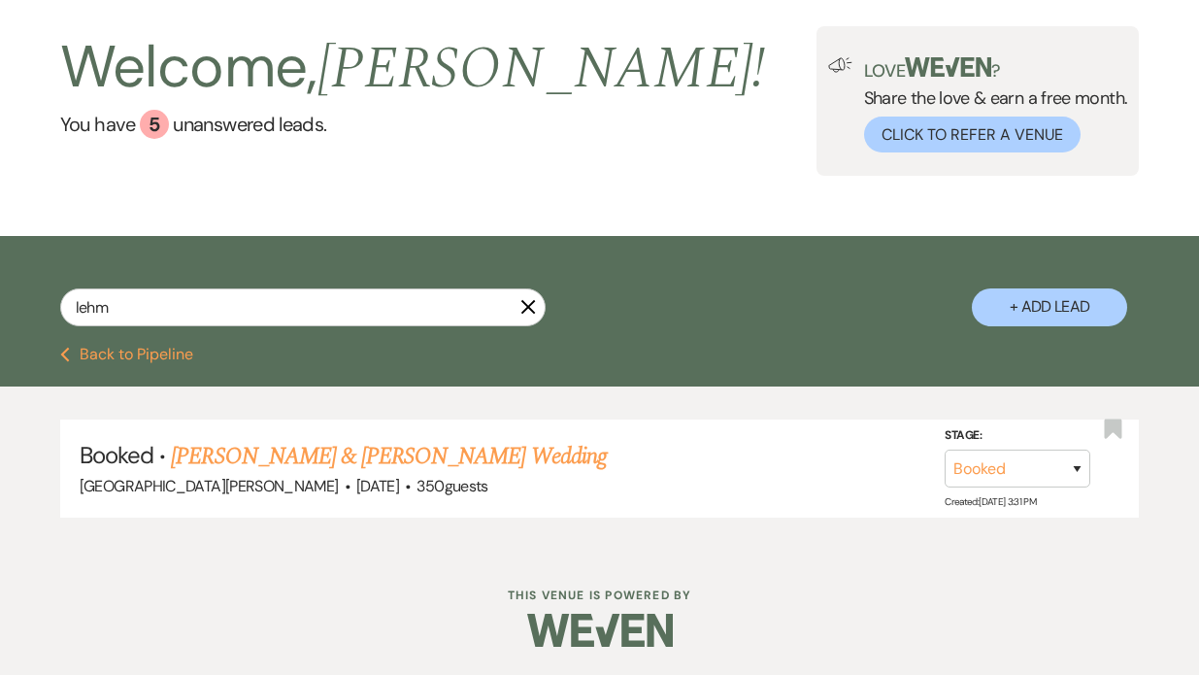
click at [150, 278] on div "lehm X + Add Lead" at bounding box center [599, 294] width 1199 height 96
click at [127, 310] on input "lehm" at bounding box center [302, 307] width 485 height 38
type input "l"
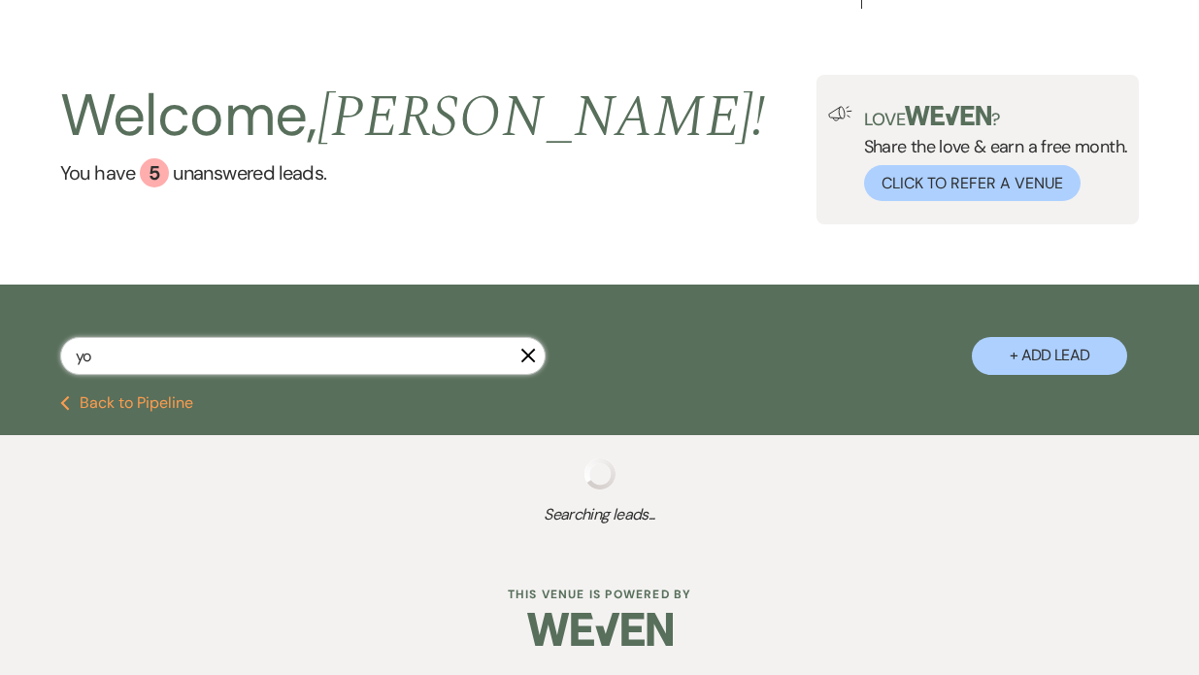
scroll to position [84, 0]
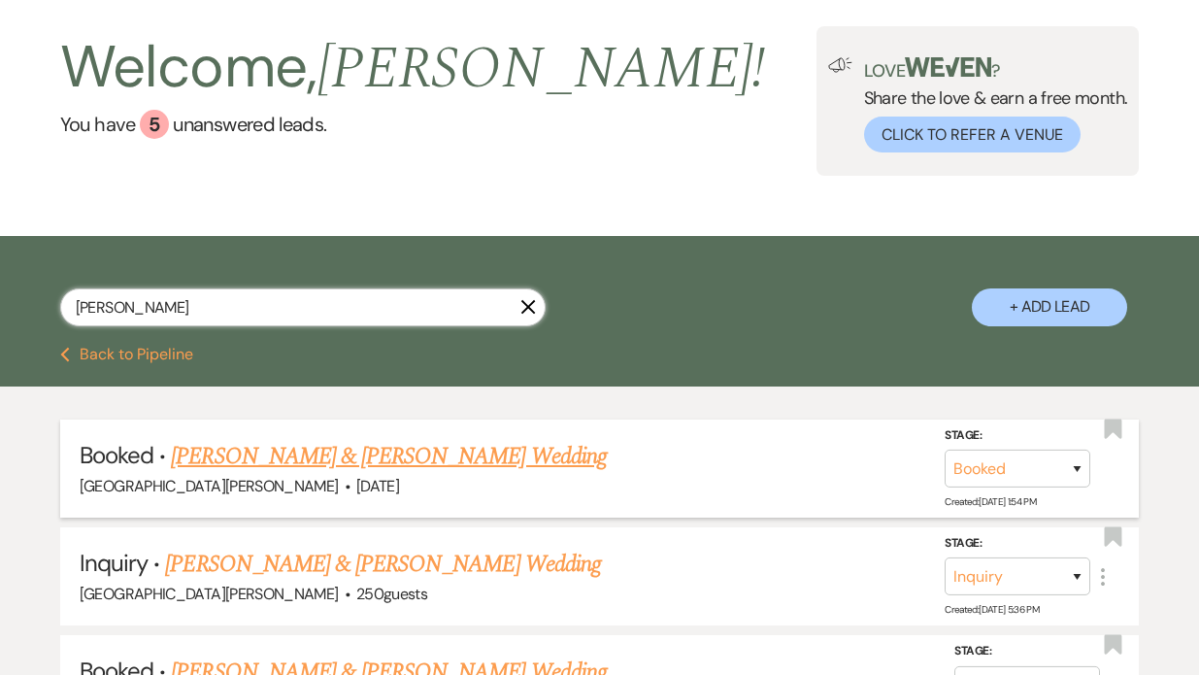
type input "yocum"
click at [279, 459] on link "Rylee Yocum & Charles Balko's Wedding" at bounding box center [388, 456] width 435 height 35
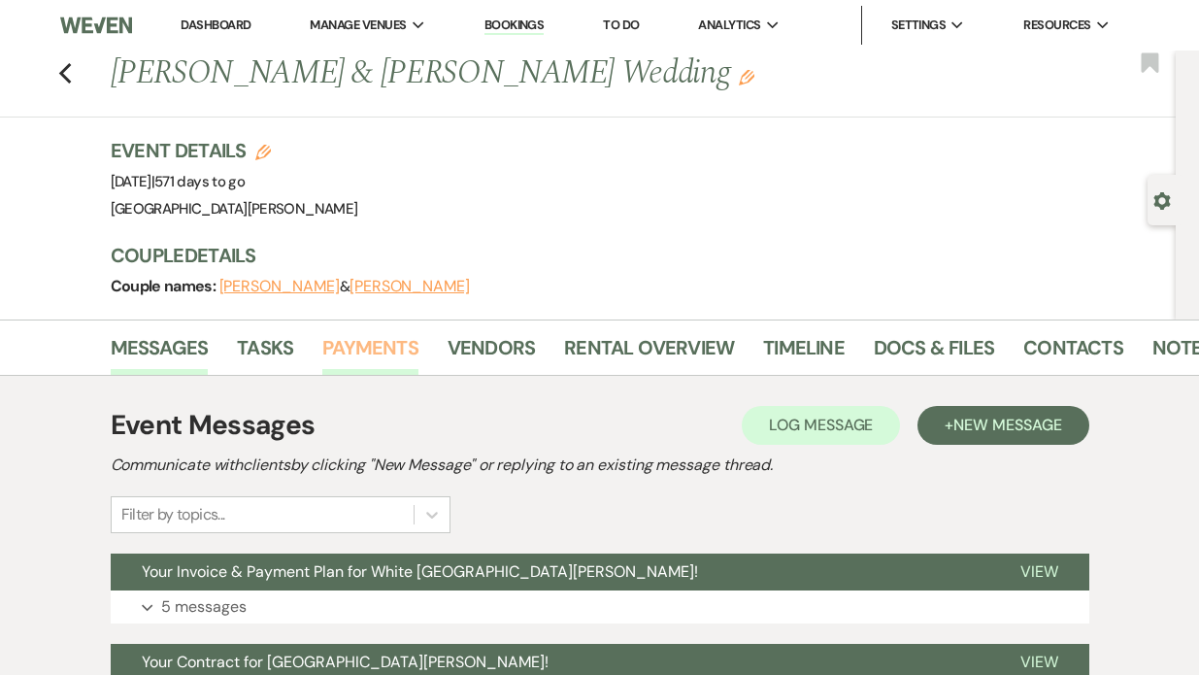
click at [345, 351] on link "Payments" at bounding box center [370, 353] width 96 height 43
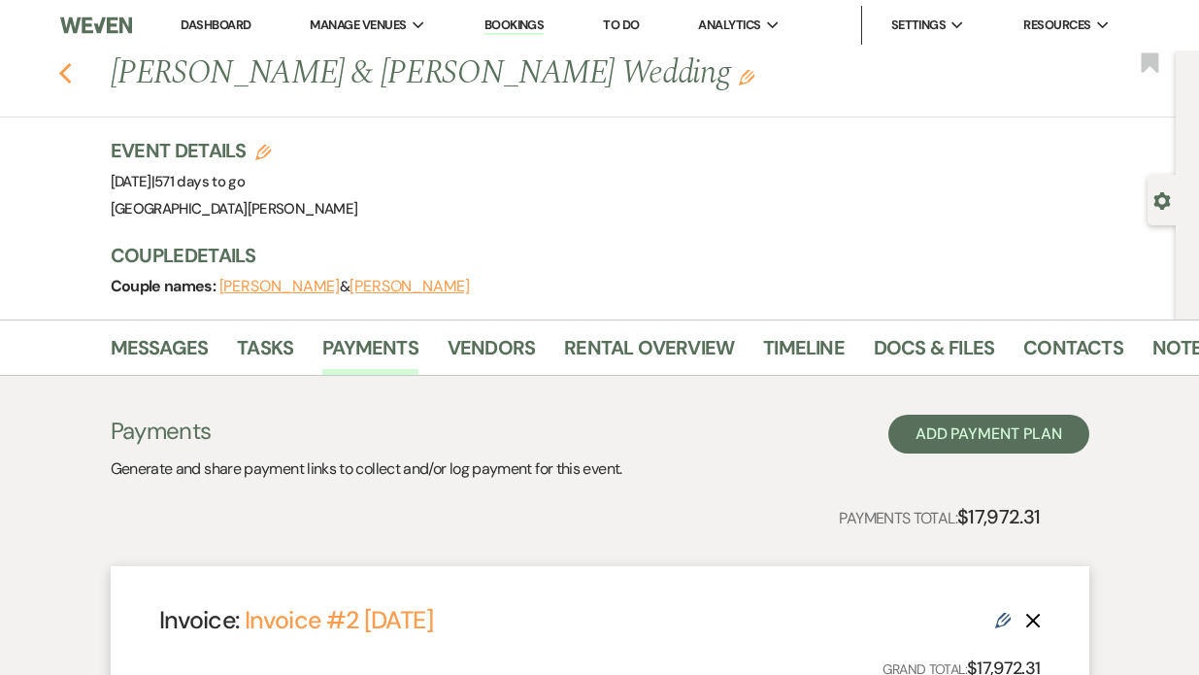
click at [71, 68] on icon "Previous" at bounding box center [65, 73] width 15 height 23
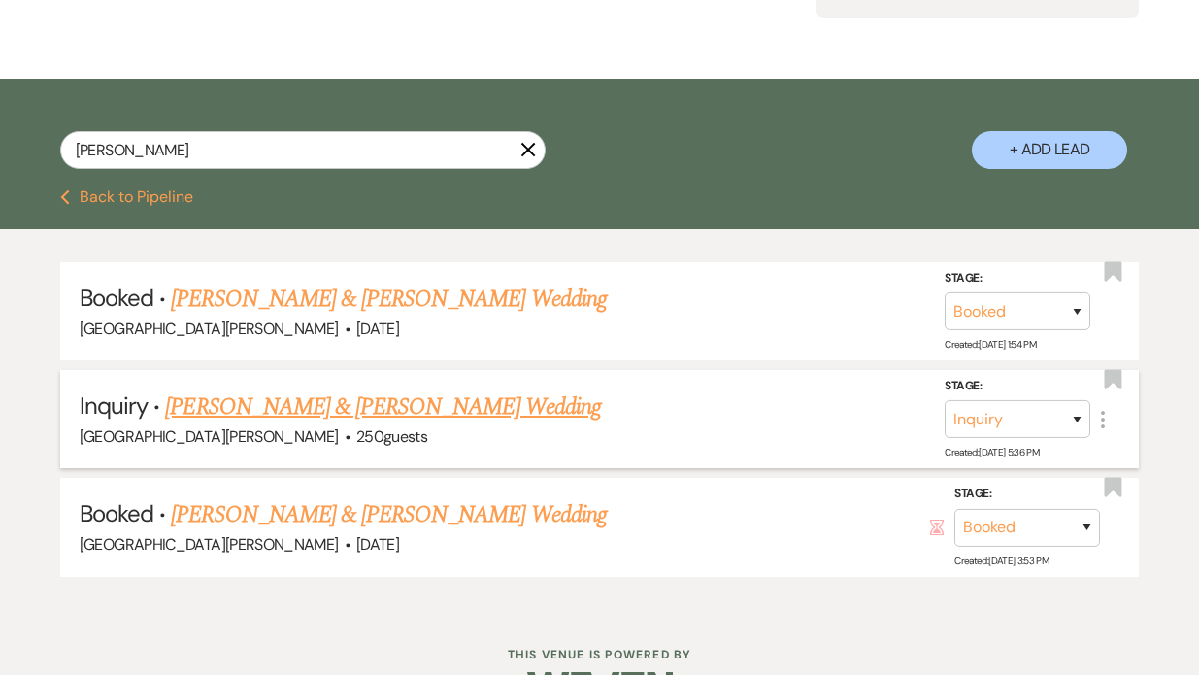
scroll to position [245, 0]
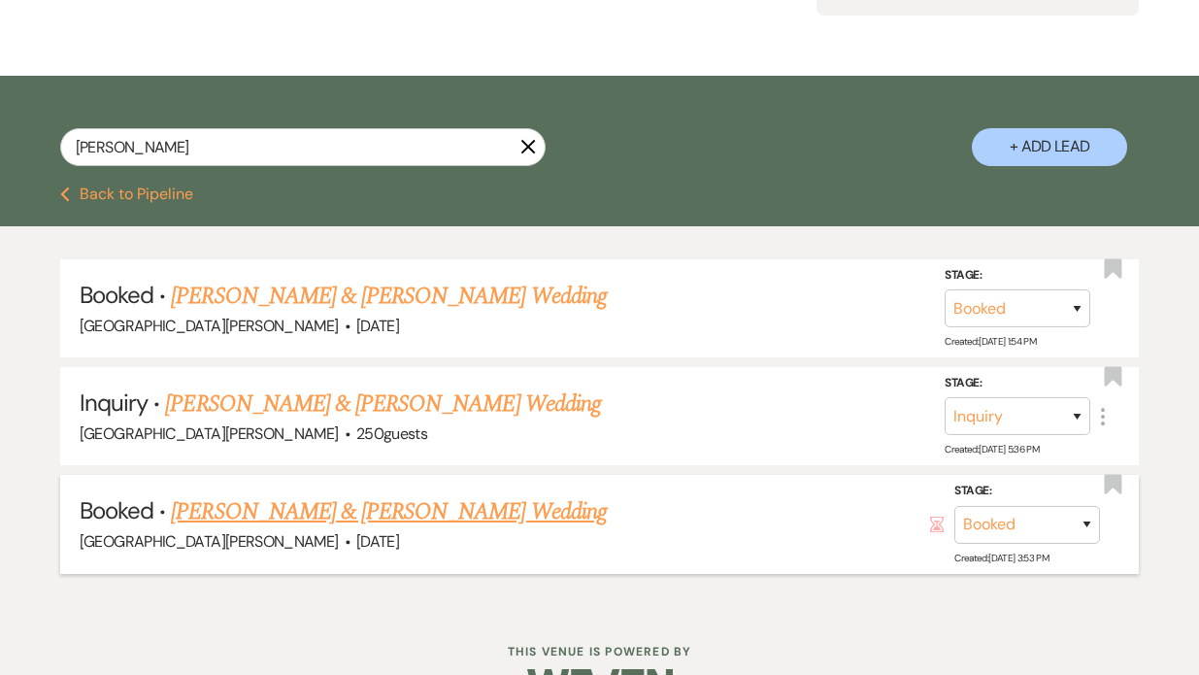
click at [250, 516] on link "Grace Yocum & Sean Moore's Wedding" at bounding box center [388, 511] width 435 height 35
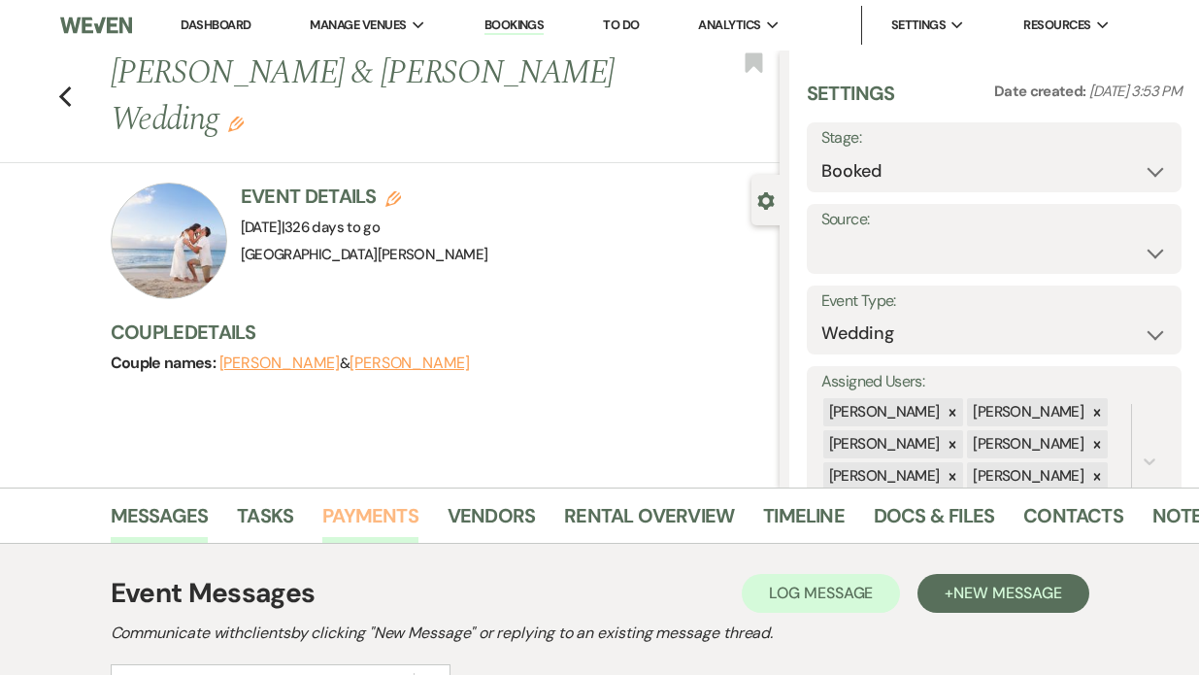
click at [372, 534] on link "Payments" at bounding box center [370, 521] width 96 height 43
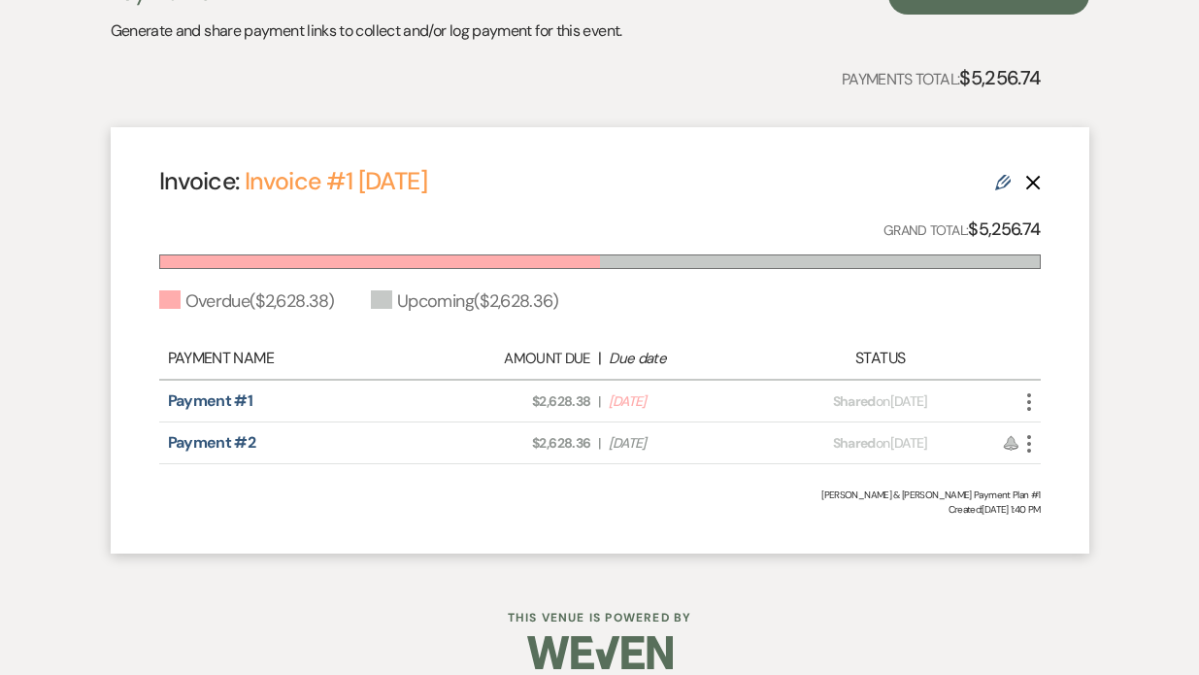
scroll to position [630, 0]
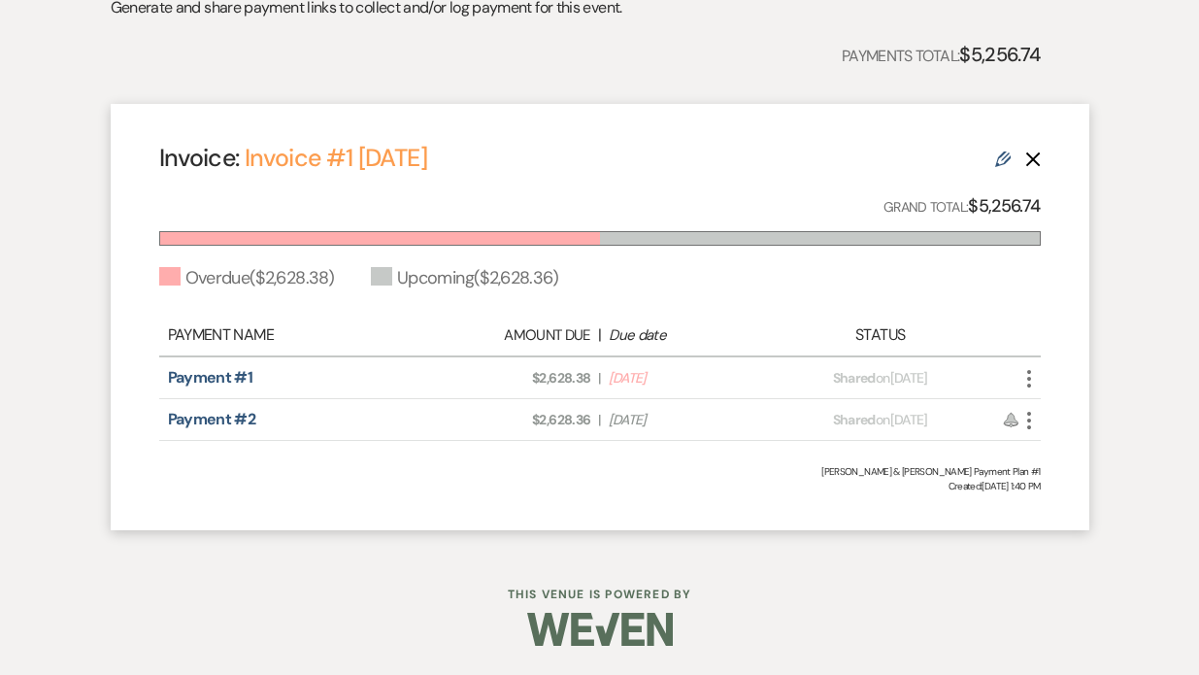
click at [1036, 383] on icon "More" at bounding box center [1029, 378] width 23 height 23
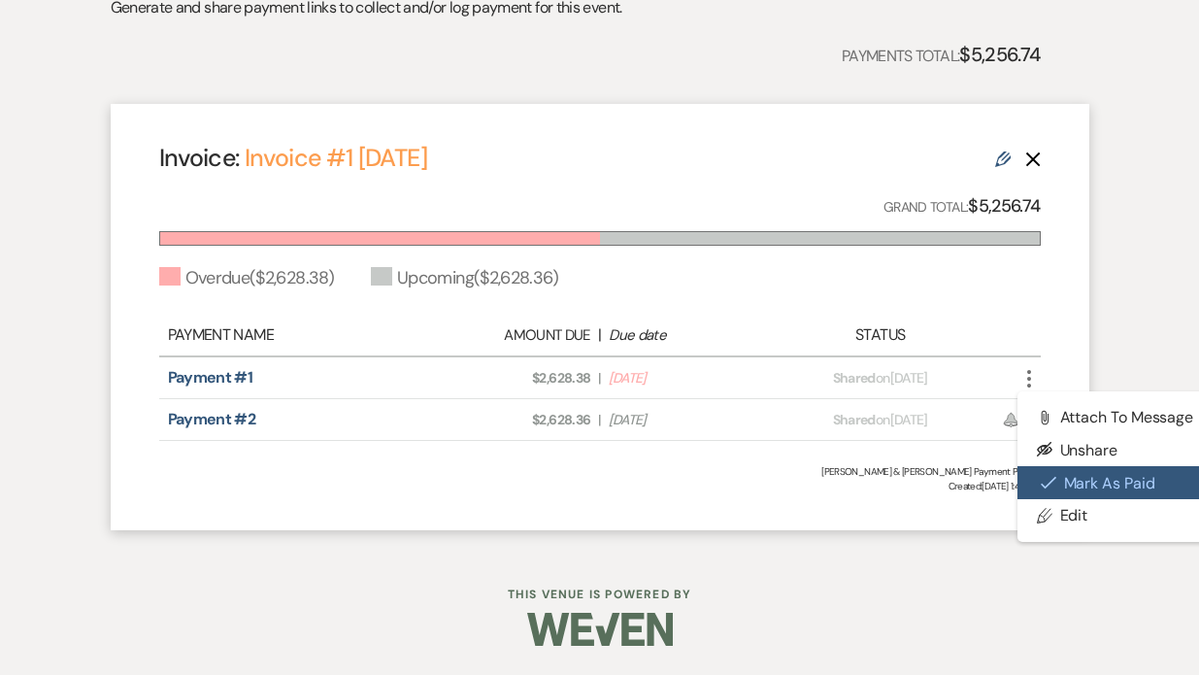
click at [1032, 477] on button "Check Mark Mark as Paid" at bounding box center [1116, 482] width 196 height 33
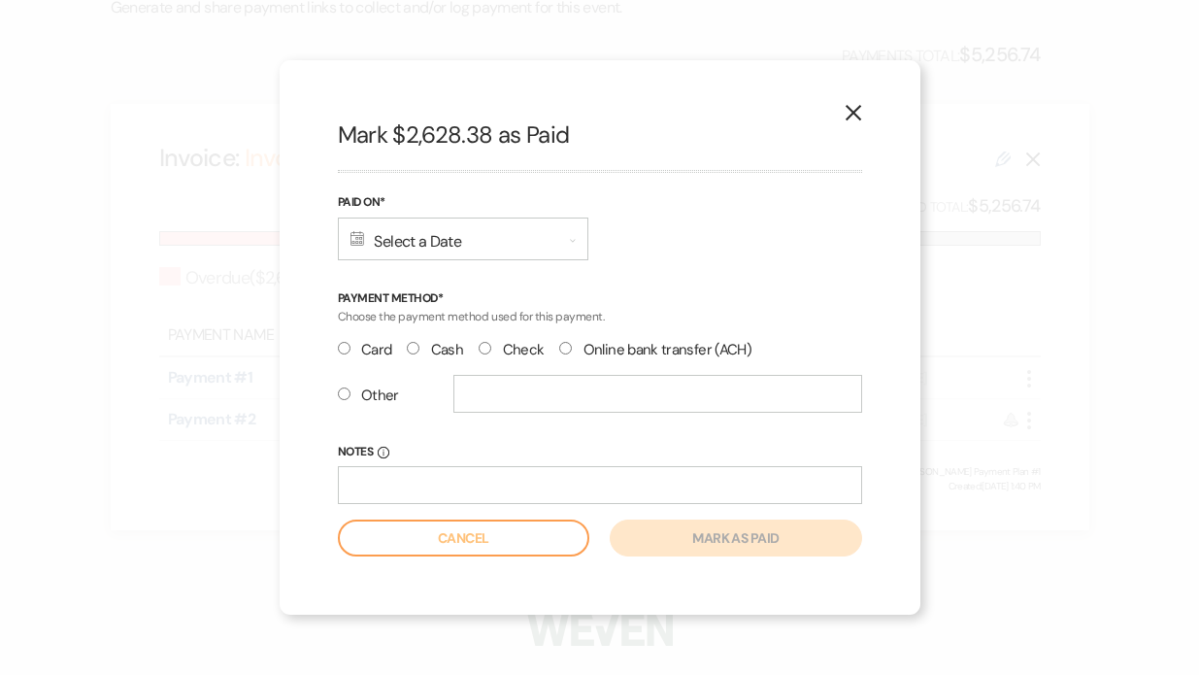
click at [452, 257] on div "Calendar Select a Date Expand" at bounding box center [463, 238] width 251 height 43
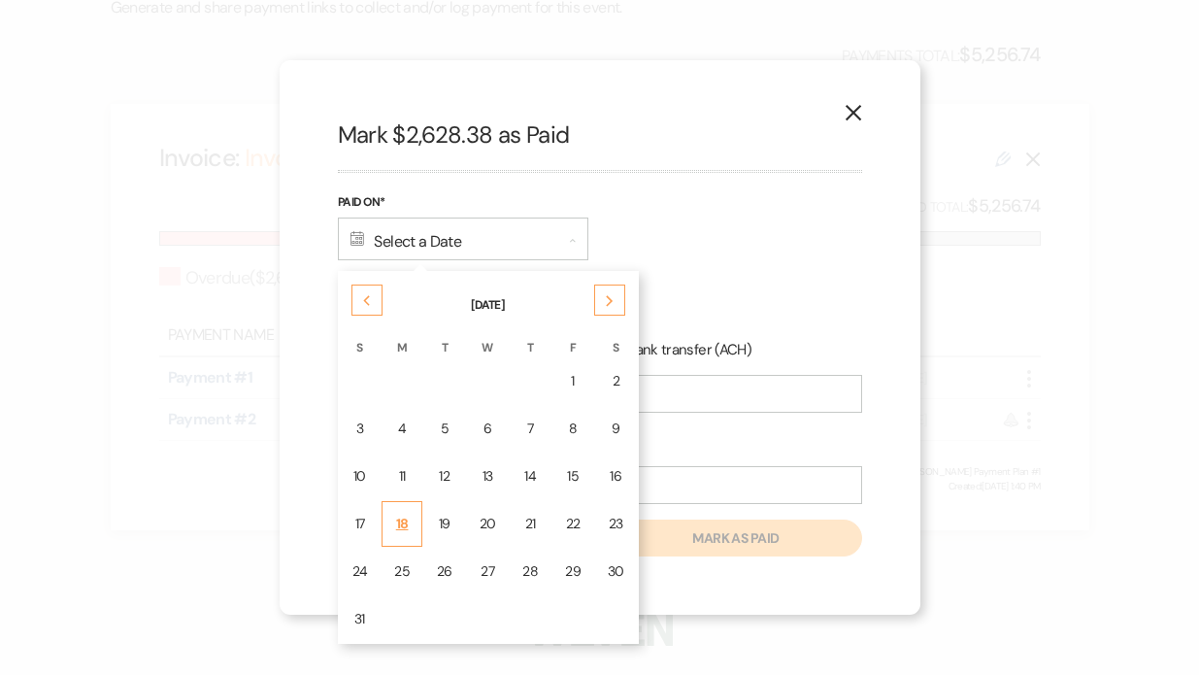
click at [404, 517] on div "18" at bounding box center [402, 524] width 16 height 20
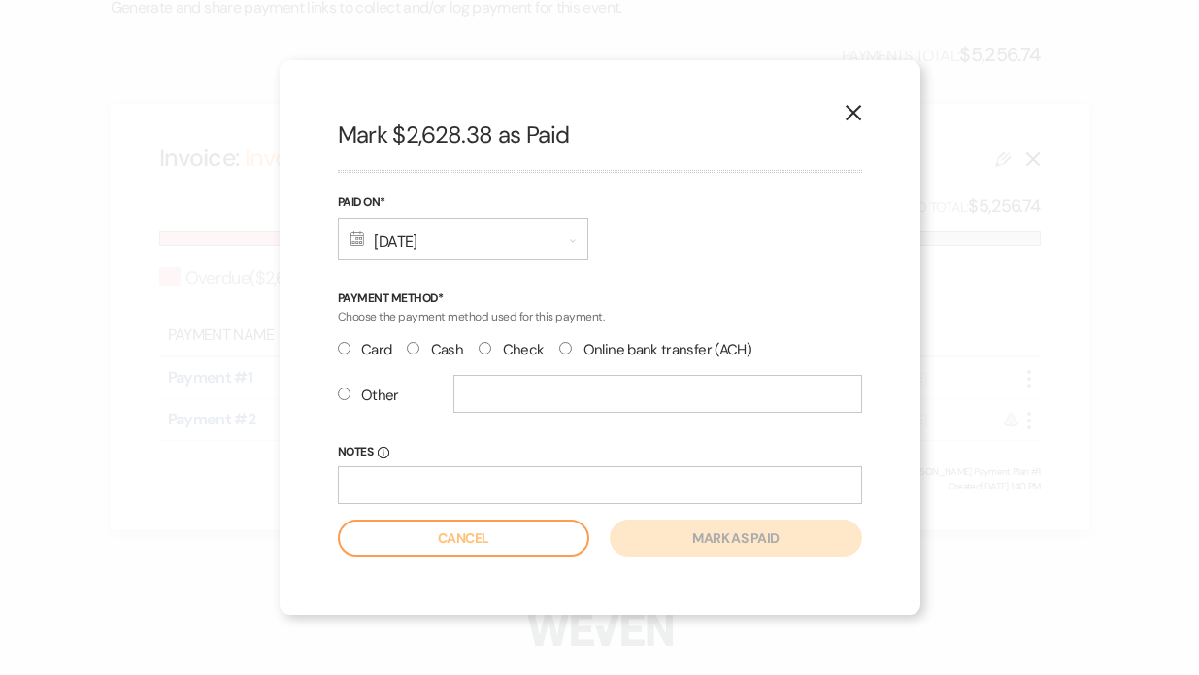
click at [333, 349] on div "X Mark $2,628.38 as Paid Paid On* Calendar Aug 18, 2025 Expand Payment Method* …" at bounding box center [600, 337] width 641 height 555
click at [344, 348] on input "Card" at bounding box center [344, 348] width 13 height 13
radio input "true"
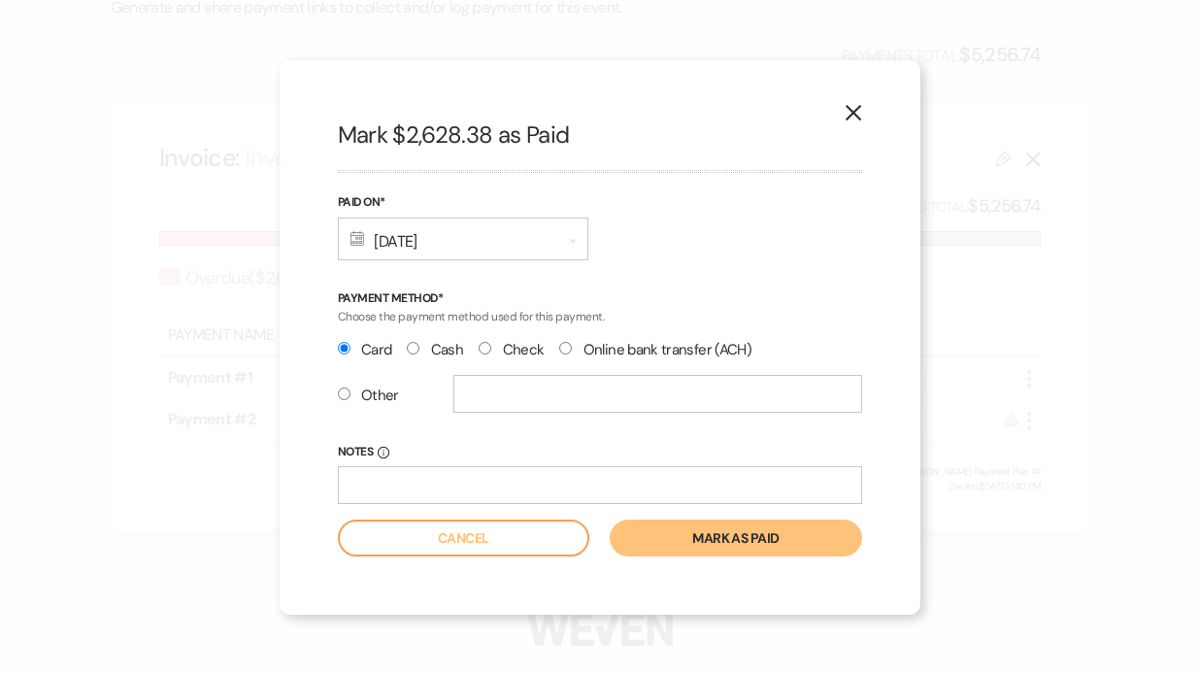
click at [672, 532] on button "Mark as paid" at bounding box center [735, 537] width 251 height 37
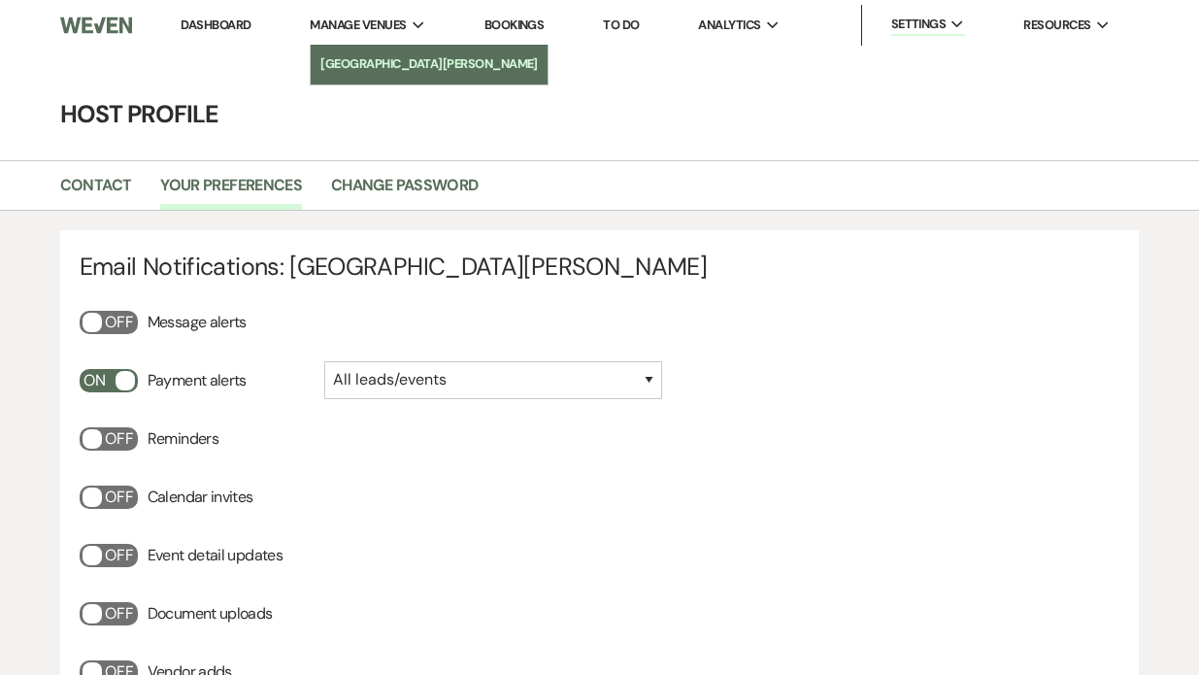
click at [363, 69] on li "[GEOGRAPHIC_DATA][PERSON_NAME]" at bounding box center [428, 63] width 217 height 19
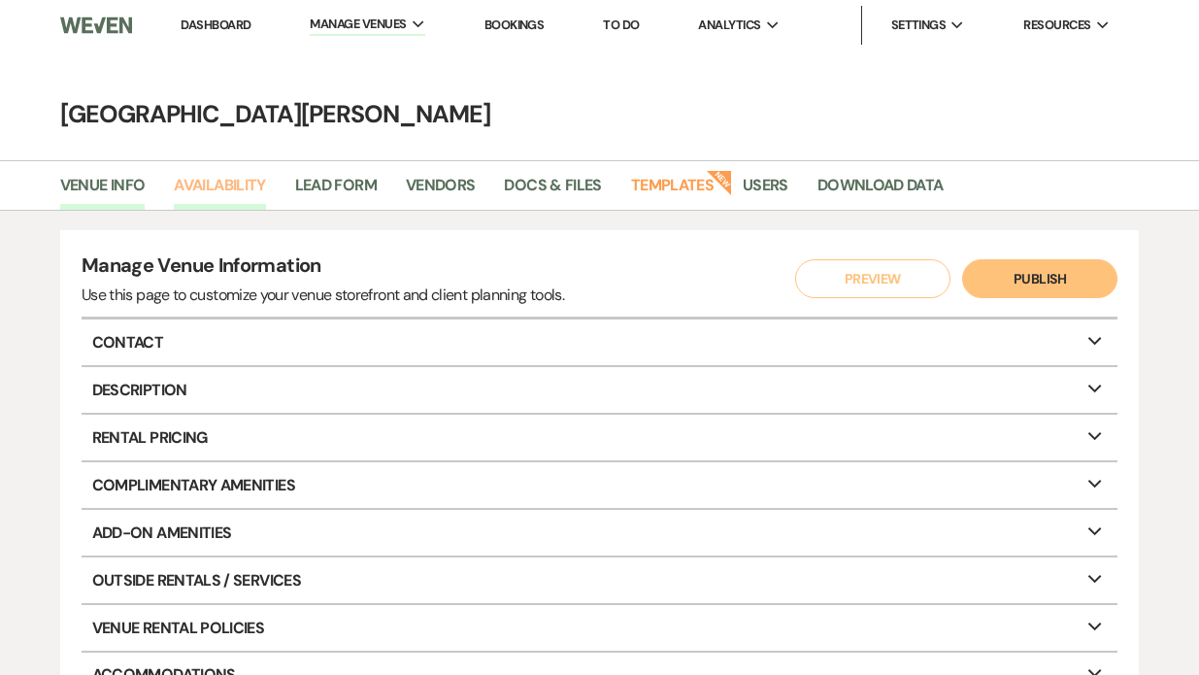
click at [219, 186] on link "Availability" at bounding box center [219, 191] width 91 height 37
select select "3"
select select "2026"
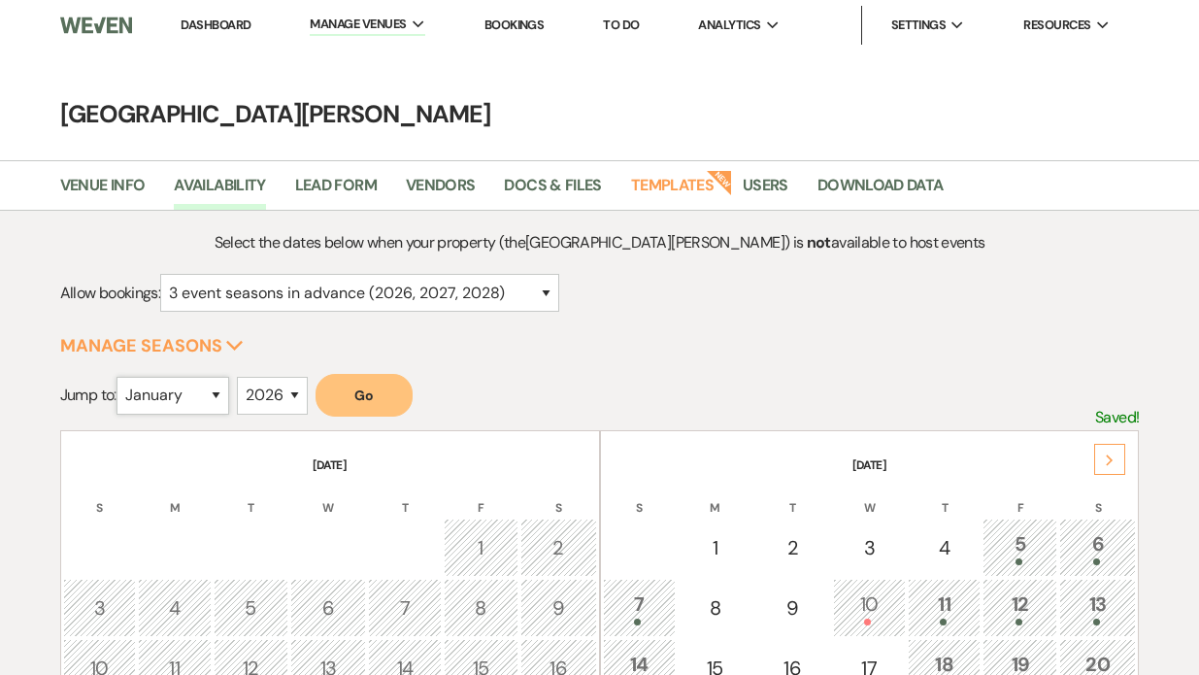
click at [214, 402] on select "January February March April May June July August September October November De…" at bounding box center [173, 396] width 113 height 38
select select "6"
click at [374, 400] on button "Go" at bounding box center [364, 395] width 97 height 43
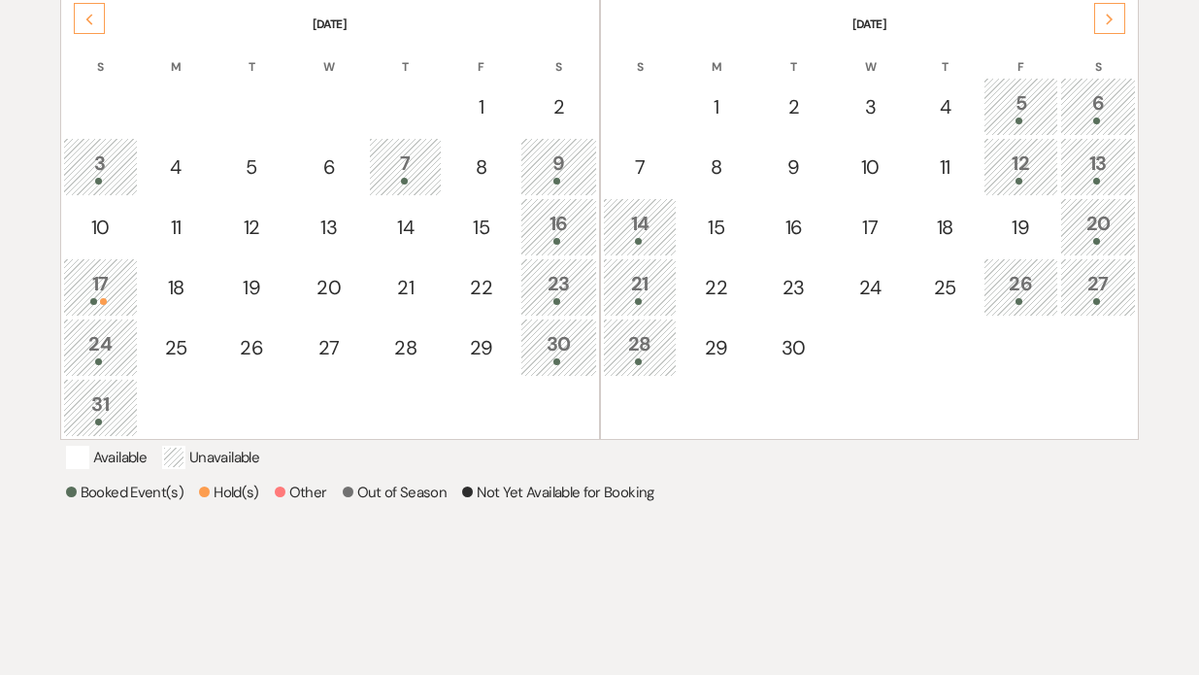
scroll to position [440, 0]
click at [646, 349] on div "28" at bounding box center [640, 348] width 53 height 36
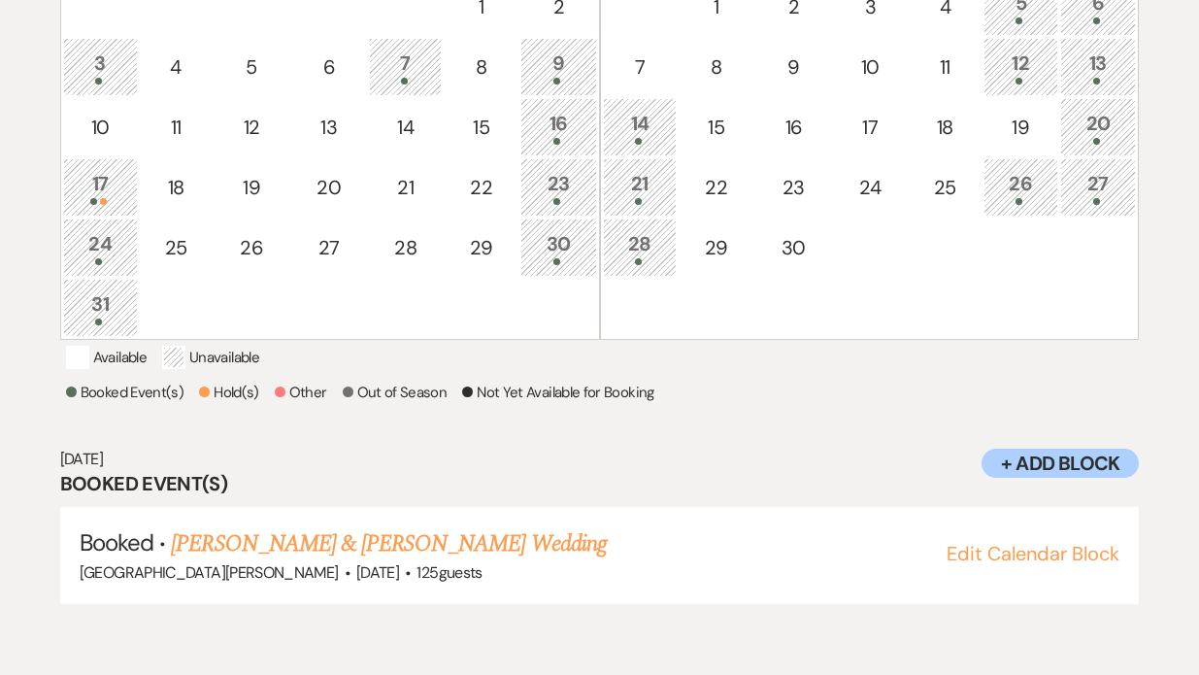
scroll to position [548, 0]
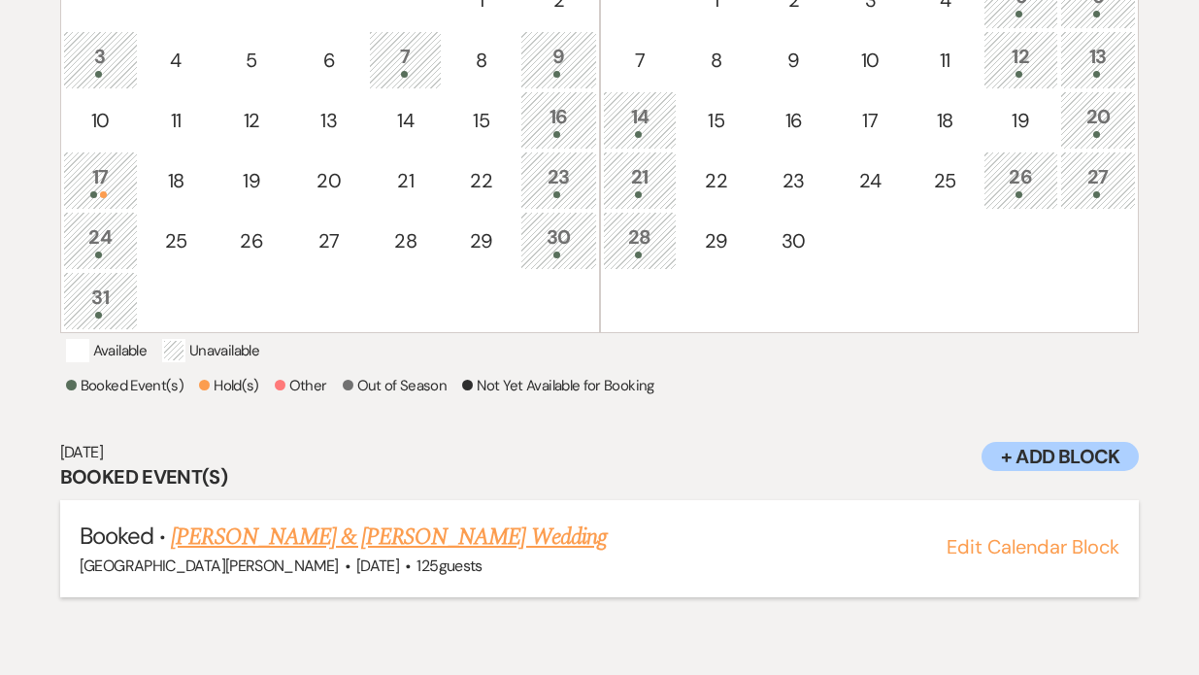
click at [470, 554] on link "[PERSON_NAME] & [PERSON_NAME] Wedding" at bounding box center [388, 536] width 435 height 35
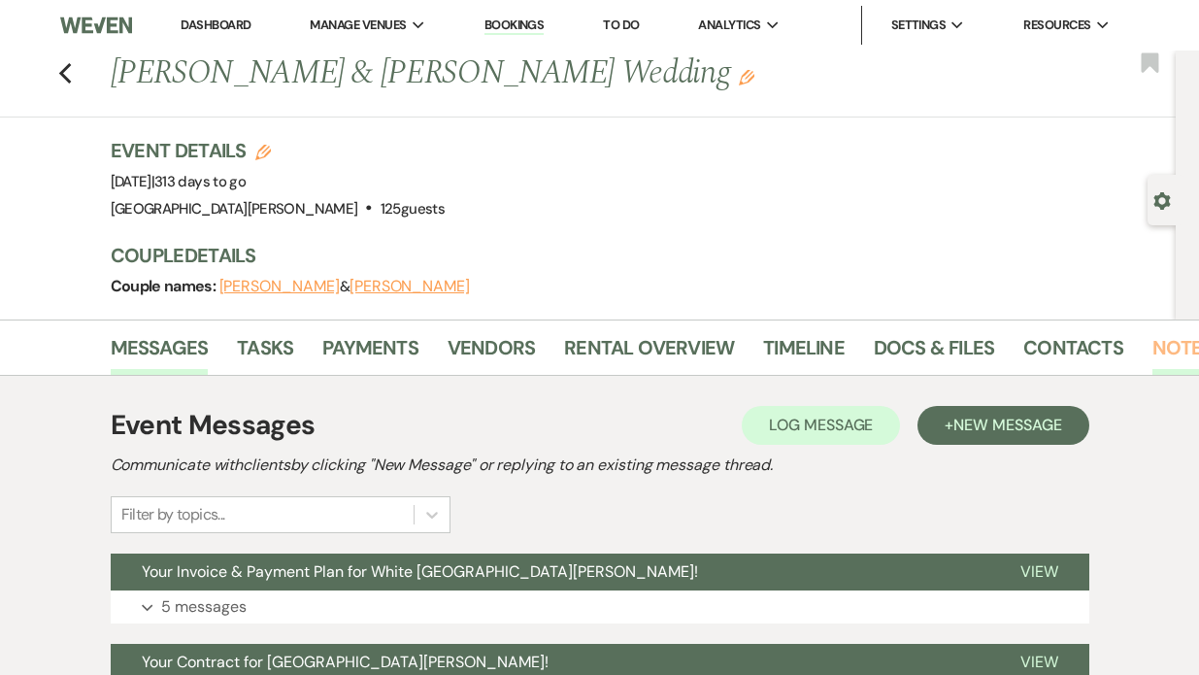
click at [1165, 359] on link "Notes" at bounding box center [1183, 353] width 61 height 43
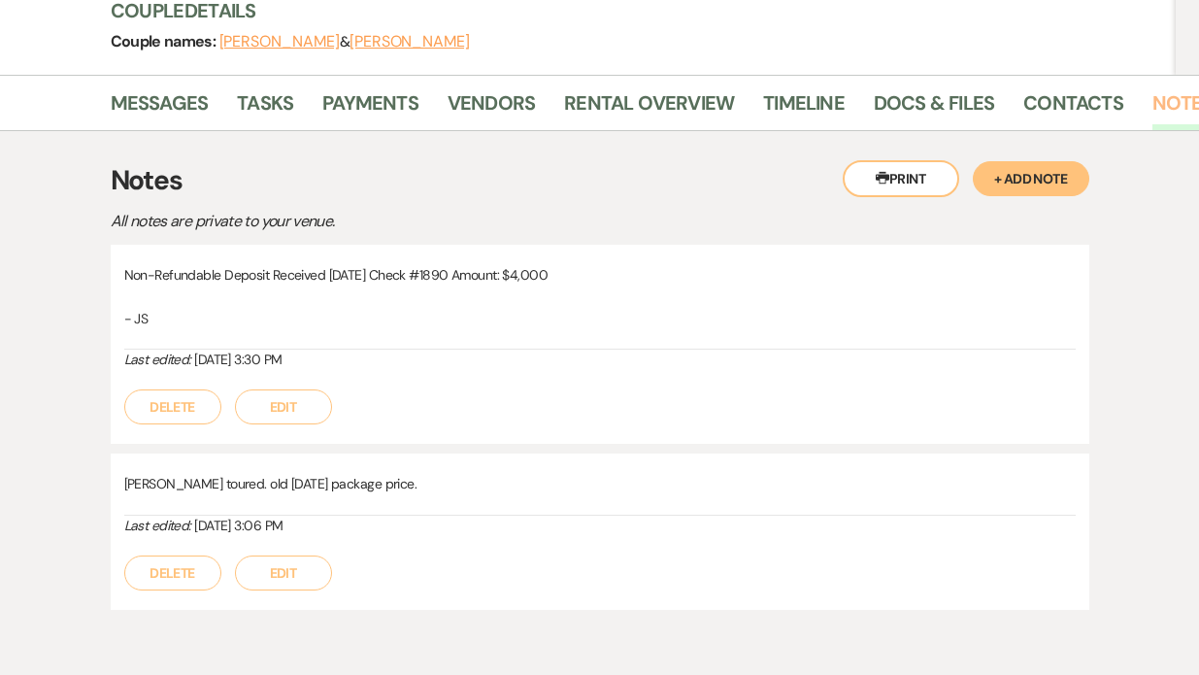
scroll to position [333, 0]
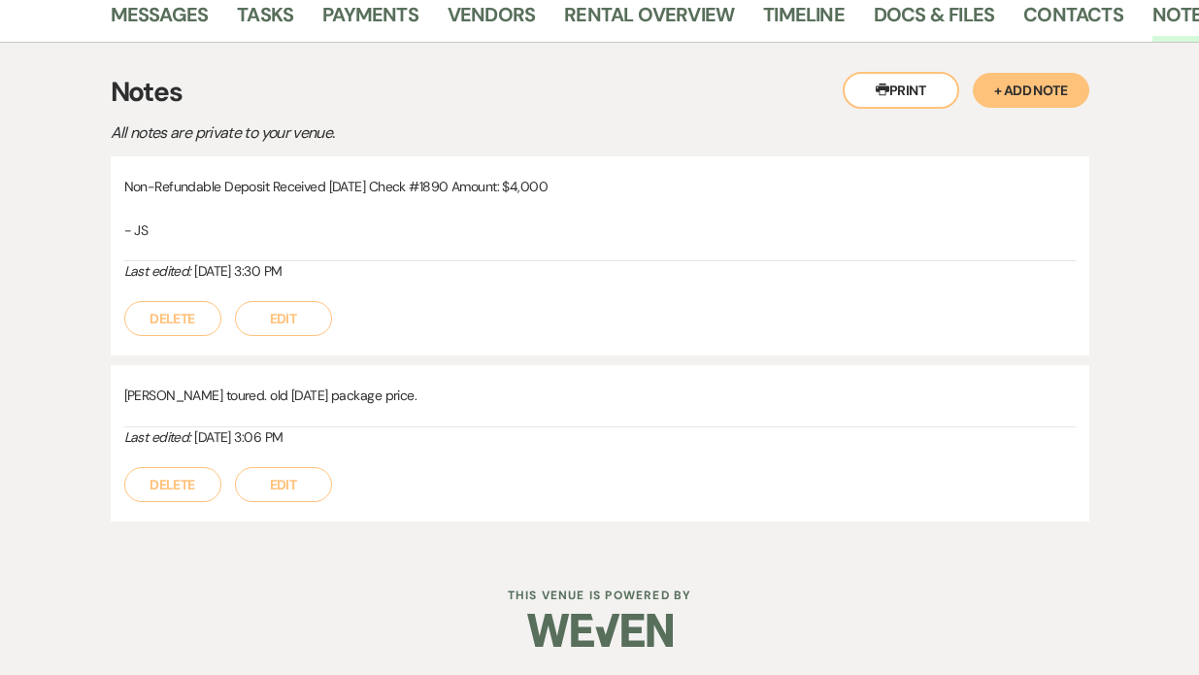
click at [1031, 90] on button "+ Add Note" at bounding box center [1031, 90] width 117 height 35
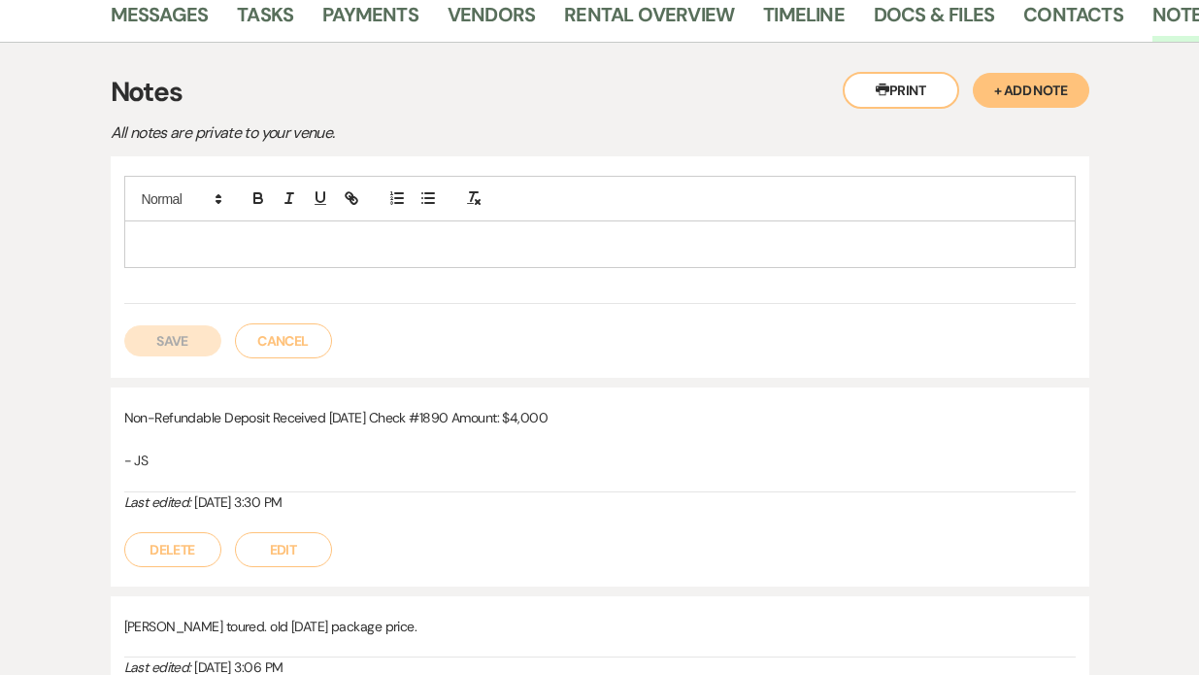
click at [221, 235] on p at bounding box center [600, 243] width 920 height 21
click at [185, 340] on button "Save" at bounding box center [172, 340] width 97 height 31
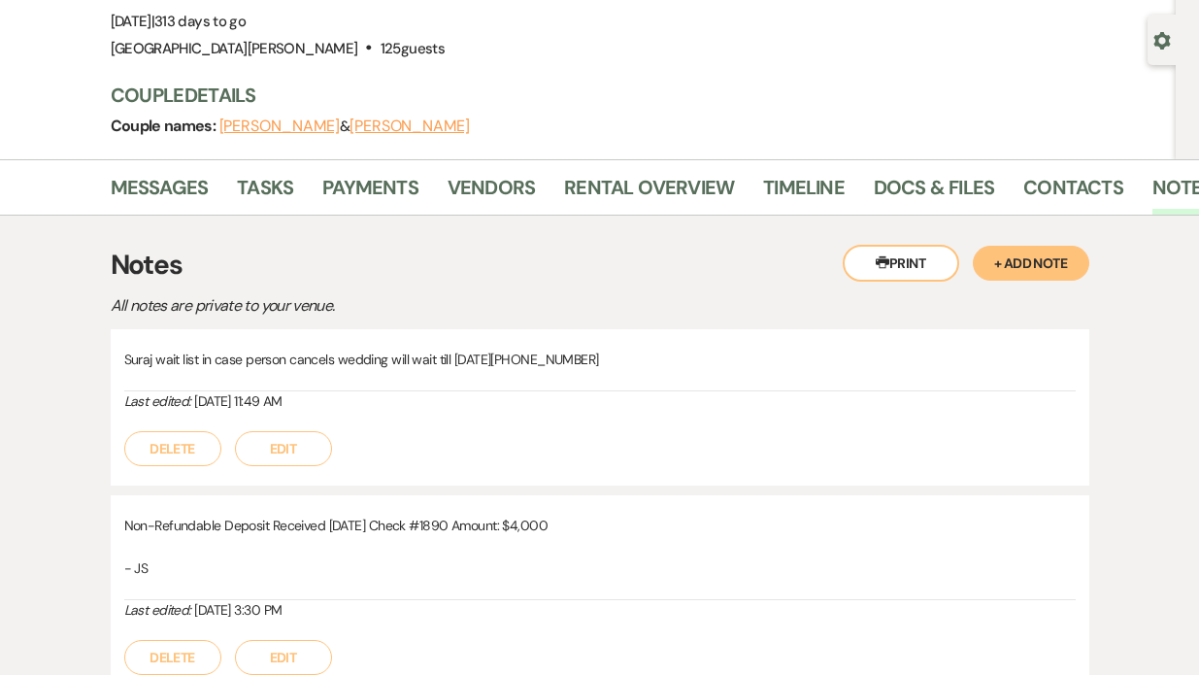
scroll to position [129, 0]
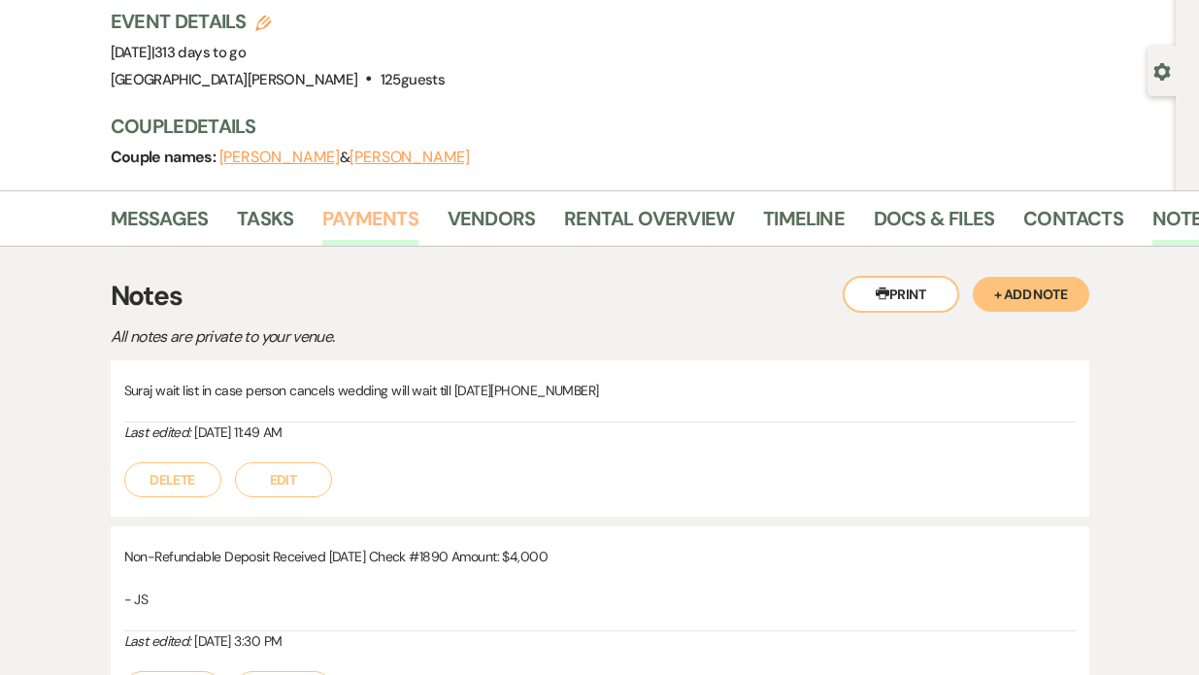
click at [355, 231] on link "Payments" at bounding box center [370, 224] width 96 height 43
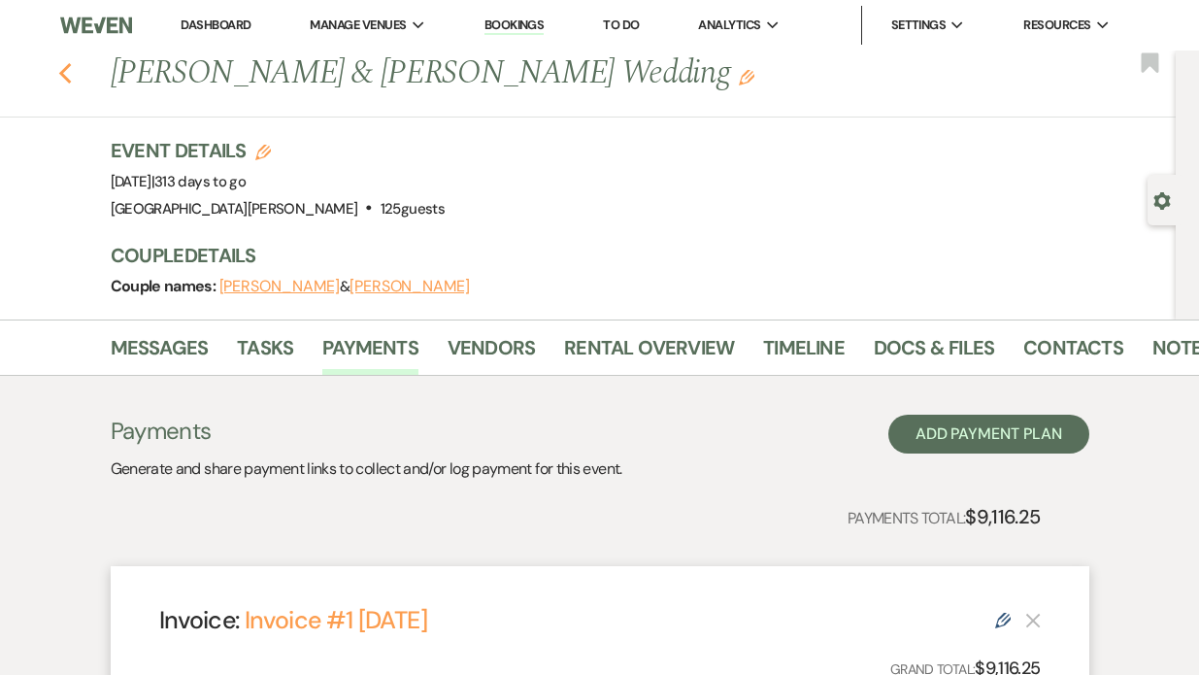
click at [63, 77] on use "button" at bounding box center [64, 73] width 13 height 21
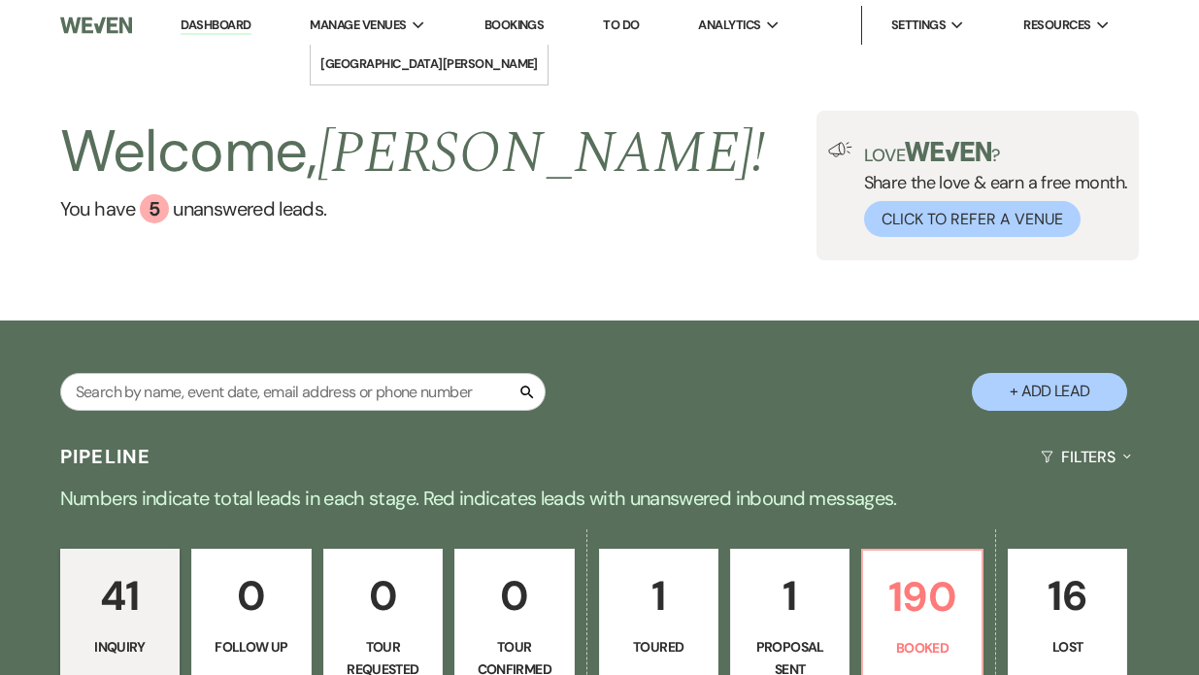
click at [415, 22] on div "Manage Venues Expand" at bounding box center [368, 25] width 116 height 19
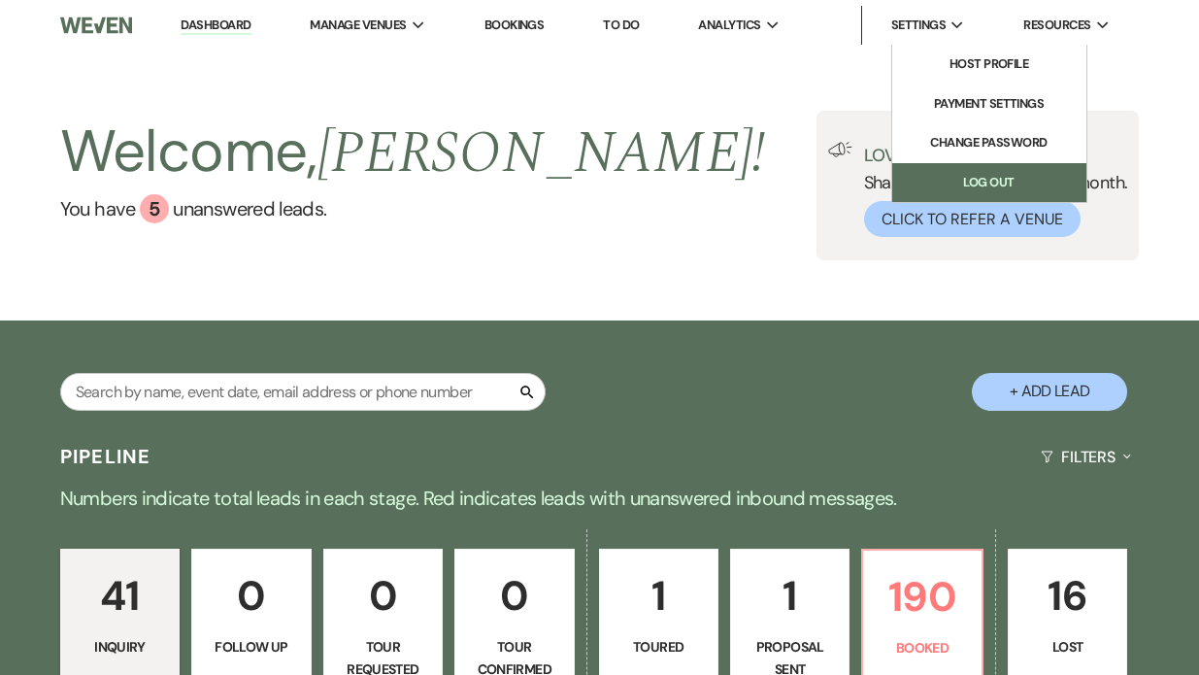
click at [965, 179] on link "Log Out" at bounding box center [989, 182] width 194 height 39
